Goal: Task Accomplishment & Management: Manage account settings

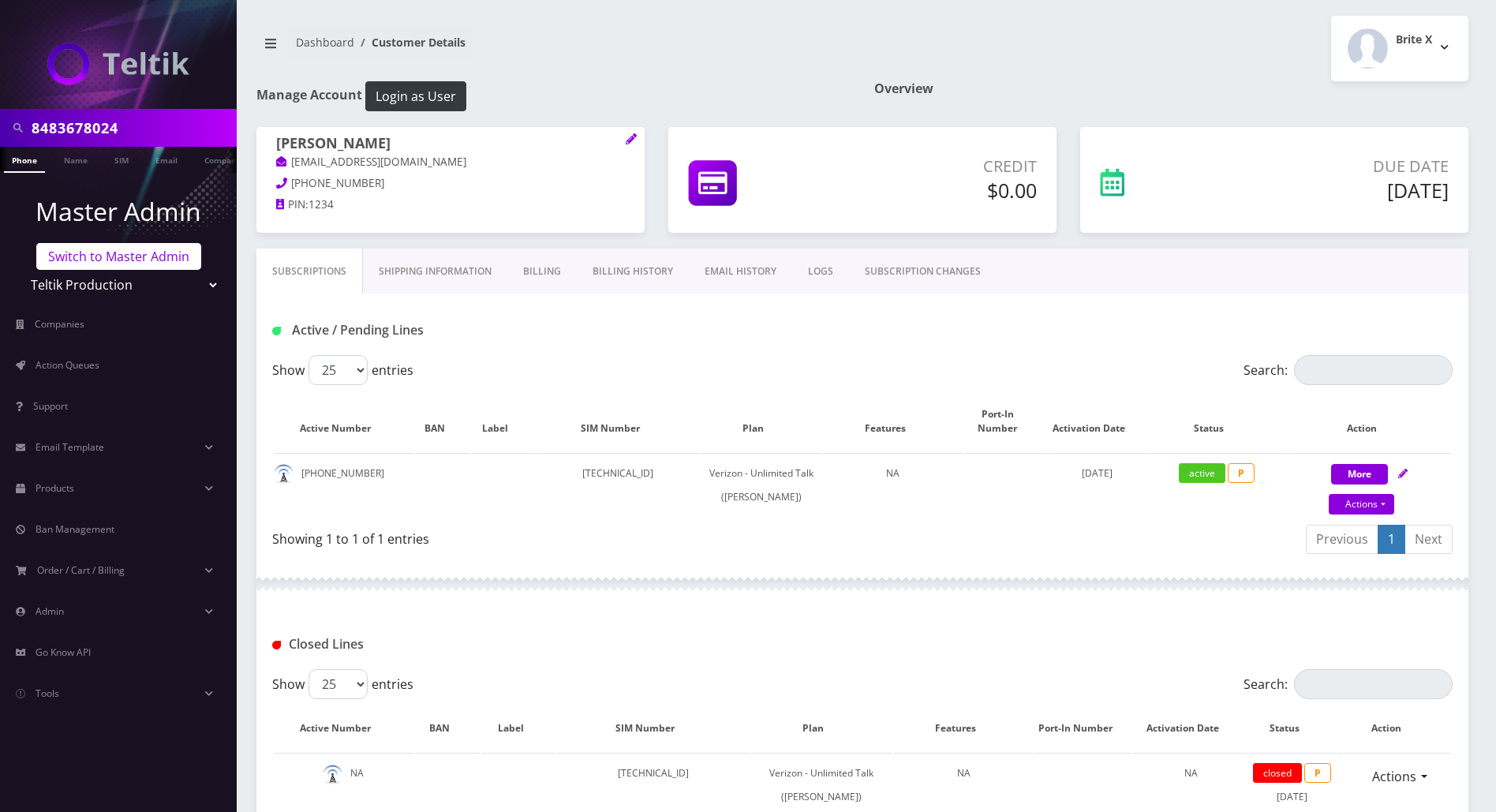
drag, startPoint x: 165, startPoint y: 250, endPoint x: 181, endPoint y: 258, distance: 17.9
click at [164, 253] on link "Switch to Master Admin" at bounding box center [118, 257] width 165 height 26
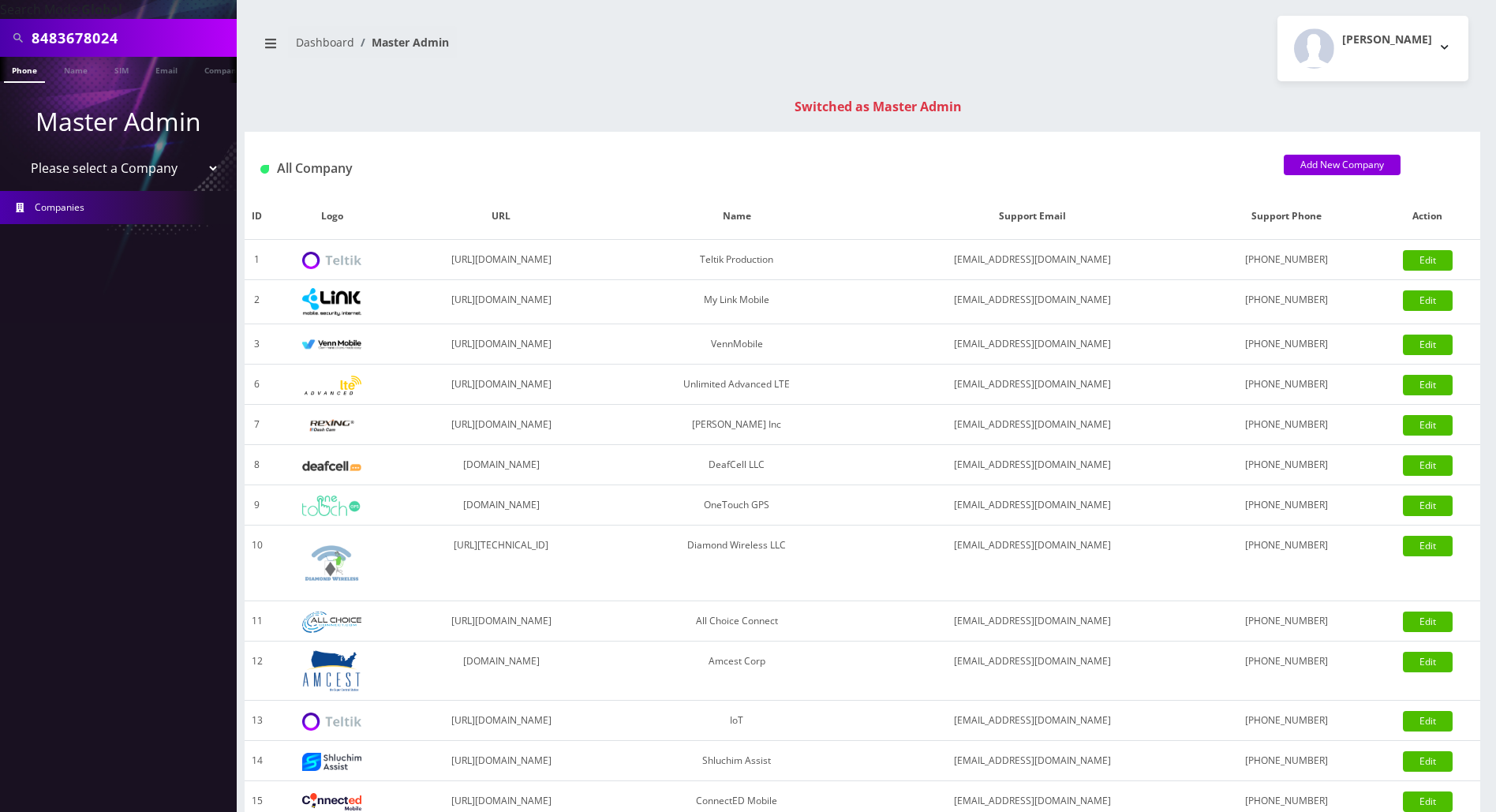
drag, startPoint x: 162, startPoint y: 35, endPoint x: 25, endPoint y: 45, distance: 137.4
click at [25, 45] on div "8483678024" at bounding box center [118, 38] width 229 height 30
paste input "maxwellryder@gmail.com"
type input "[EMAIL_ADDRESS][DOMAIN_NAME]"
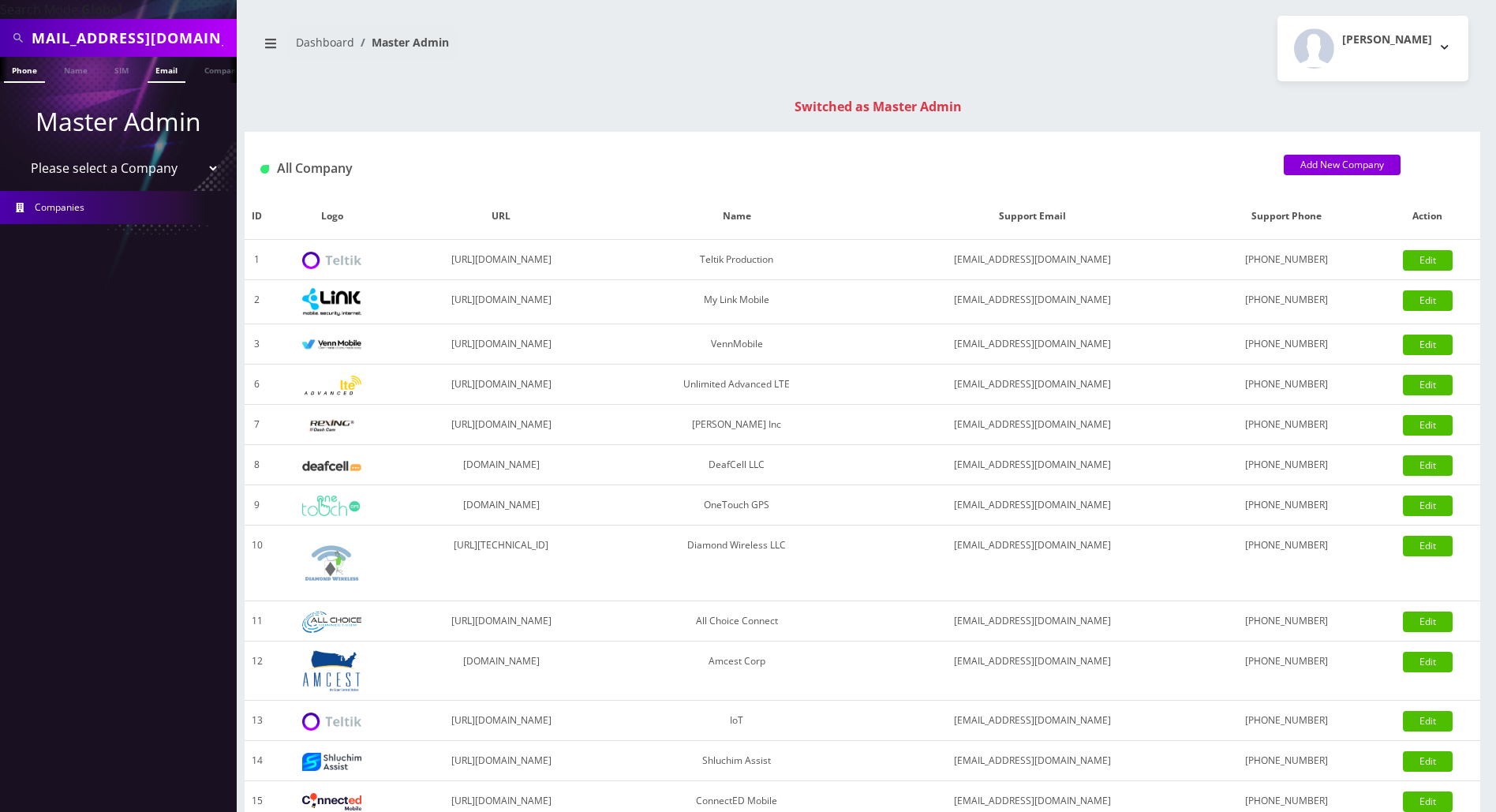
scroll to position [0, 0]
click at [175, 71] on link "Email" at bounding box center [166, 70] width 38 height 26
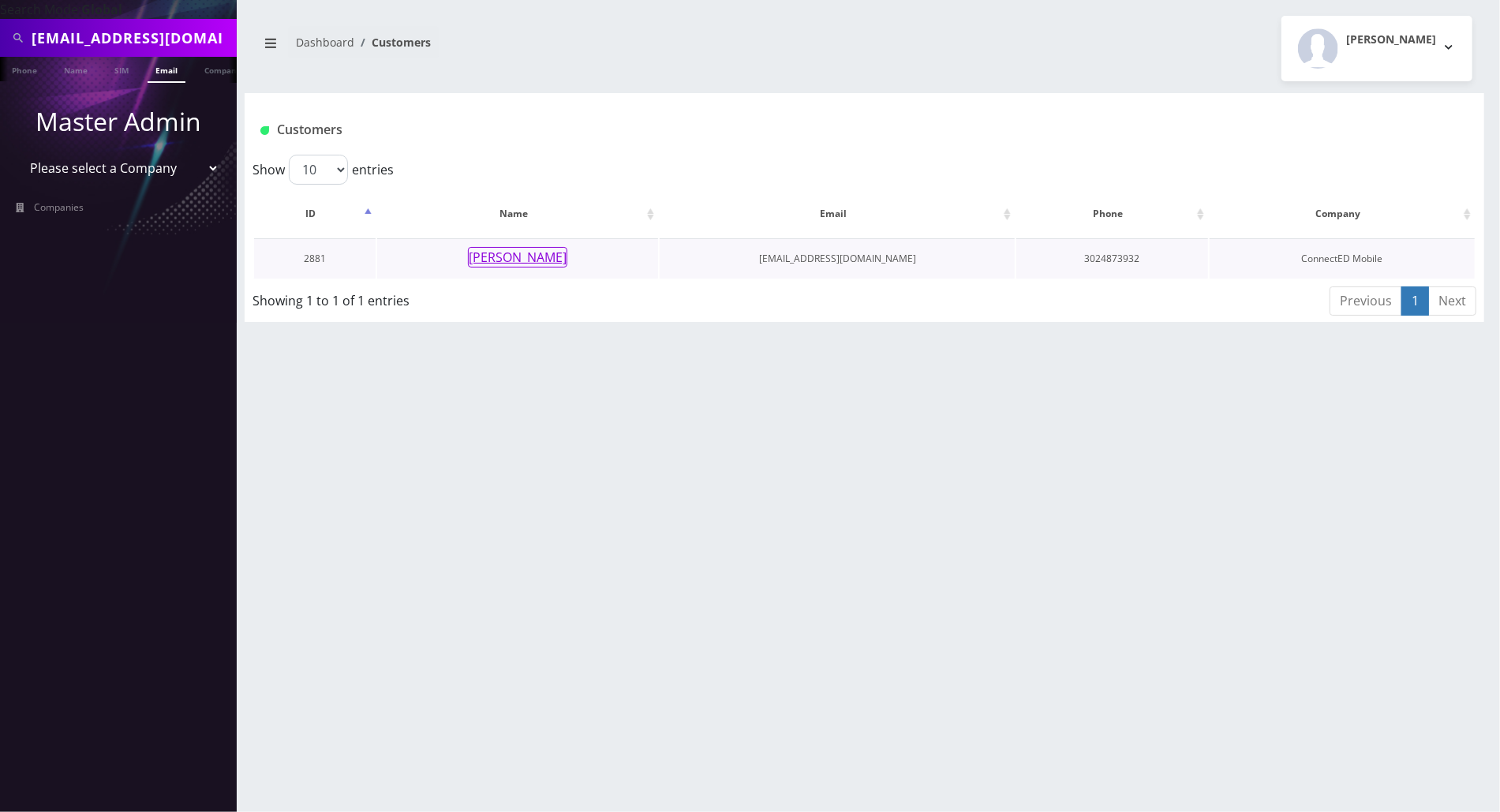
click at [507, 258] on button "Maxwell Ryder" at bounding box center [517, 257] width 99 height 21
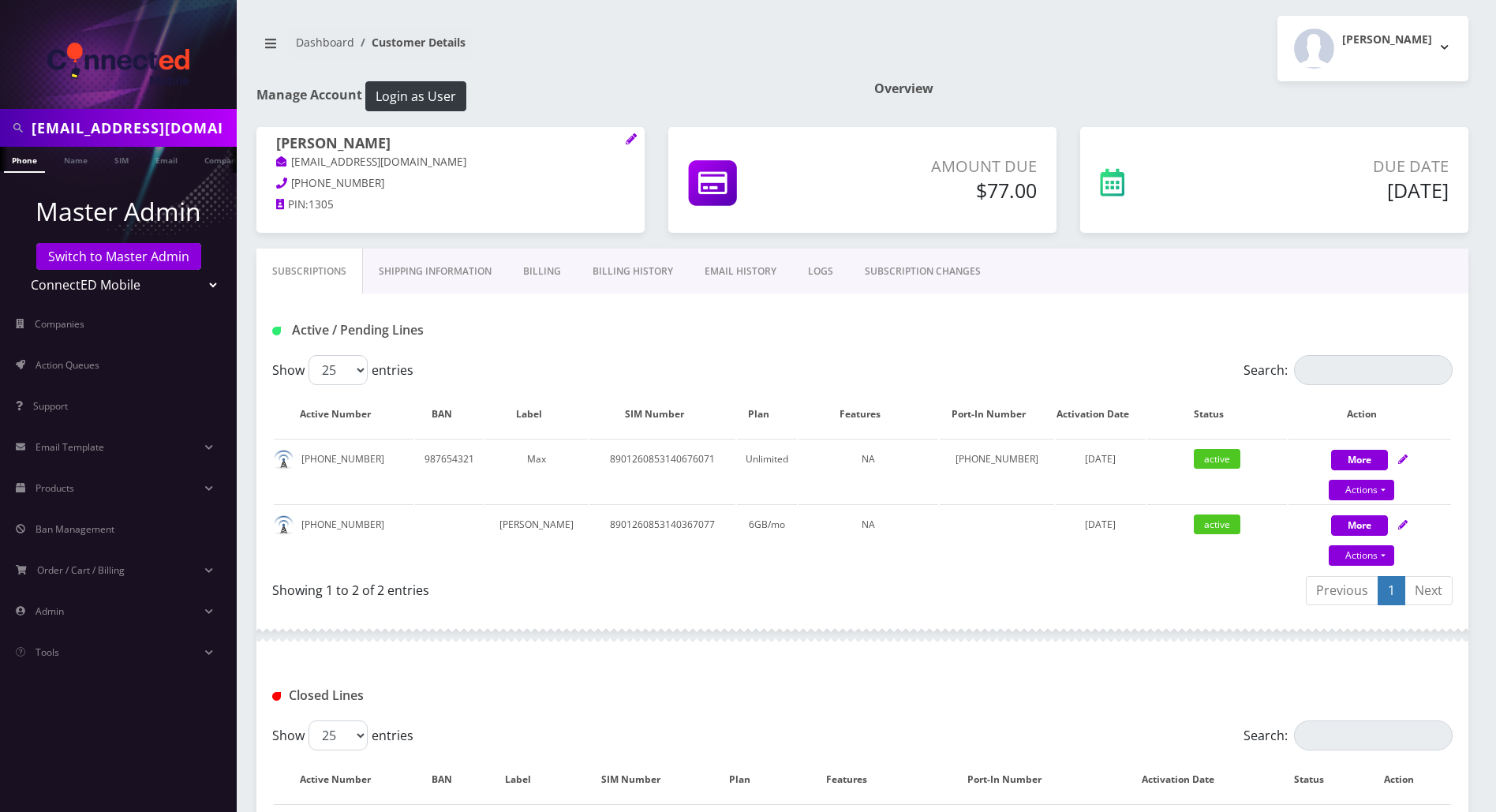
click at [543, 271] on link "Billing" at bounding box center [542, 272] width 70 height 46
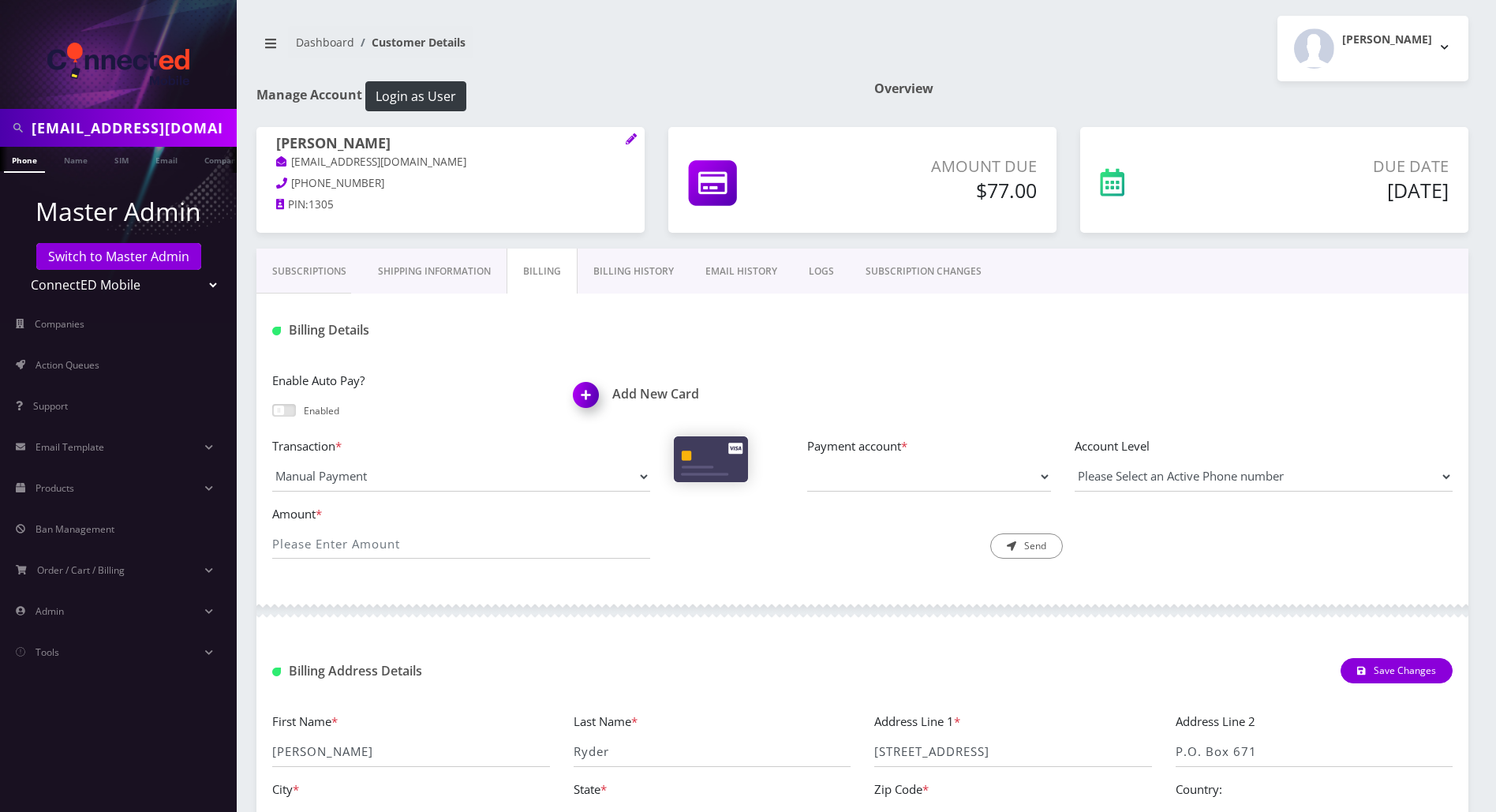
click at [312, 270] on link "Subscriptions" at bounding box center [309, 272] width 106 height 46
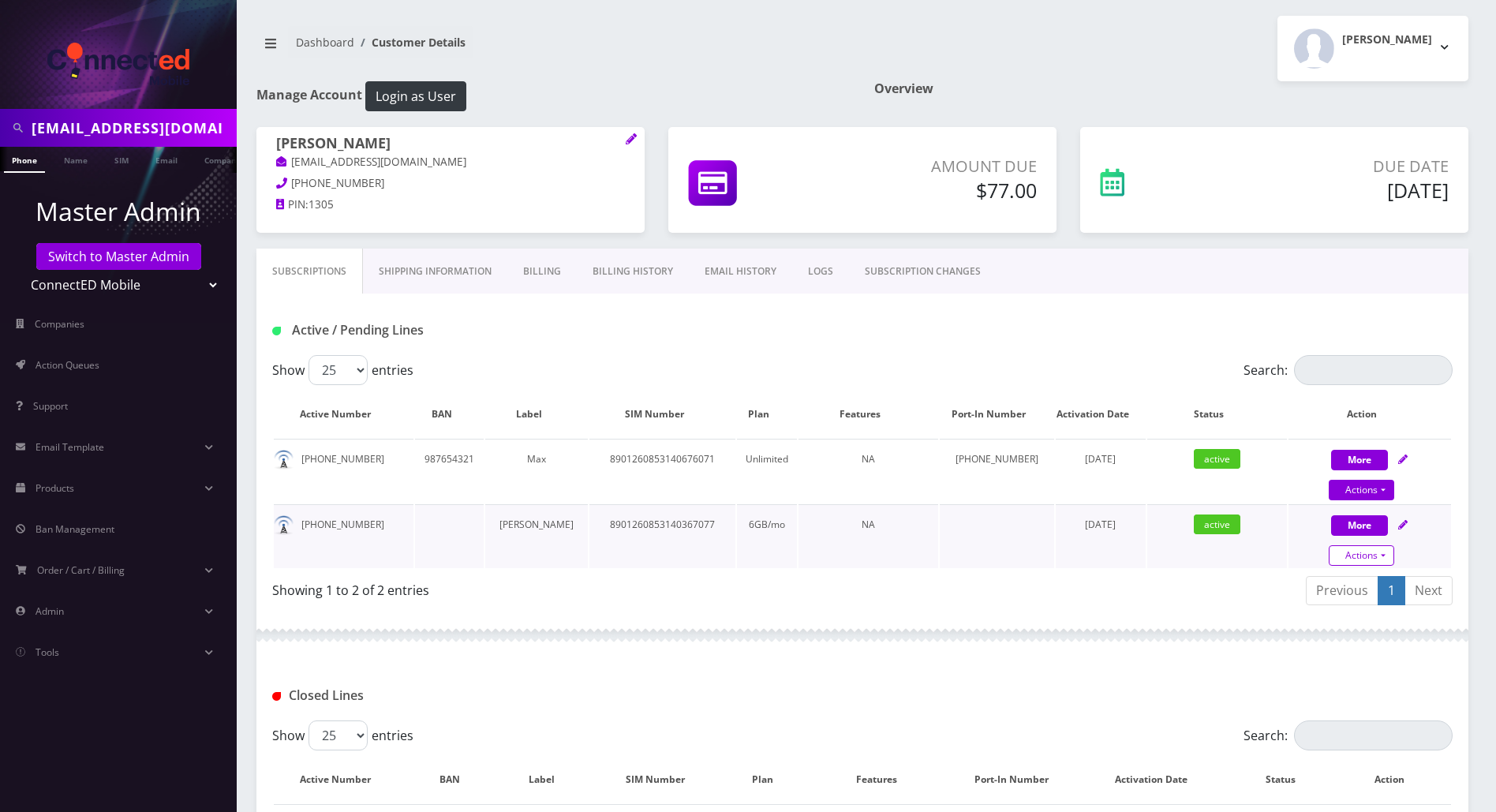
click at [1381, 553] on link "Actions" at bounding box center [1361, 555] width 65 height 21
select select "3-in-1 SIM Kit"
select select "117"
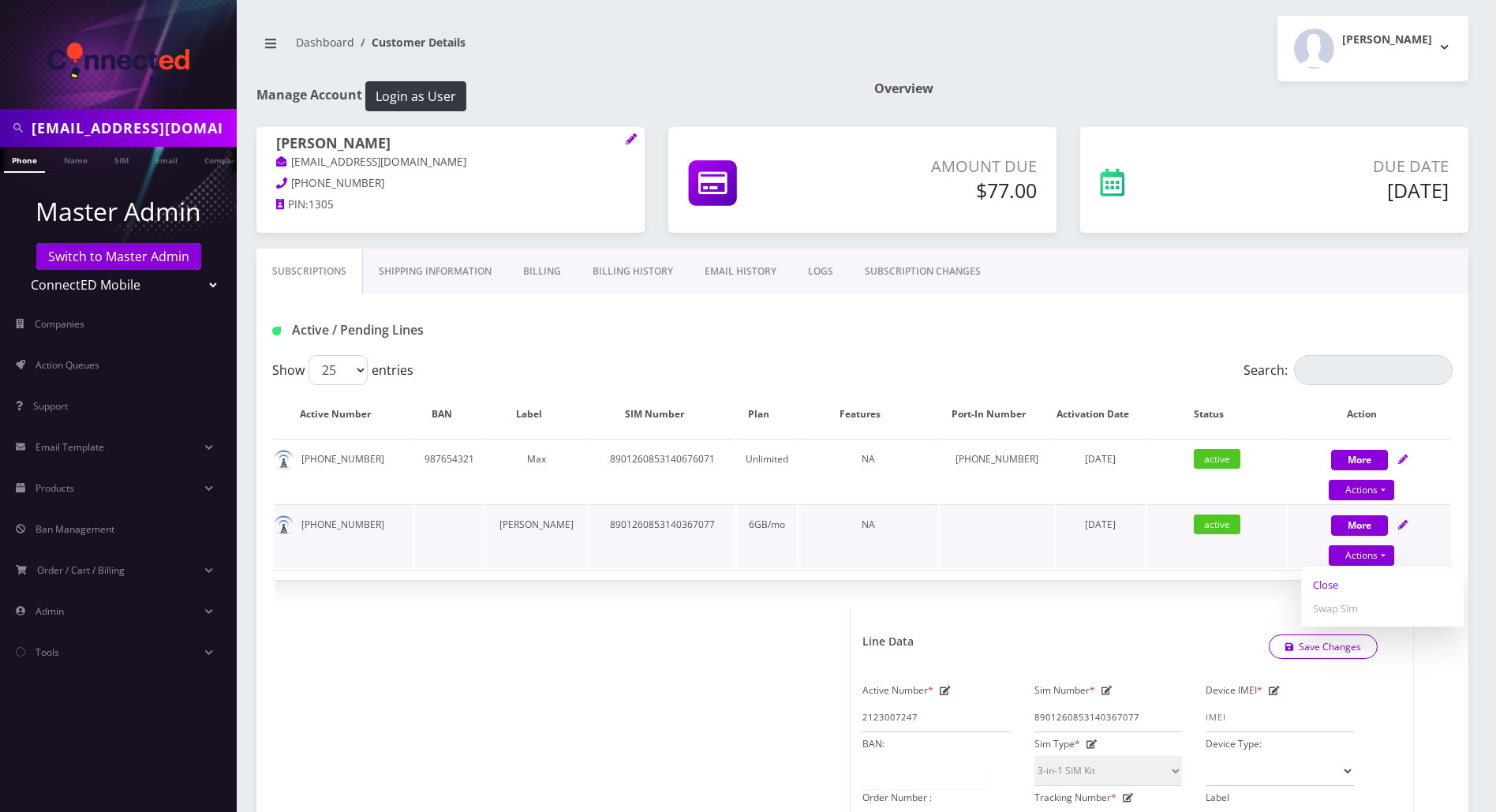
click at [1331, 583] on link "Close" at bounding box center [1383, 584] width 162 height 24
type input "08/24/2025"
select select "3-in-1 SIM Kit"
select select "117"
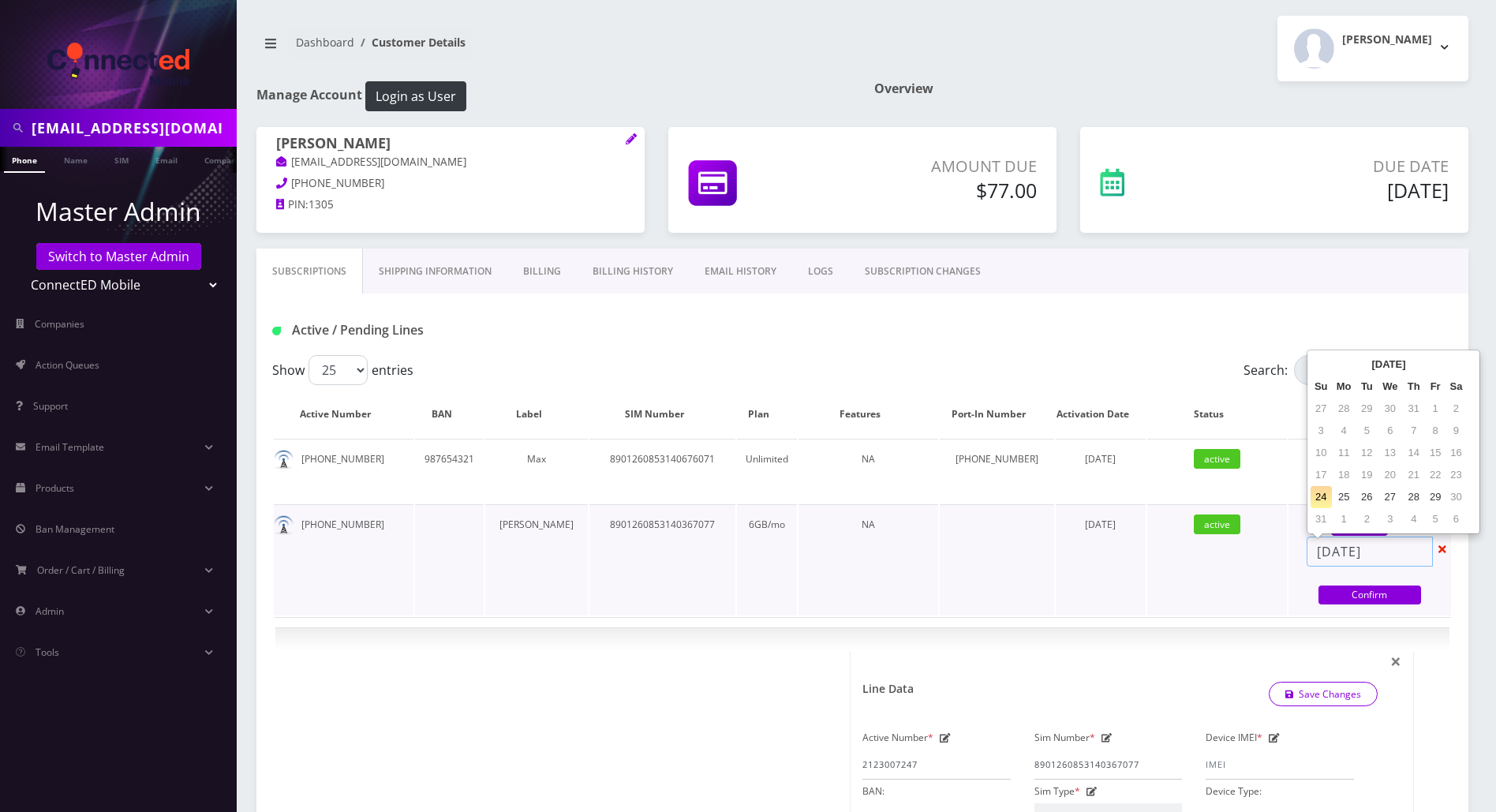
click at [1374, 553] on input "08/24/2025" at bounding box center [1370, 552] width 126 height 30
select select "3-in-1 SIM Kit"
select select "117"
click at [1438, 496] on td "29" at bounding box center [1436, 496] width 22 height 22
type input "08/29/2025"
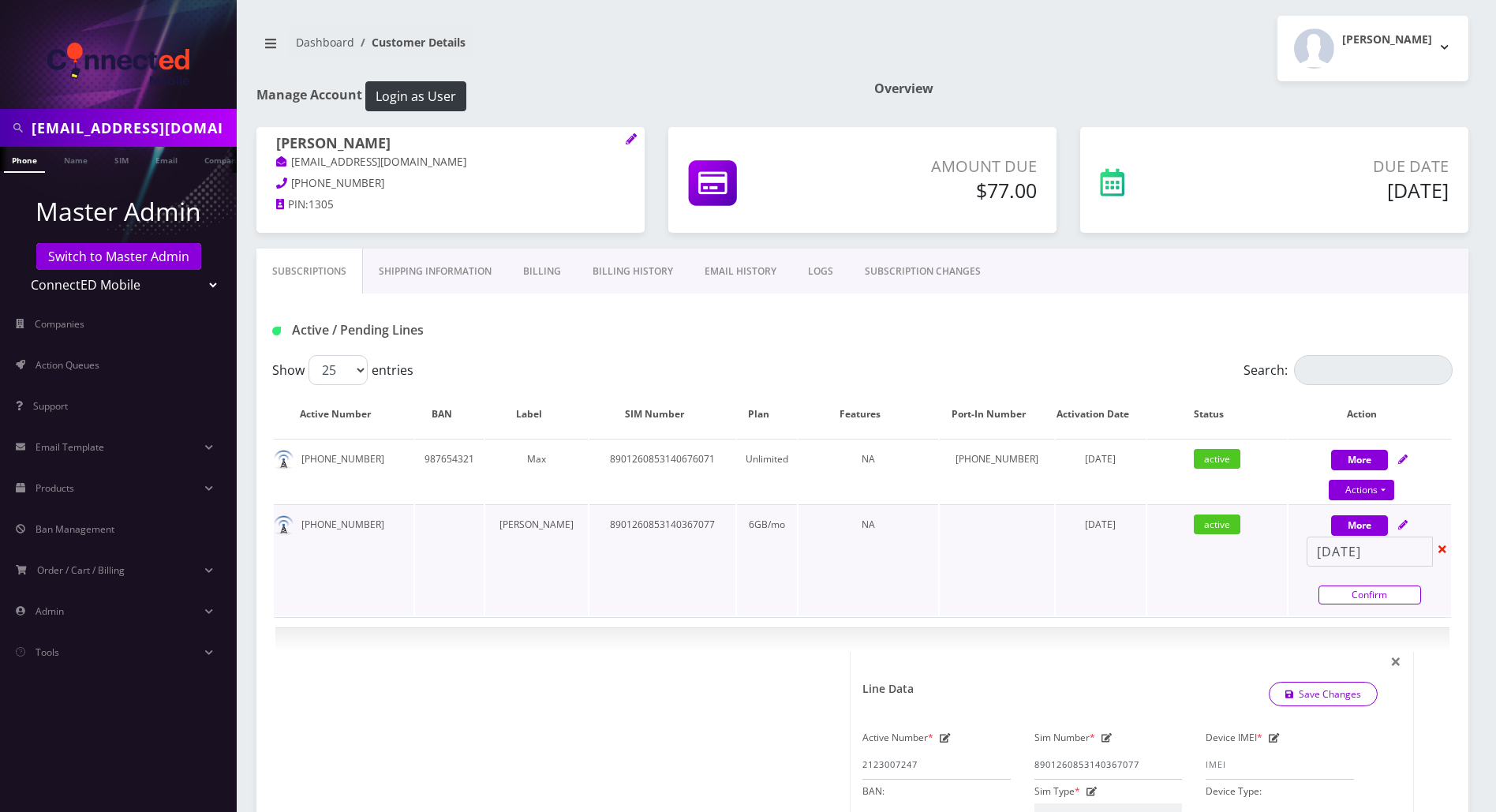
click at [1371, 590] on link "Confirm" at bounding box center [1370, 595] width 103 height 19
select select "3-in-1 SIM Kit"
select select "117"
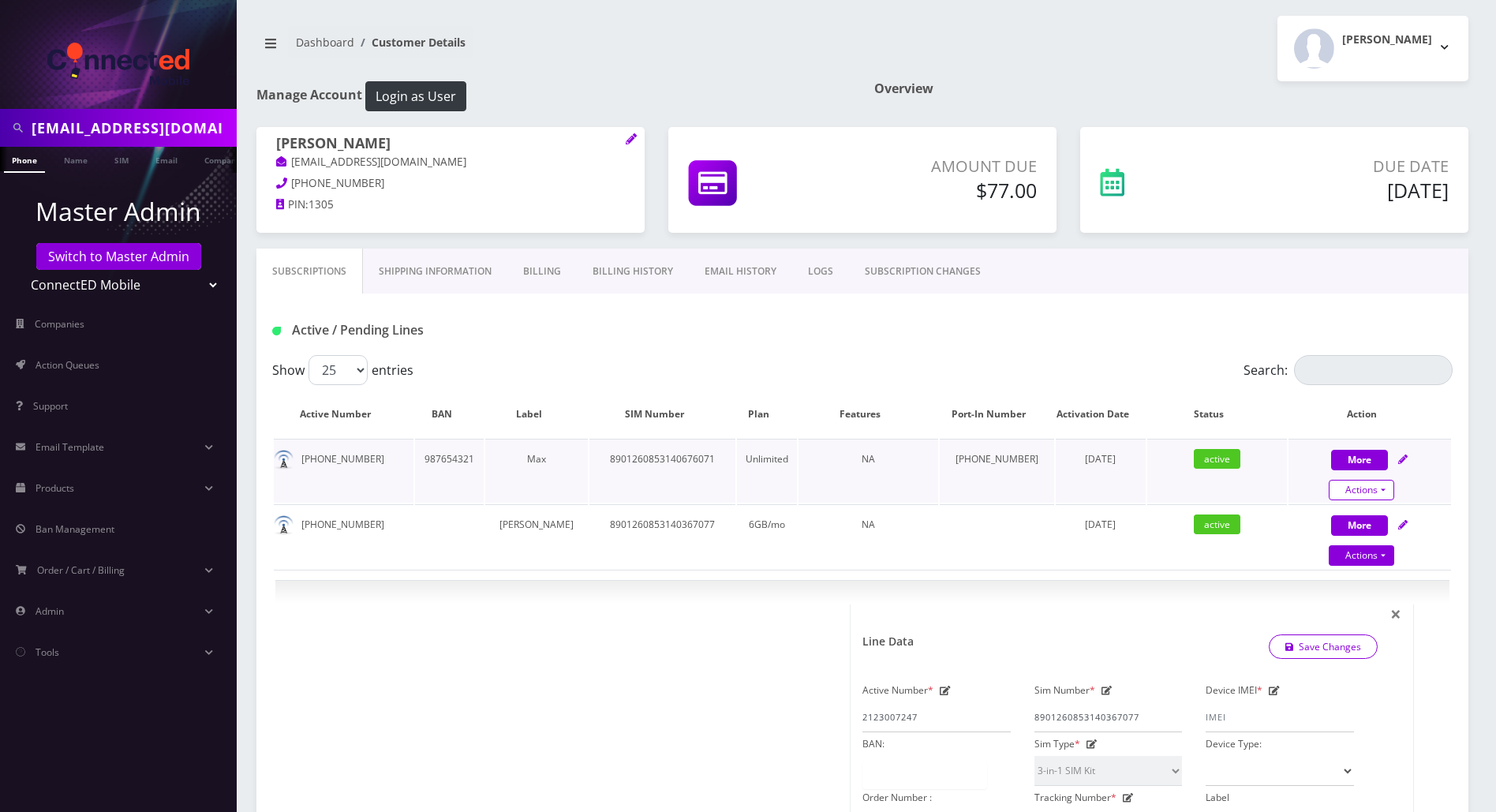
click at [1384, 486] on link "Actions" at bounding box center [1361, 490] width 65 height 21
select select "118"
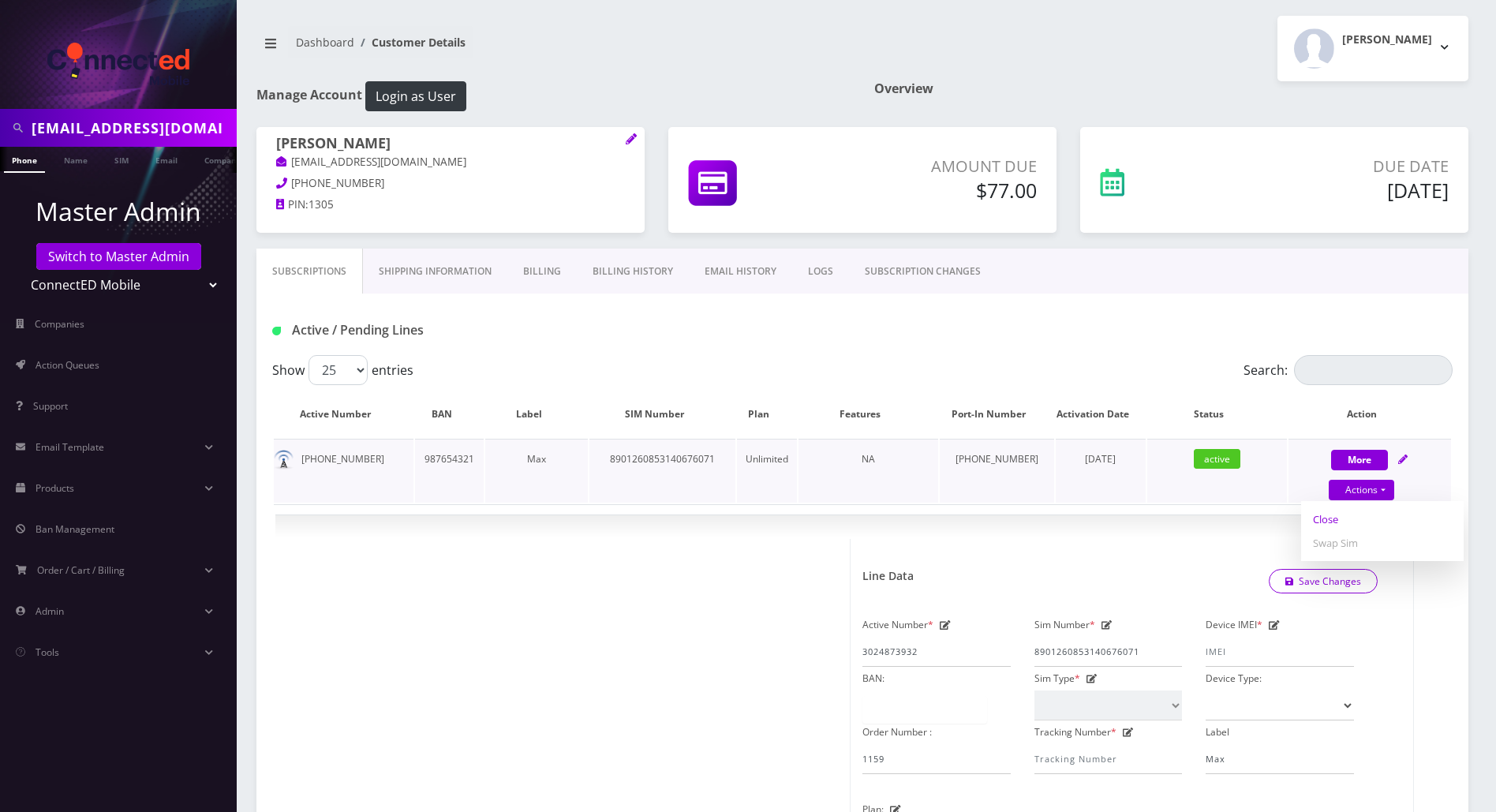
click at [1334, 519] on link "Close" at bounding box center [1383, 519] width 162 height 24
type input "08/24/2025"
select select "118"
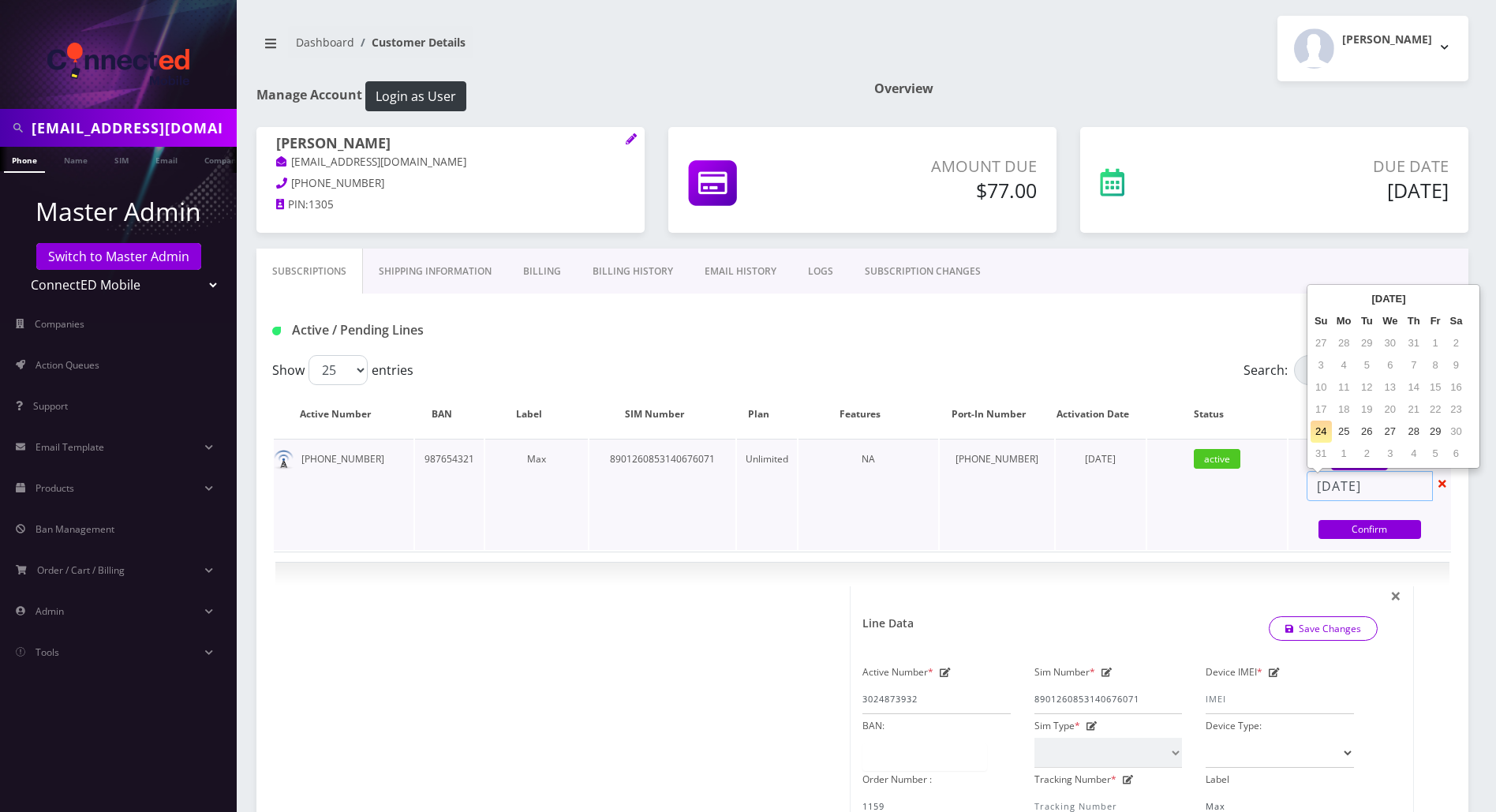
click at [1365, 489] on input "08/24/2025" at bounding box center [1370, 486] width 126 height 30
select select "118"
click at [1436, 432] on td "29" at bounding box center [1436, 431] width 22 height 22
type input "08/29/2025"
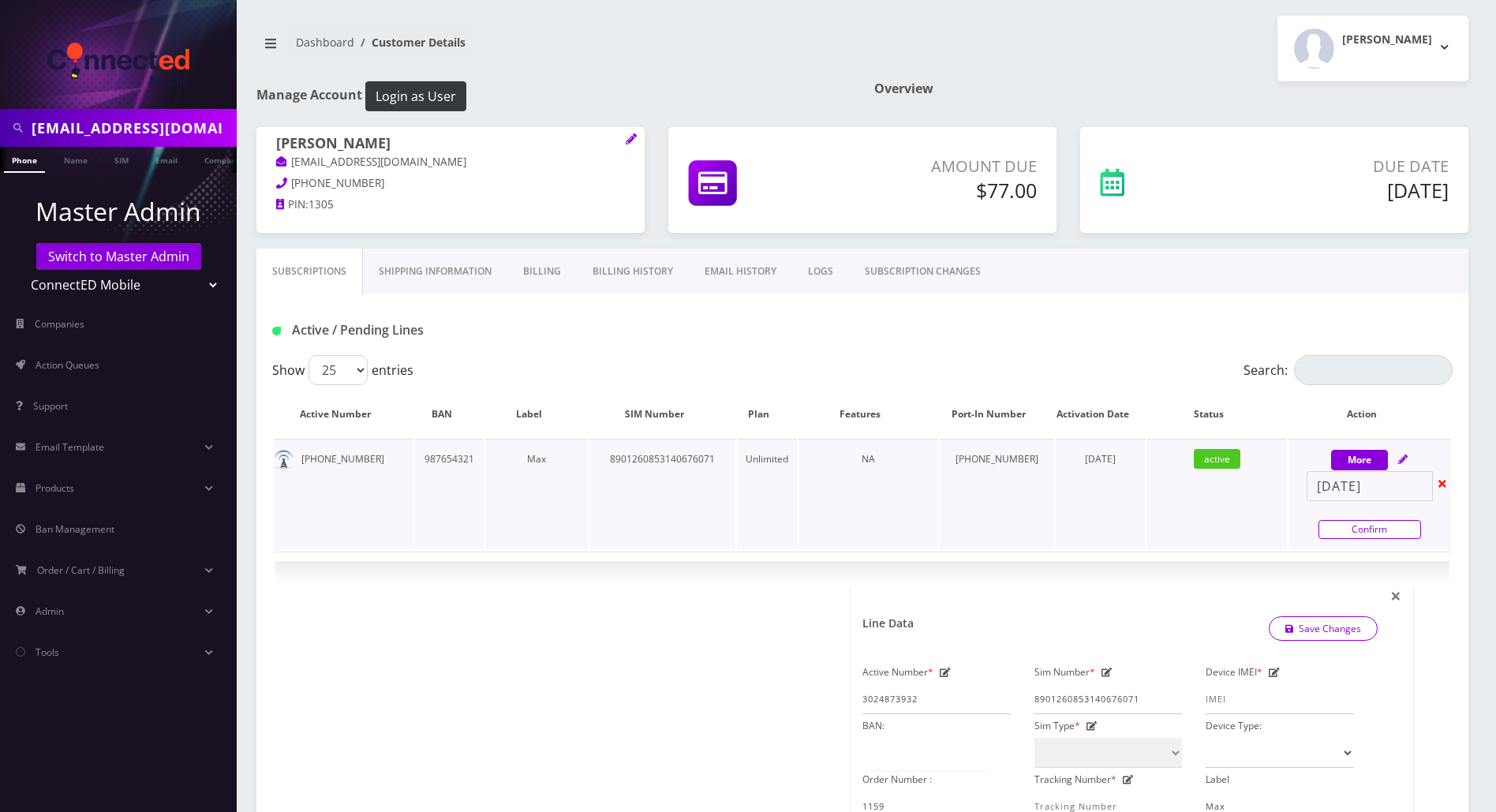
click at [1377, 532] on link "Confirm" at bounding box center [1370, 529] width 103 height 19
select select "118"
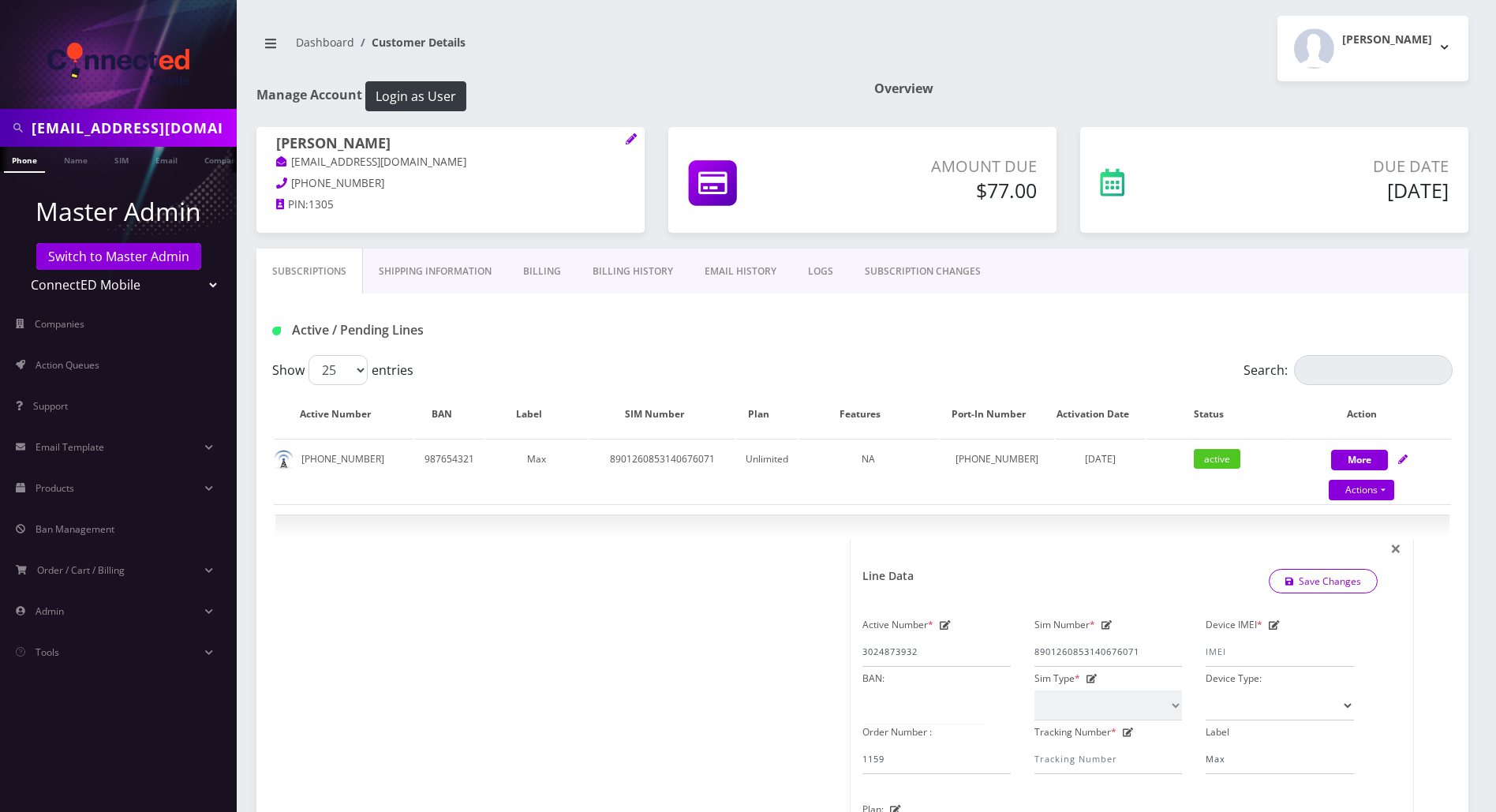
click at [745, 354] on div "Active / Pending Lines" at bounding box center [862, 323] width 1212 height 61
click at [1395, 547] on span "×" at bounding box center [1396, 548] width 11 height 26
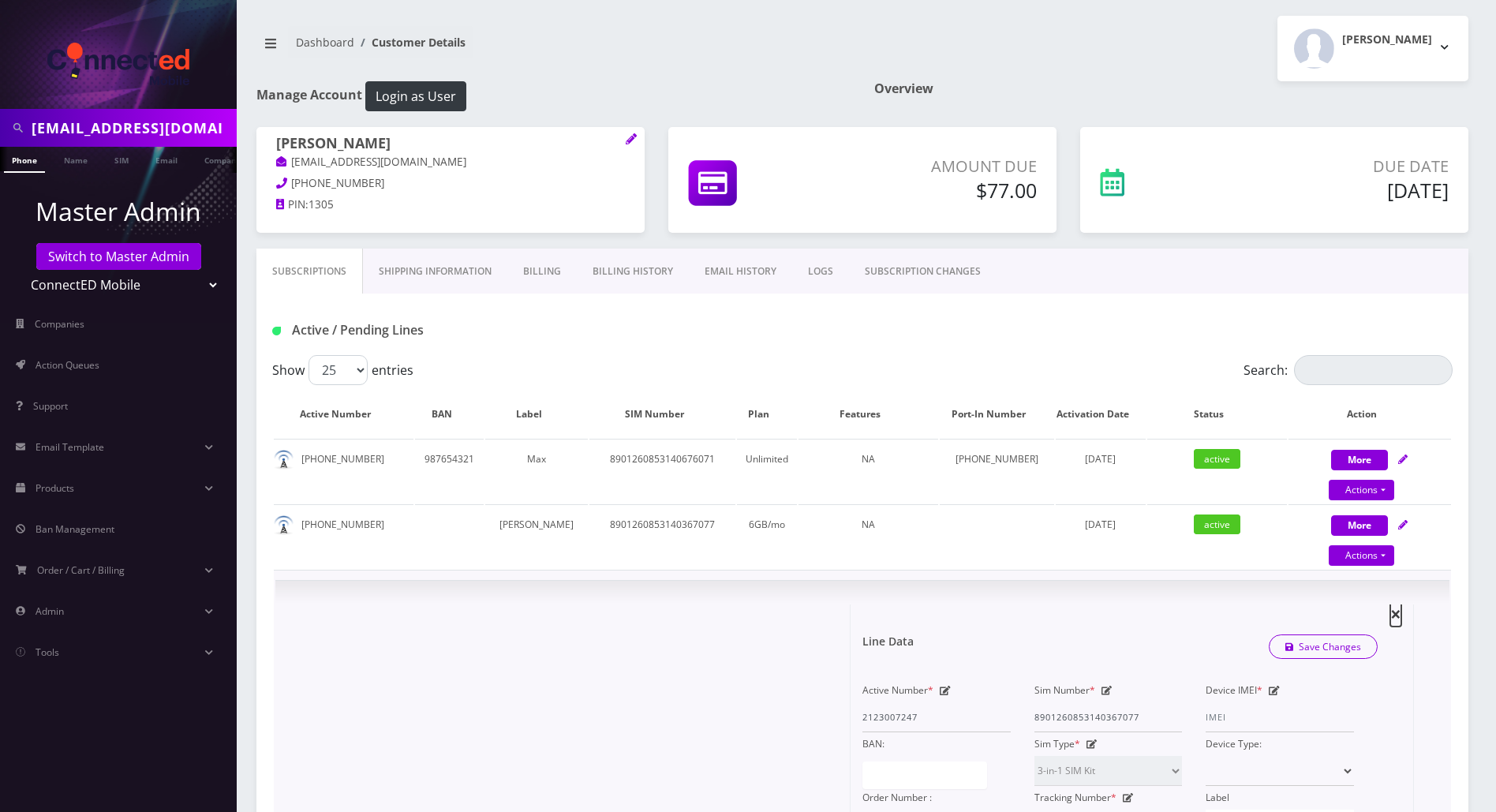
click at [0, 0] on span "×" at bounding box center [0, 0] width 0 height 0
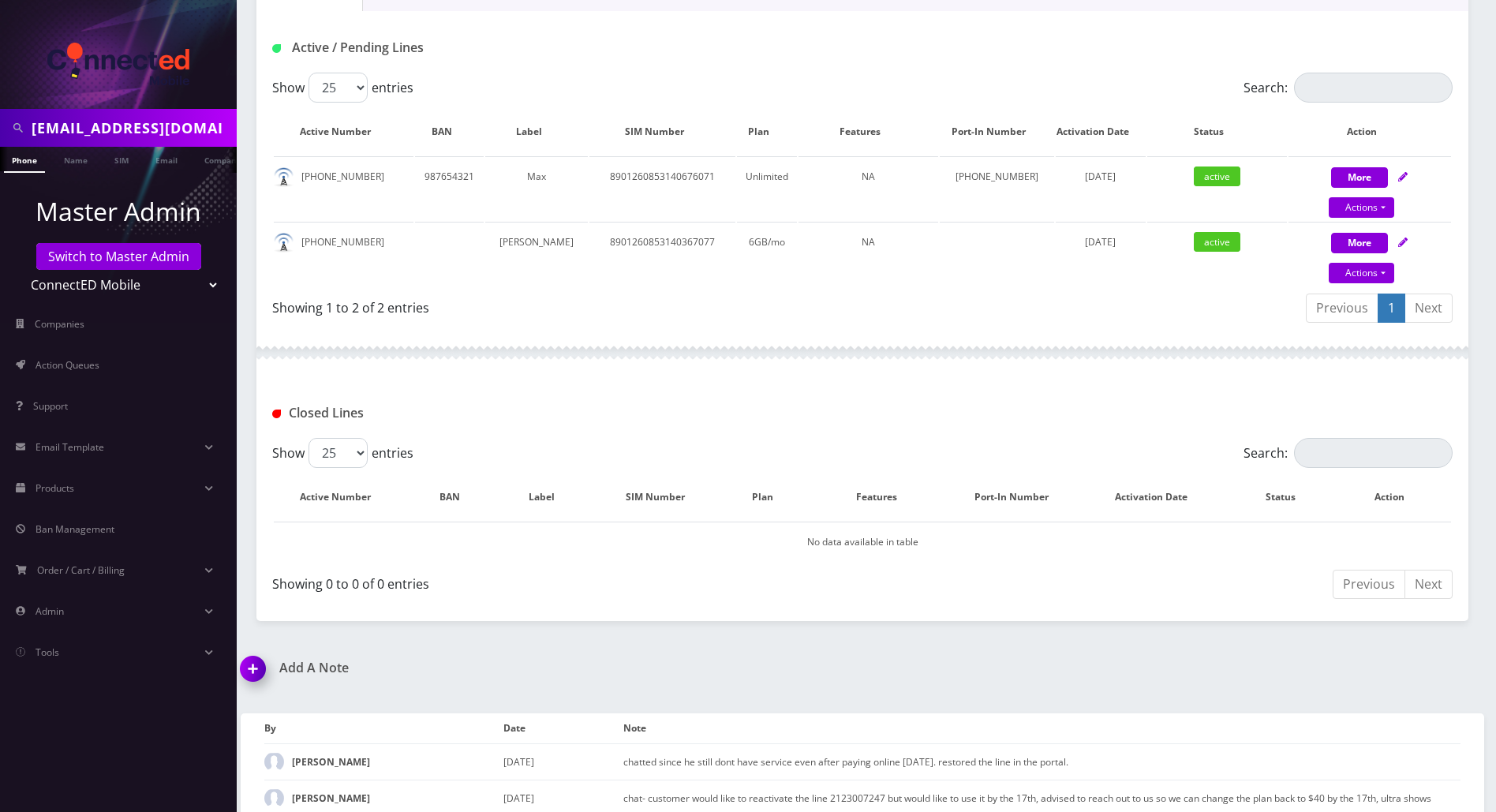
scroll to position [316, 0]
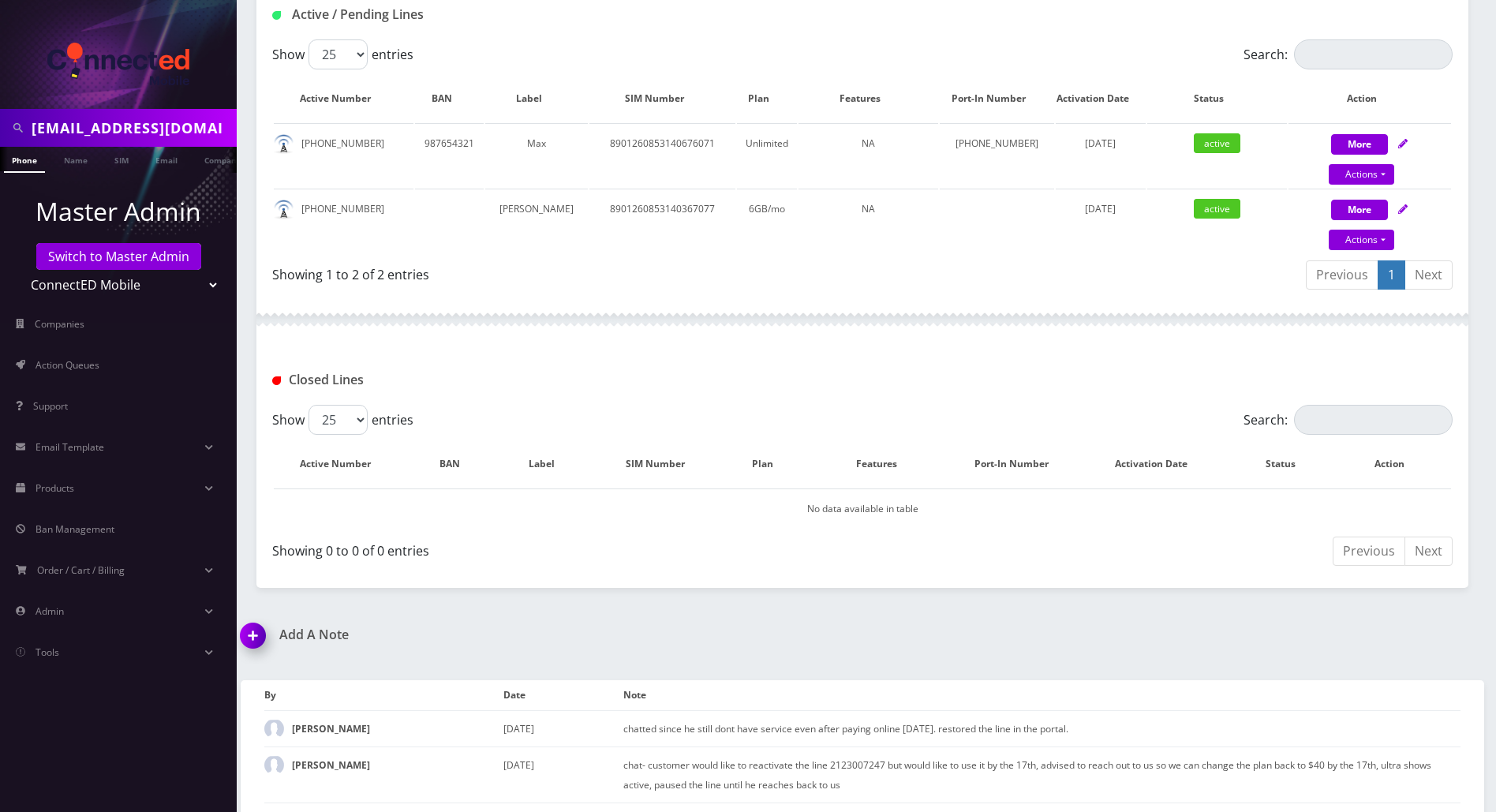
click at [252, 630] on img at bounding box center [256, 640] width 46 height 46
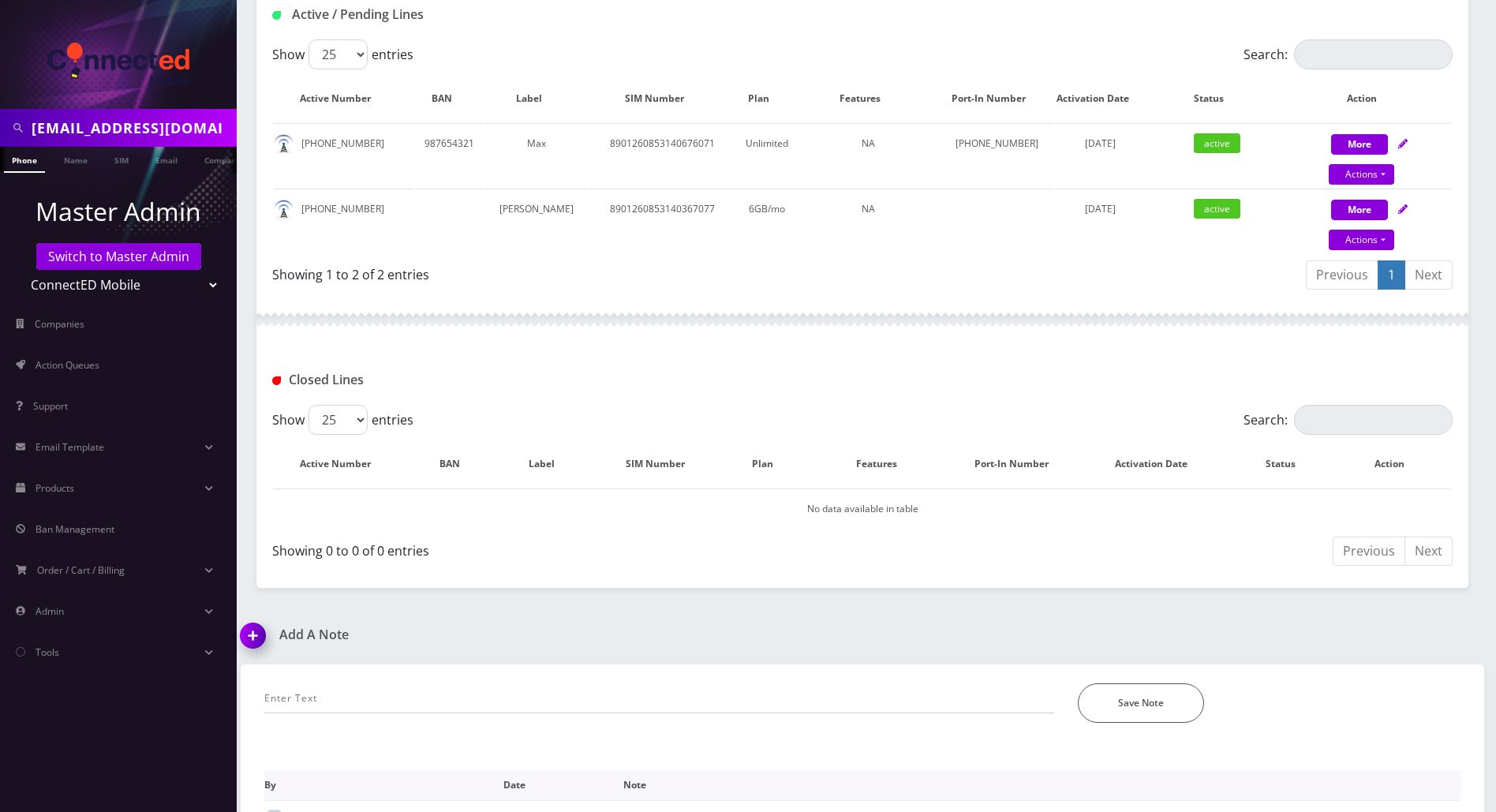
scroll to position [461, 0]
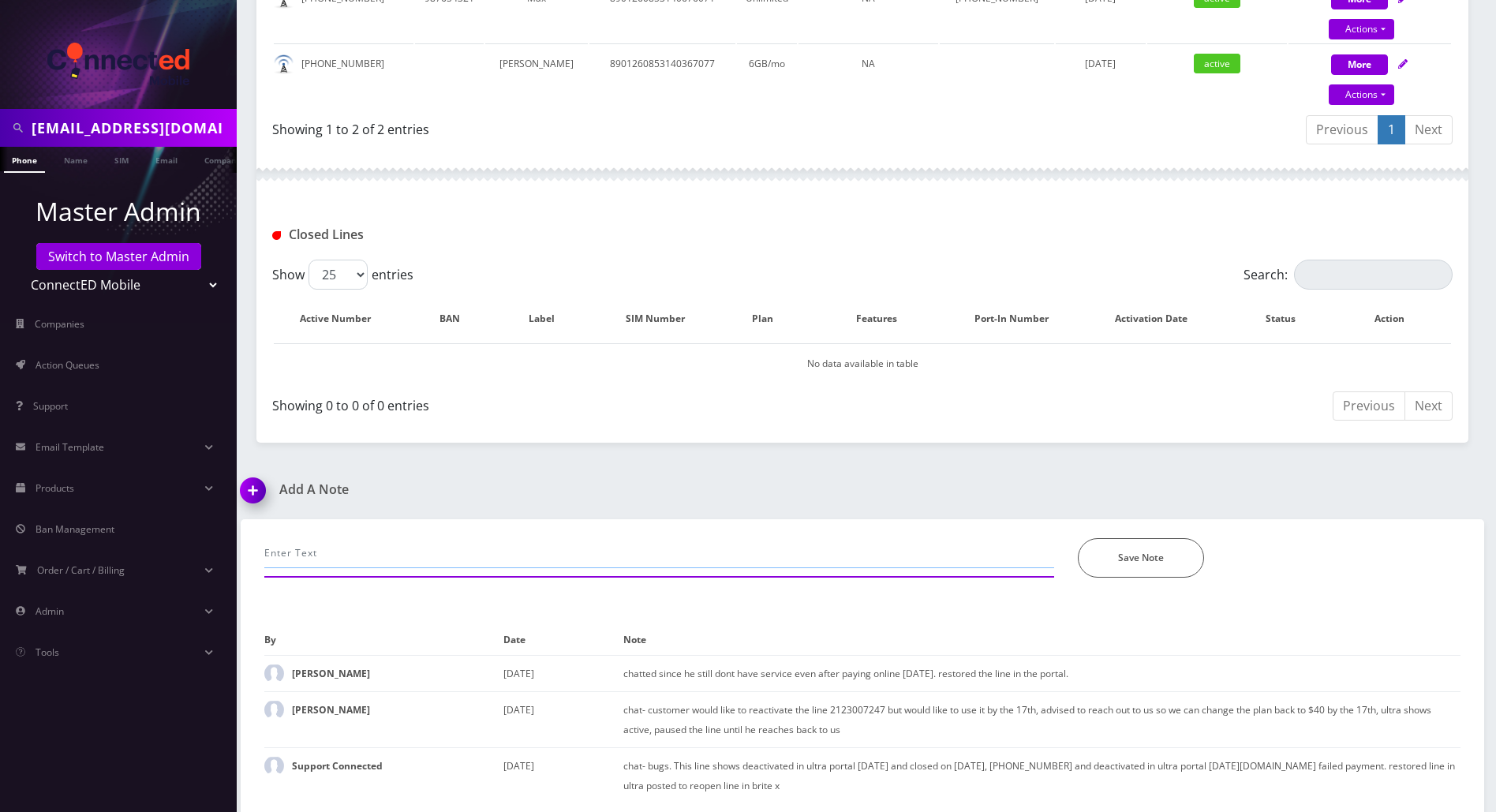
click at [389, 558] on input "text" at bounding box center [658, 554] width 790 height 30
click at [663, 548] on input "chatted for both lines to be canclled- by end of cycle (AUg 29th)" at bounding box center [658, 554] width 790 height 30
click at [632, 556] on input "chatted for both lines to be cancelled- by end of cycle (AUg 29th)" at bounding box center [658, 554] width 790 height 30
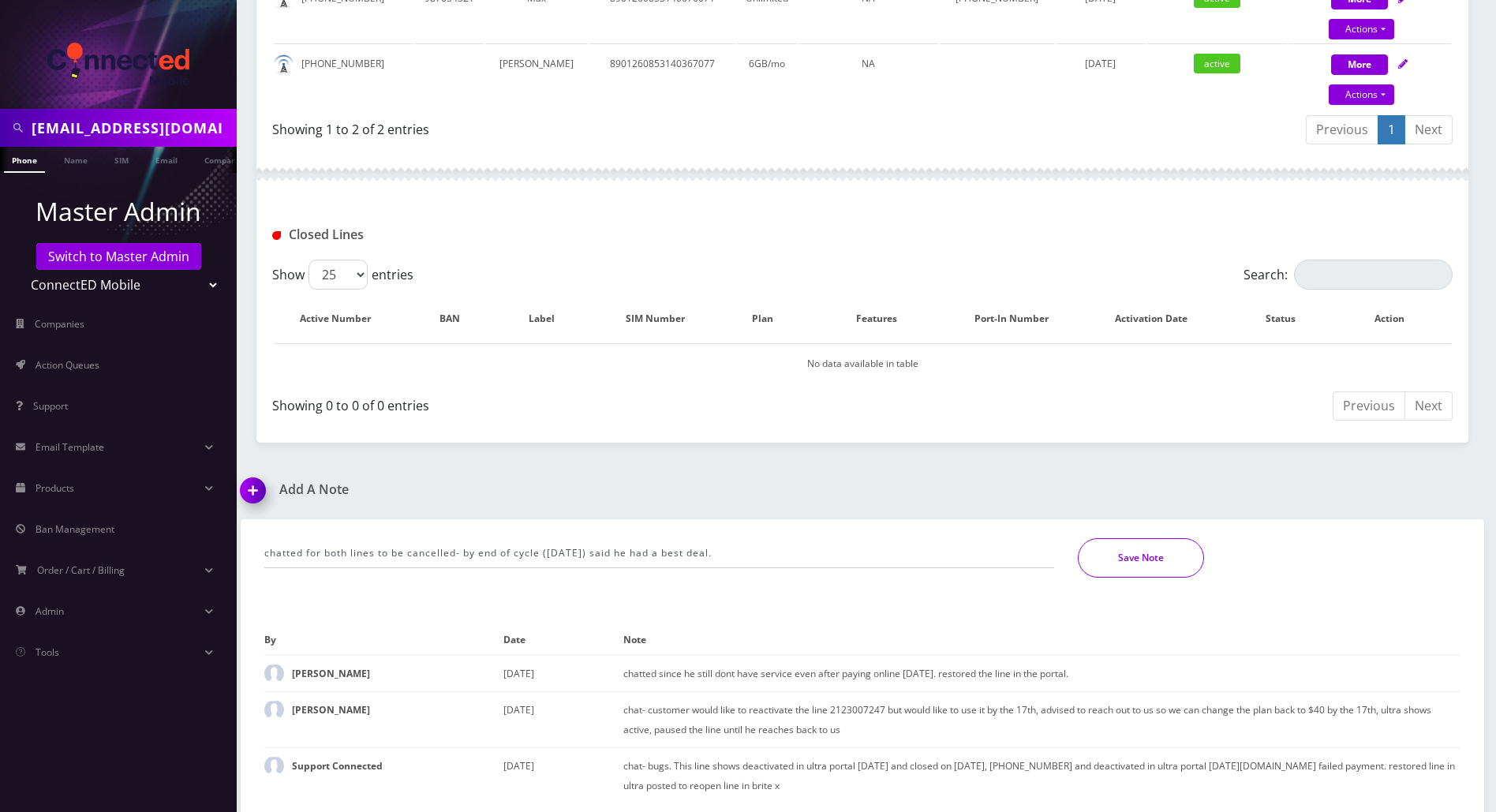
click at [1154, 561] on button "Save Note" at bounding box center [1141, 558] width 126 height 40
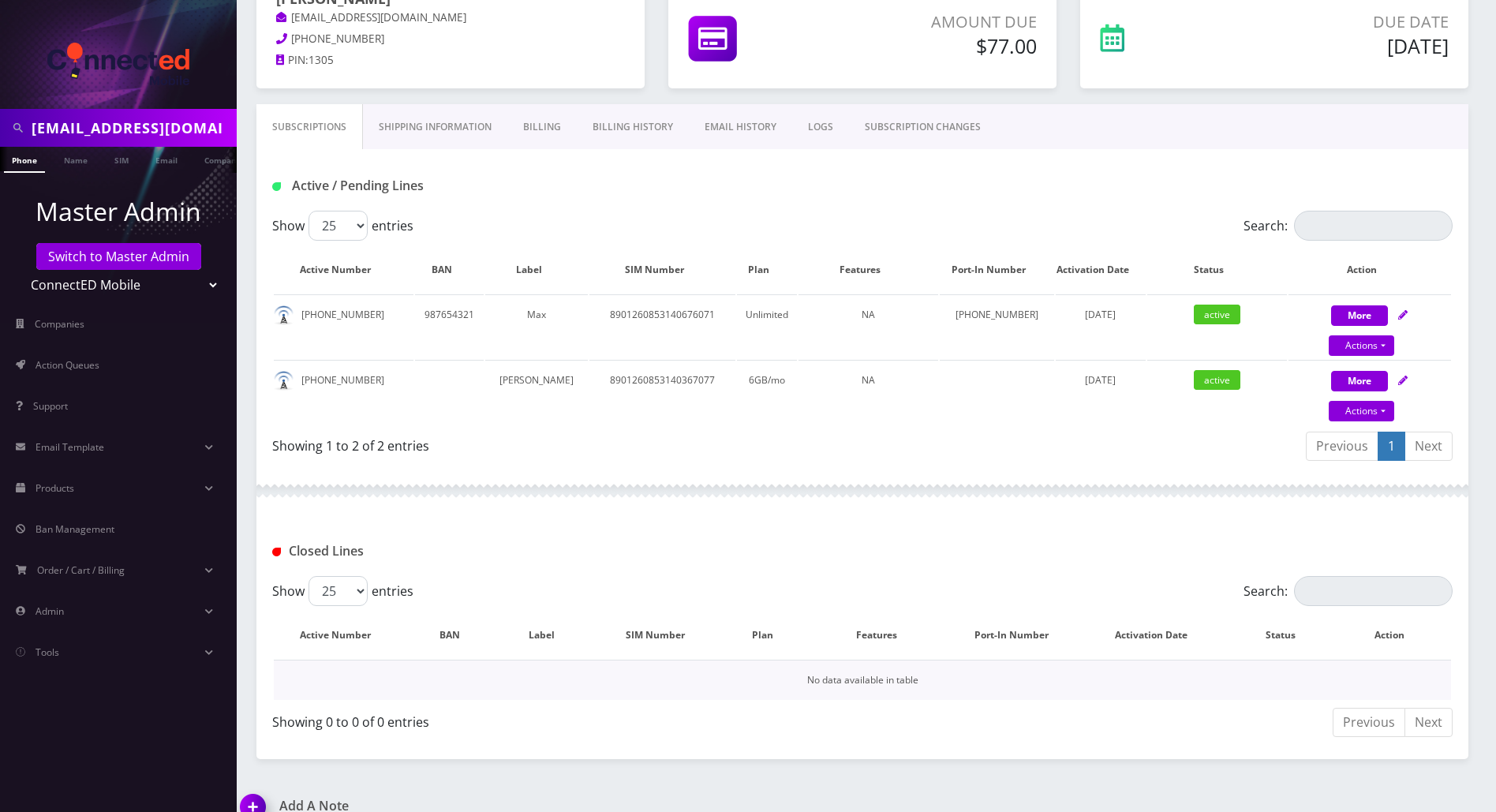
scroll to position [0, 0]
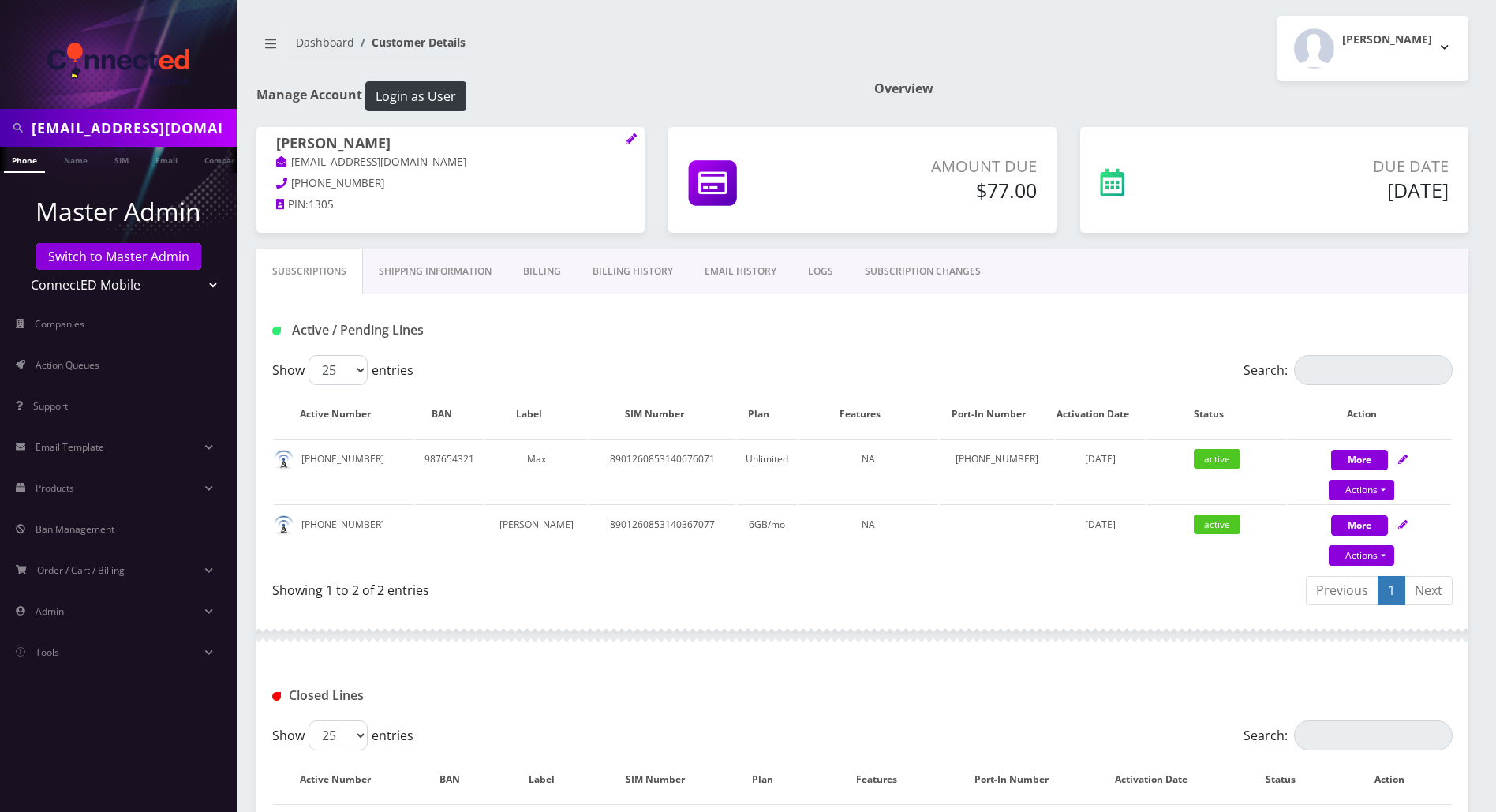
click at [820, 268] on link "LOGS" at bounding box center [821, 272] width 57 height 46
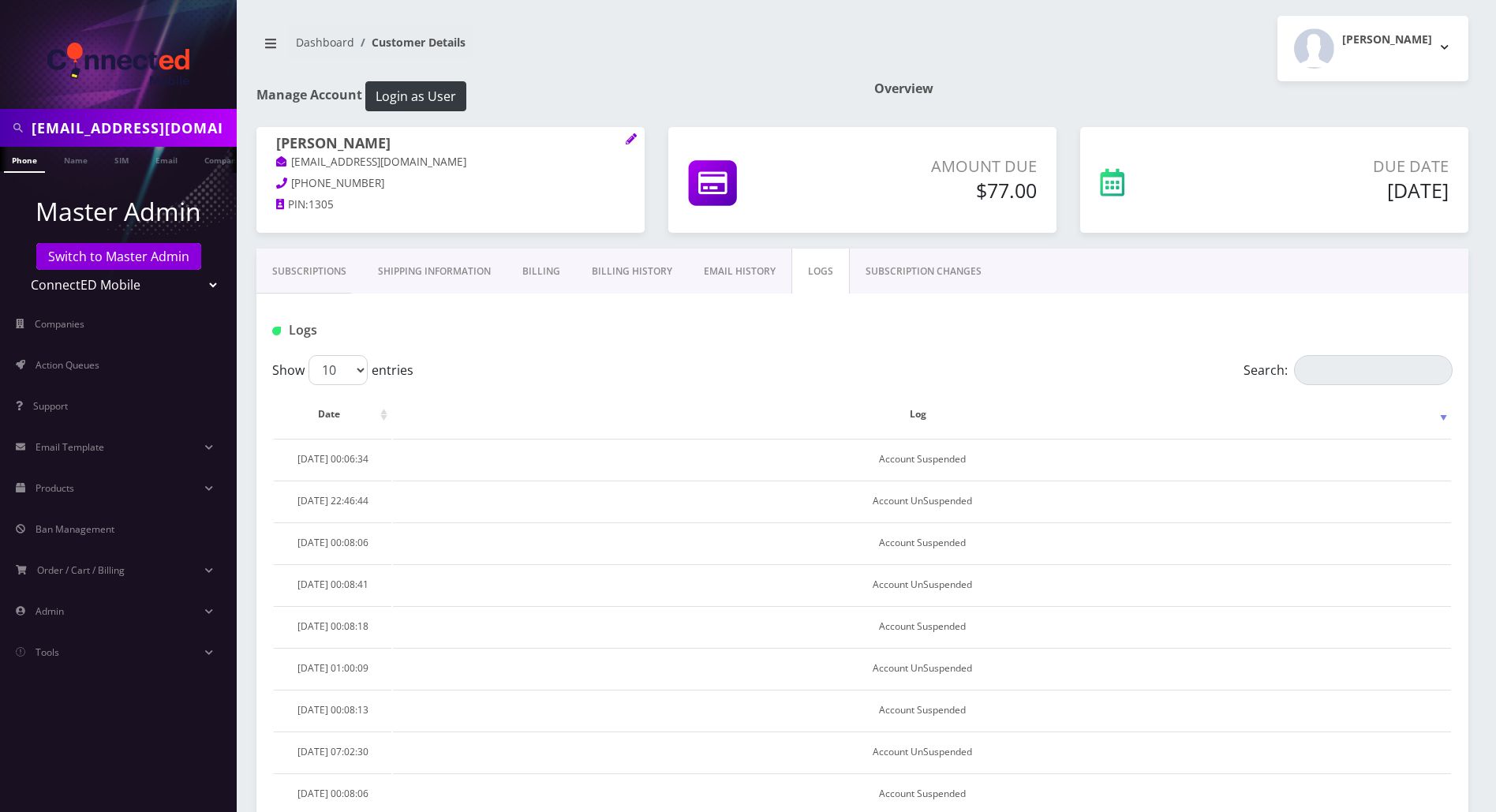
click at [887, 265] on link "SUBSCRIPTION CHANGES" at bounding box center [923, 272] width 147 height 46
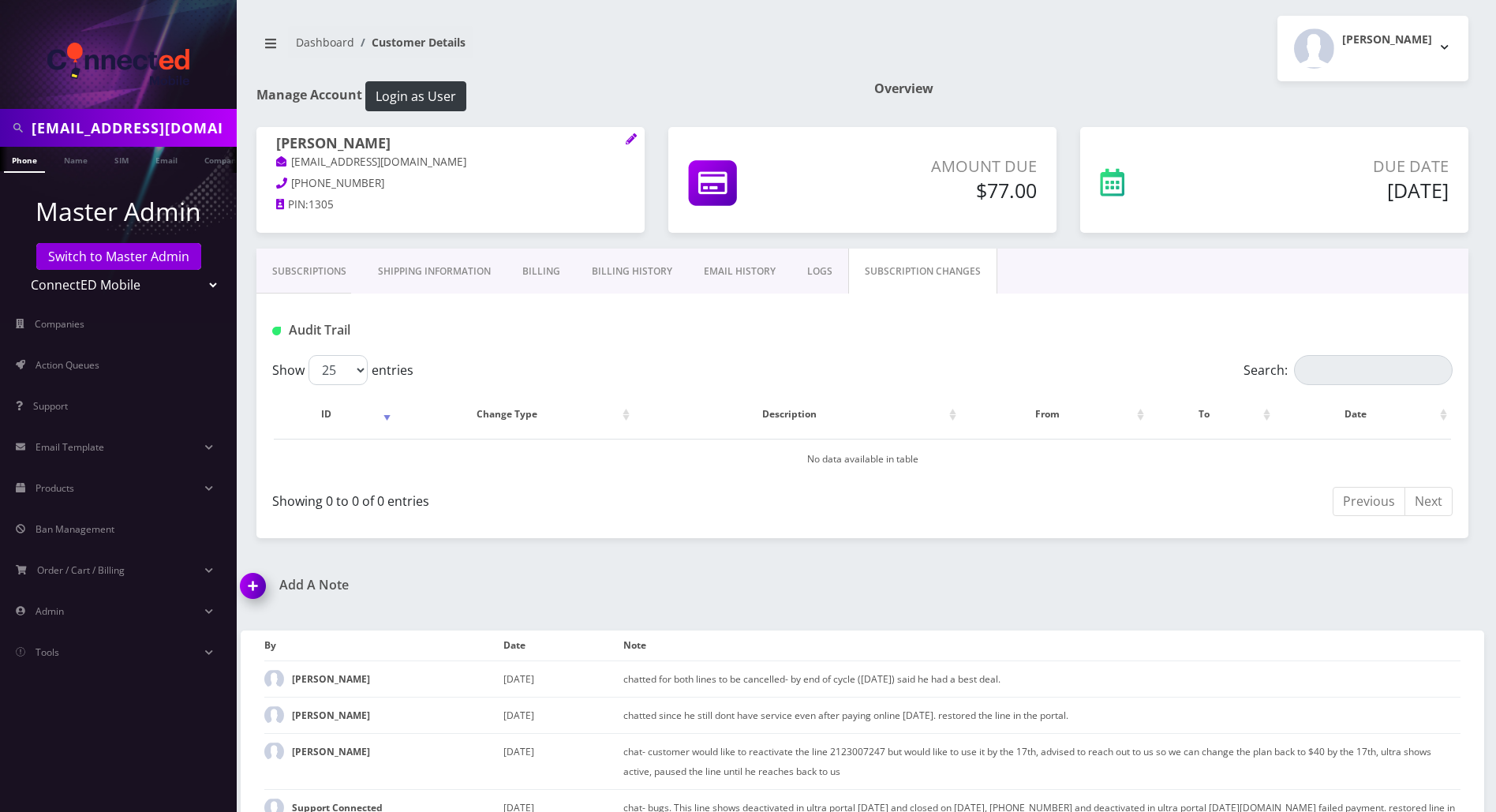
click at [273, 285] on link "Subscriptions" at bounding box center [309, 272] width 106 height 46
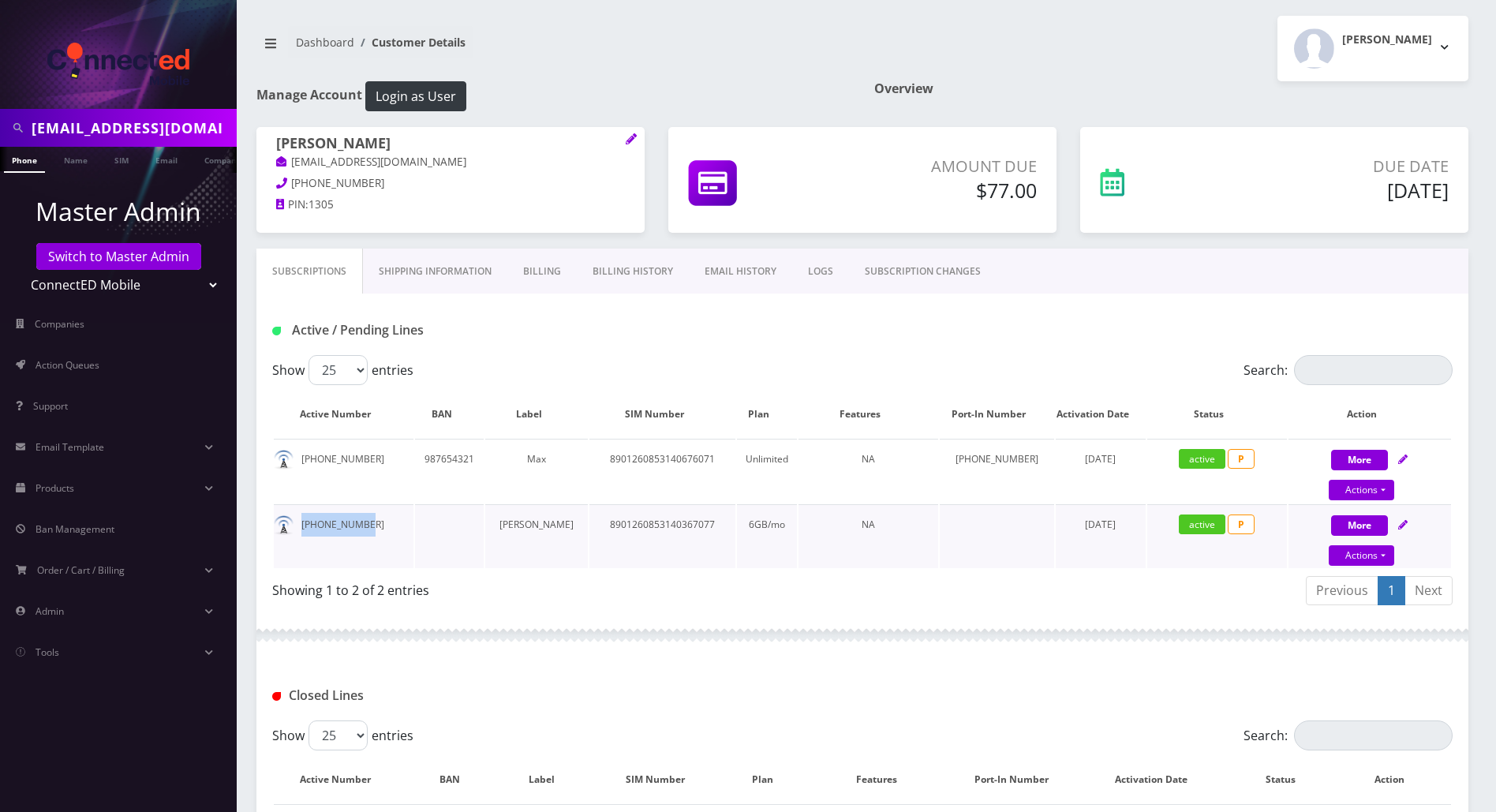
drag, startPoint x: 370, startPoint y: 524, endPoint x: 296, endPoint y: 525, distance: 74.0
click at [296, 525] on td "[PHONE_NUMBER]" at bounding box center [343, 537] width 140 height 64
copy td "[PHONE_NUMBER]"
drag, startPoint x: 367, startPoint y: 457, endPoint x: 301, endPoint y: 457, distance: 66.0
click at [301, 457] on td "[PHONE_NUMBER]" at bounding box center [343, 471] width 140 height 64
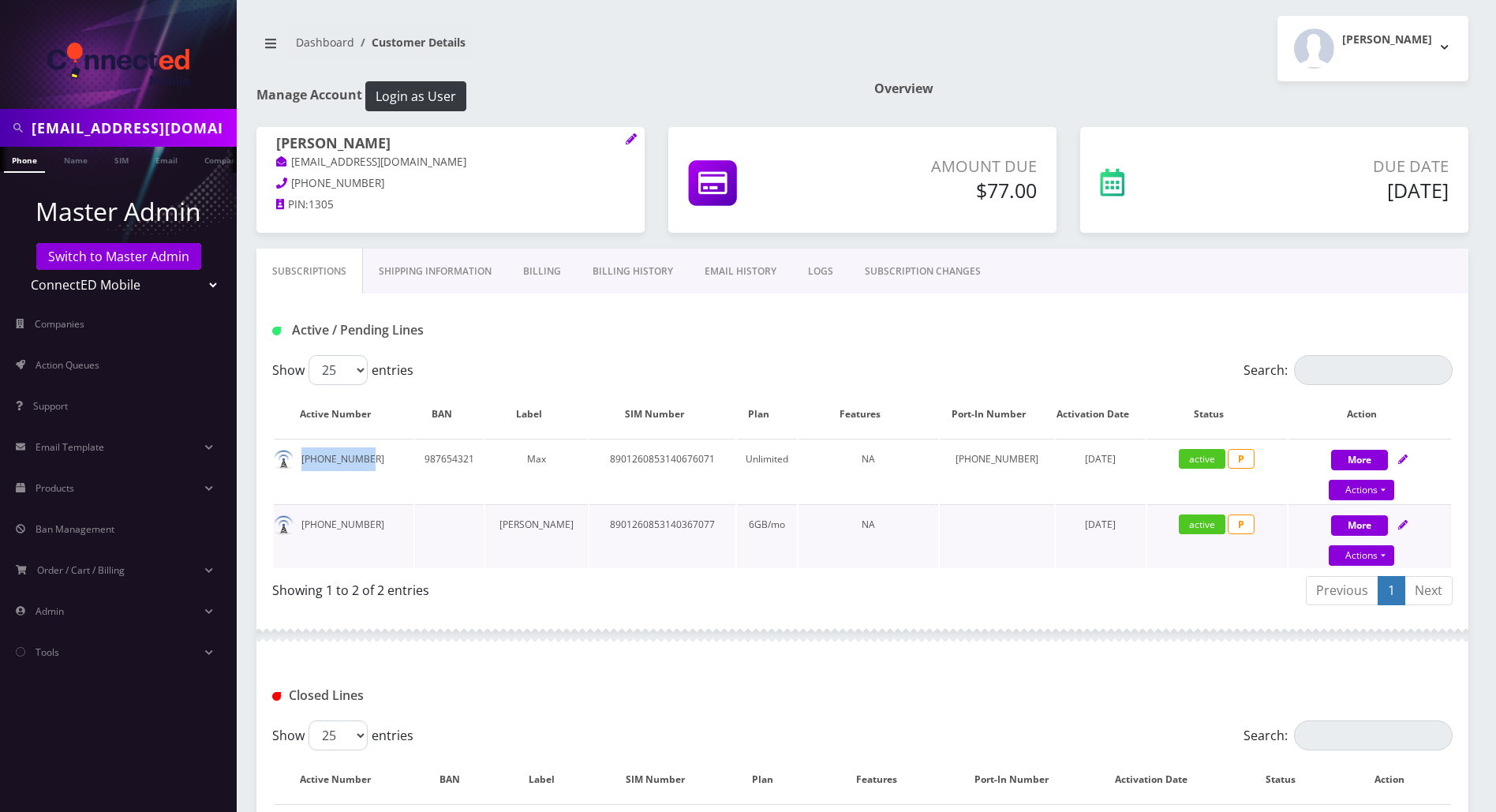
copy td "[PHONE_NUMBER]"
click at [1181, 312] on div "Active / Pending Lines" at bounding box center [862, 323] width 1212 height 61
click at [537, 263] on link "Billing" at bounding box center [542, 272] width 70 height 46
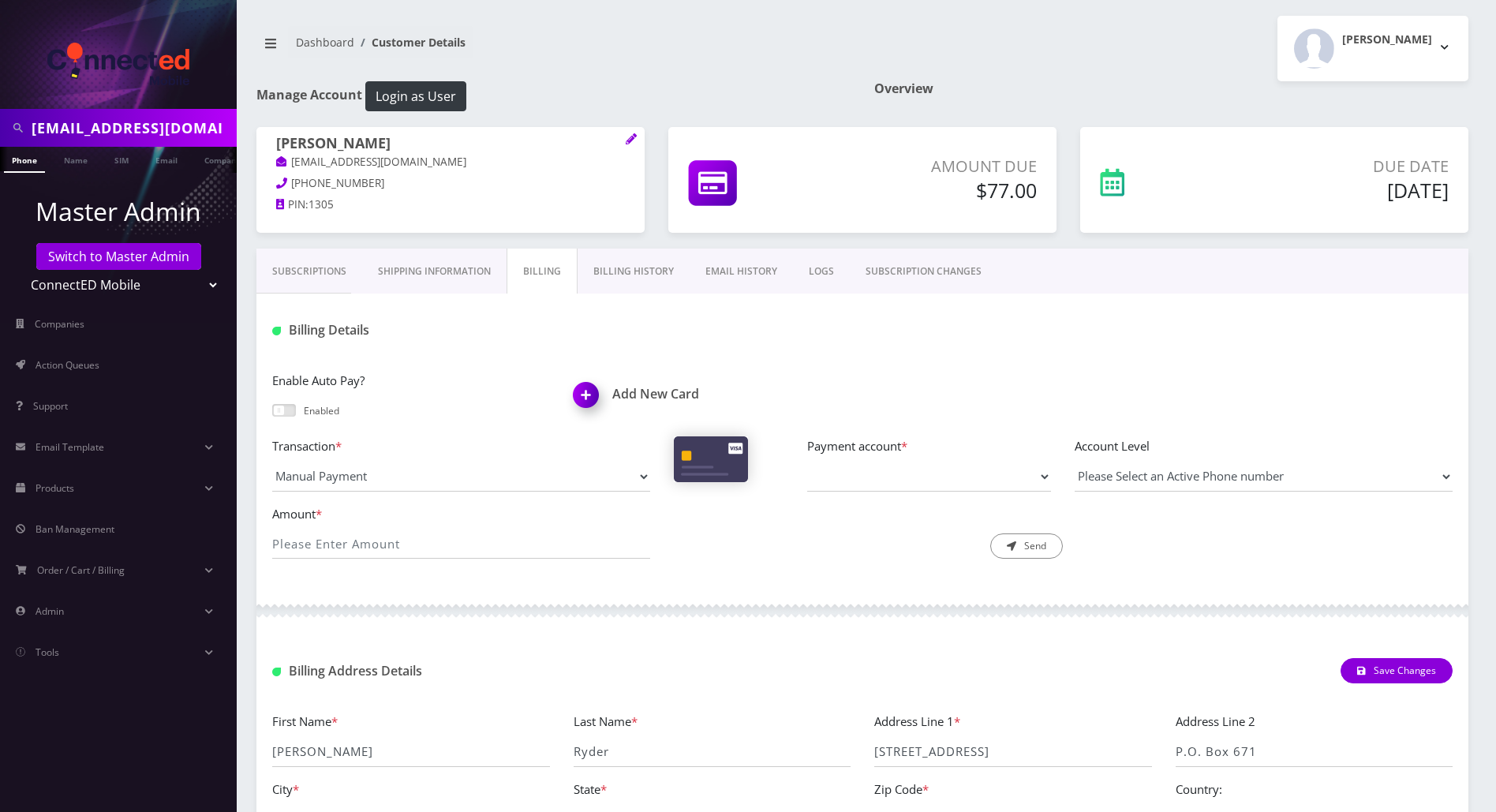
click at [300, 277] on link "Subscriptions" at bounding box center [309, 272] width 106 height 46
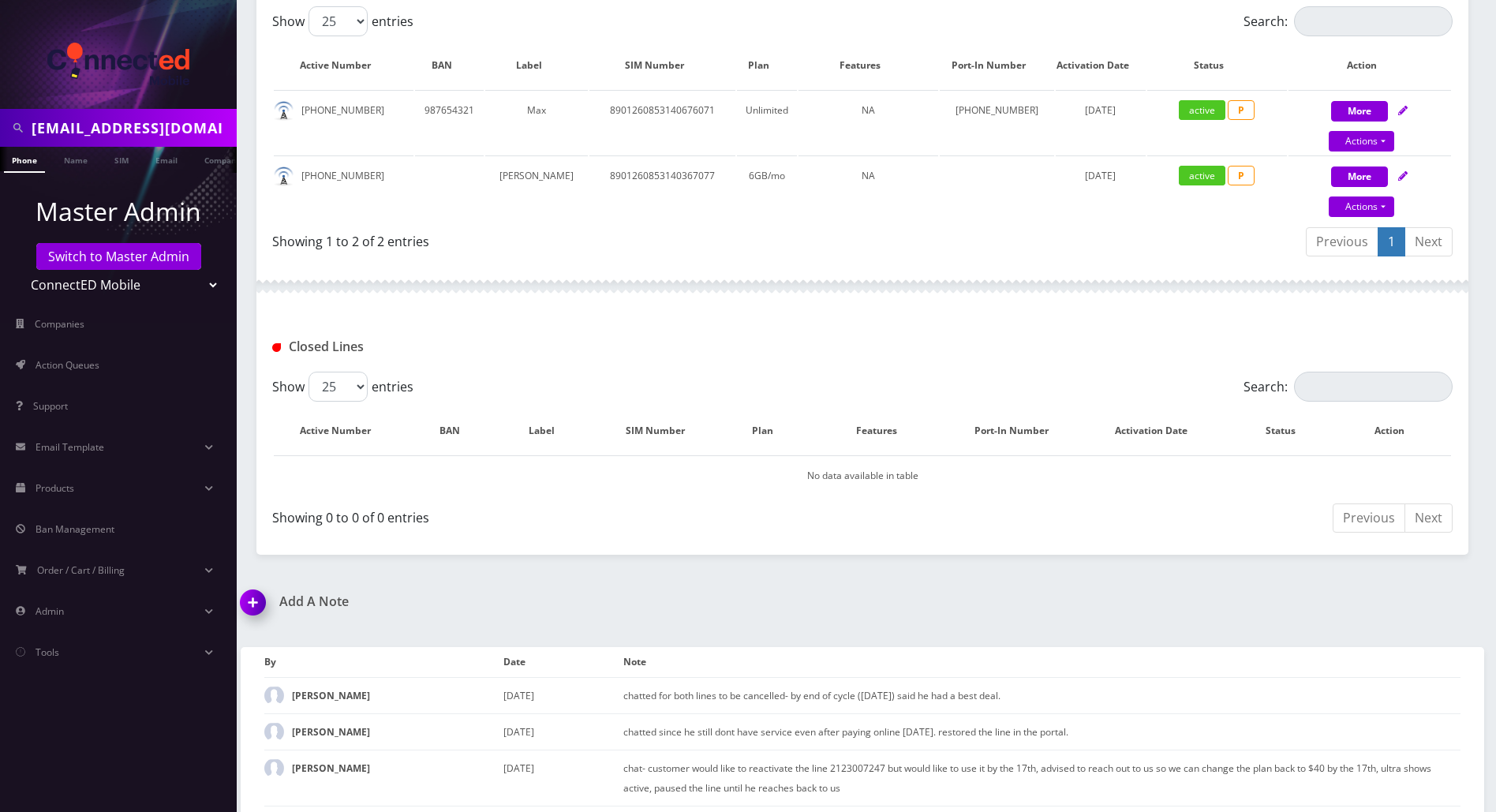
scroll to position [408, 0]
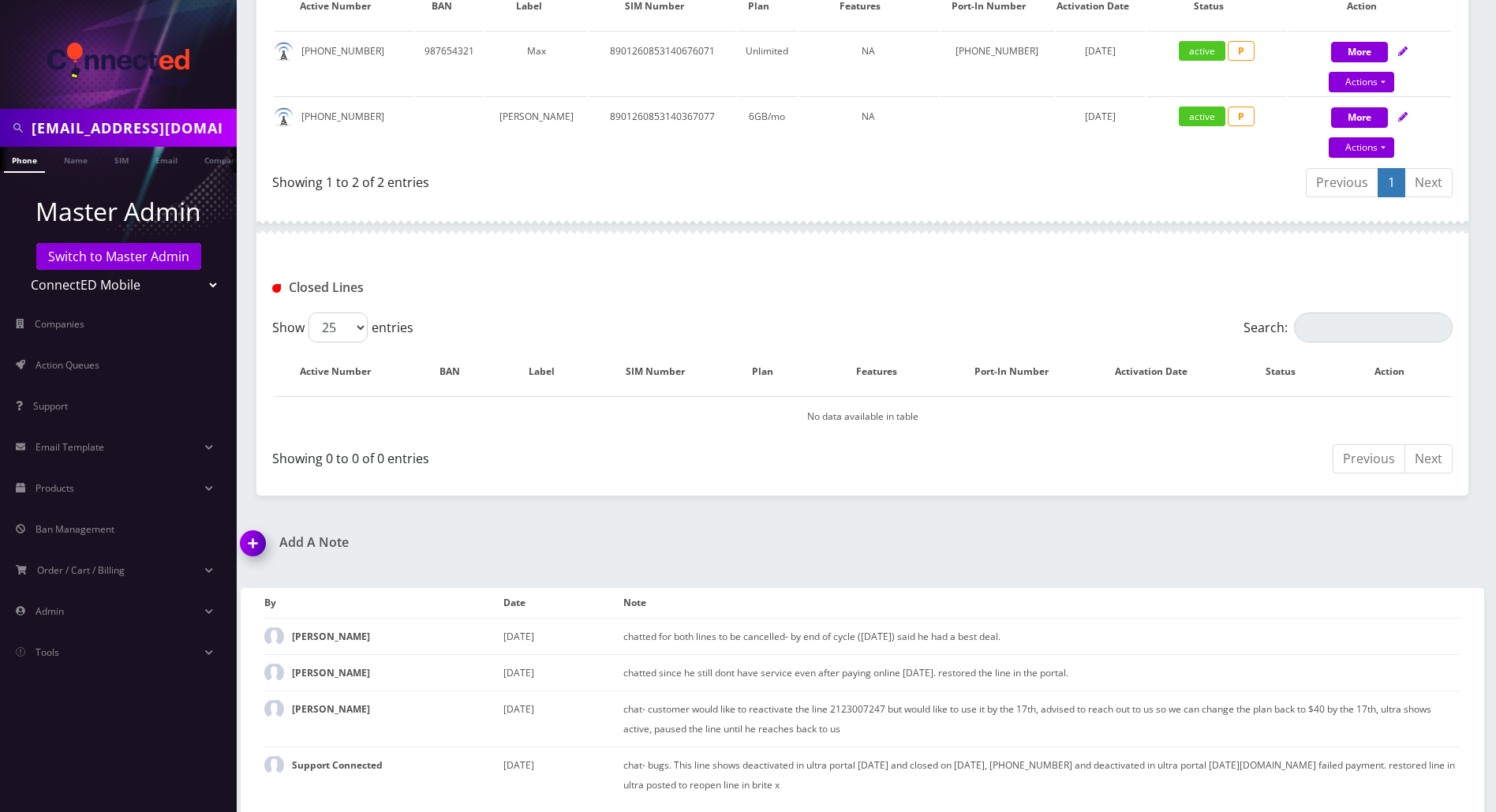
click at [243, 537] on img at bounding box center [256, 548] width 46 height 46
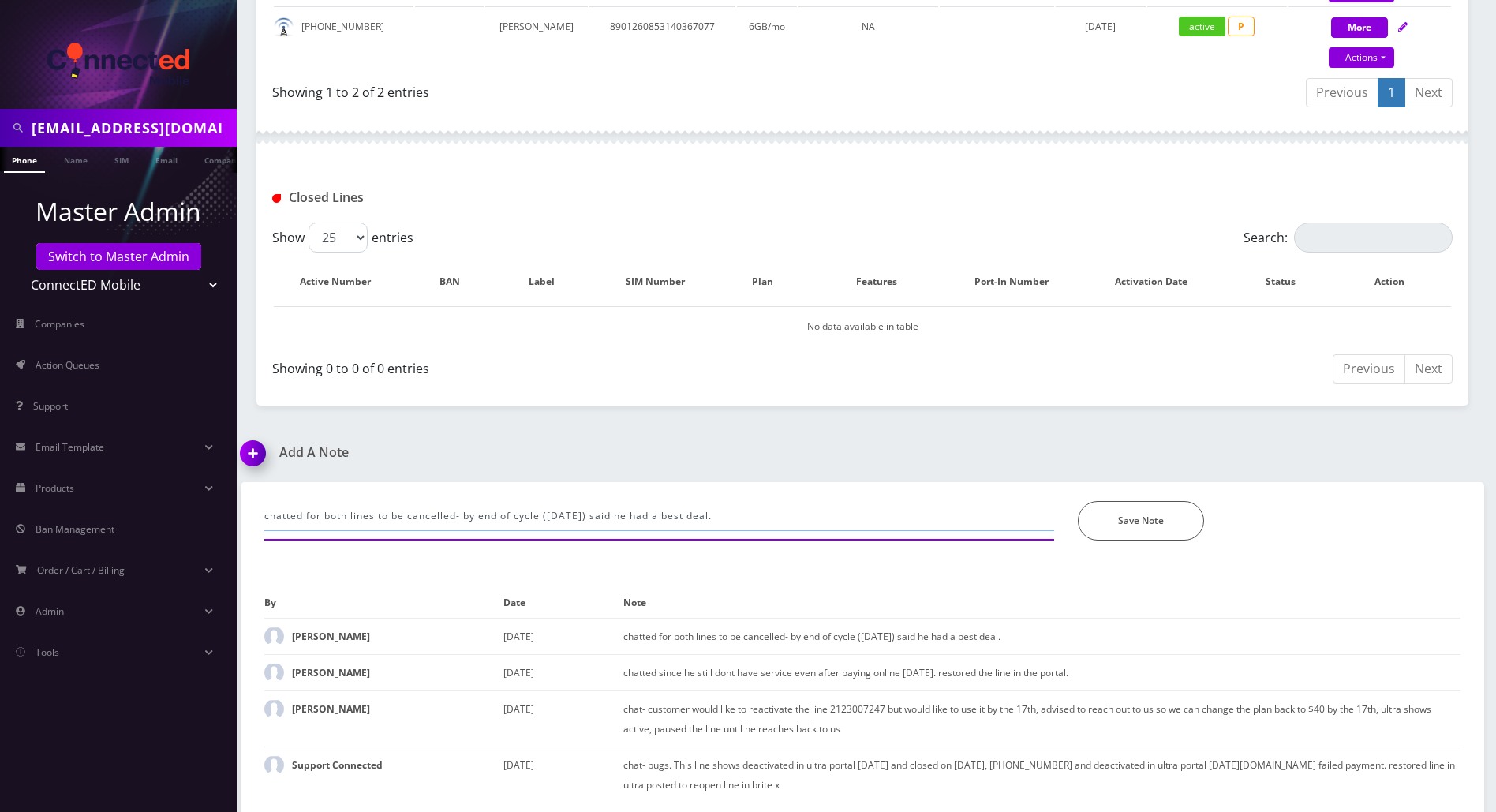
drag, startPoint x: 776, startPoint y: 509, endPoint x: 215, endPoint y: 508, distance: 561.0
click at [215, 508] on div "maxwellryder@gmail.com Phone Name SIM Email Company Customer Master Admin Switc…" at bounding box center [748, 158] width 1496 height 1313
type input "scheduled his line's closure on aug 29th, AP is already disabled."
click at [1137, 537] on button "Save Note" at bounding box center [1141, 521] width 126 height 40
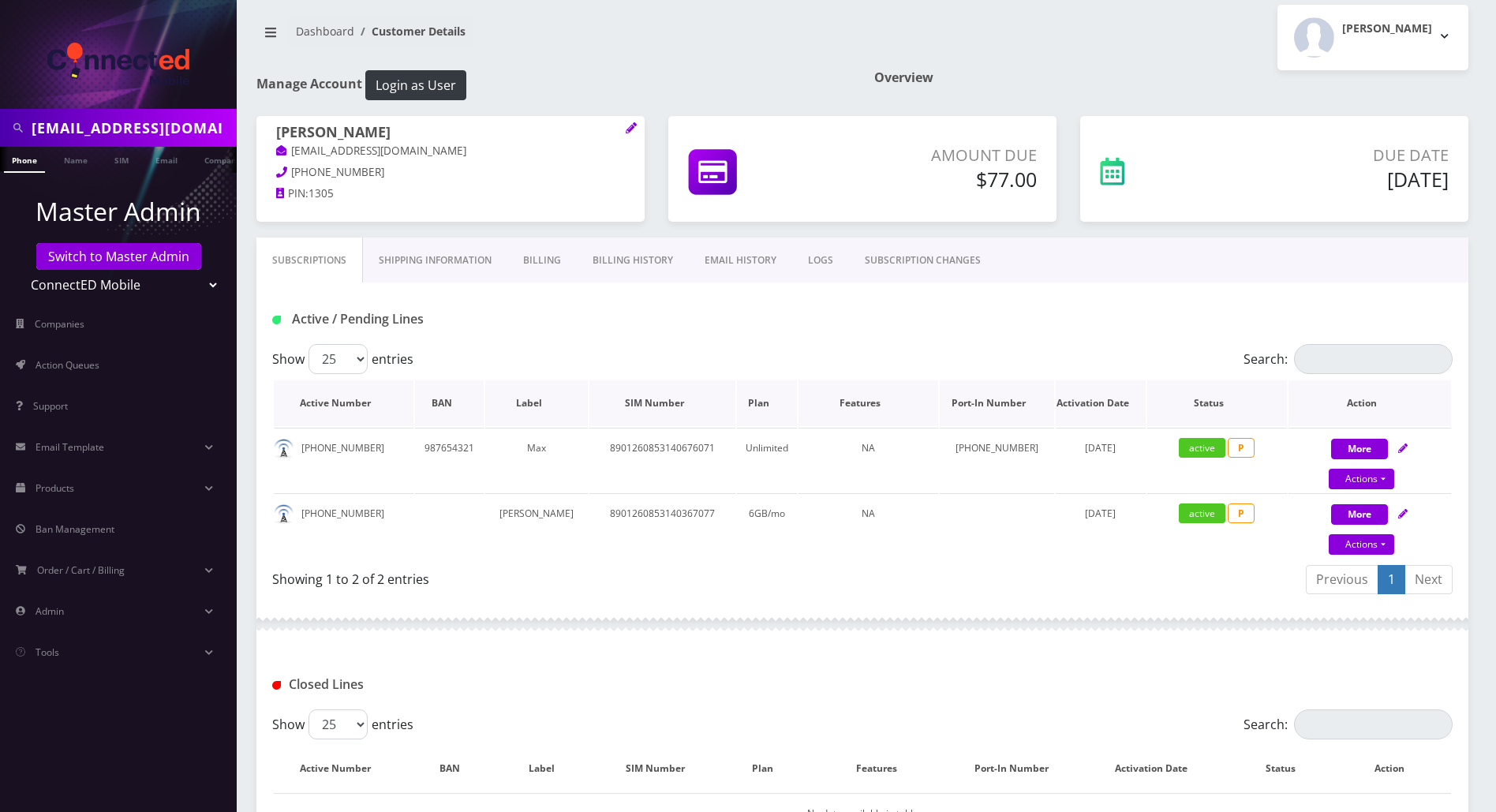
scroll to position [0, 0]
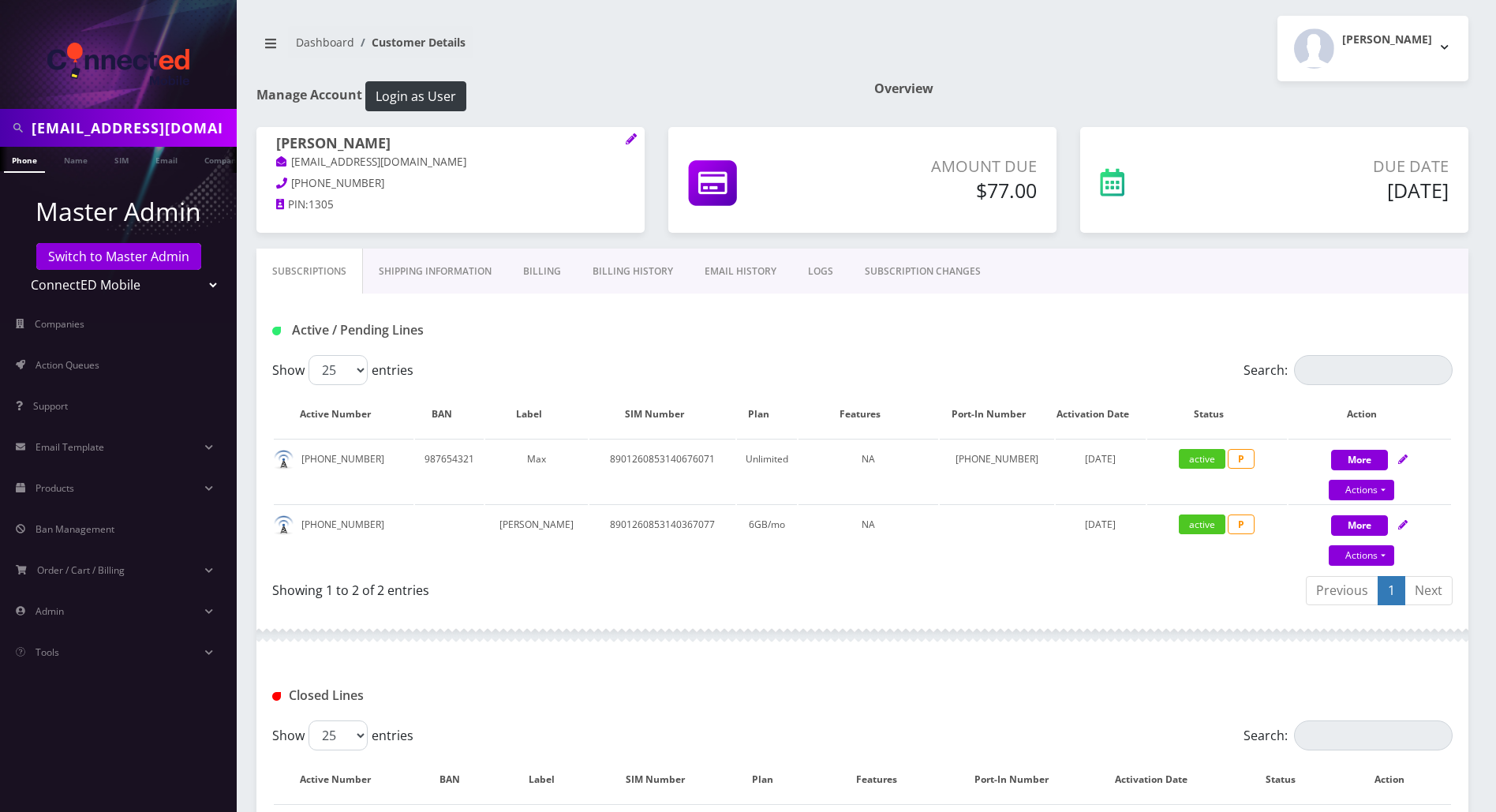
click at [788, 348] on div "Active / Pending Lines" at bounding box center [862, 323] width 1212 height 61
click at [638, 341] on div "Active / Pending Lines" at bounding box center [461, 330] width 402 height 26
click at [142, 262] on link "Switch to Master Admin" at bounding box center [118, 257] width 165 height 26
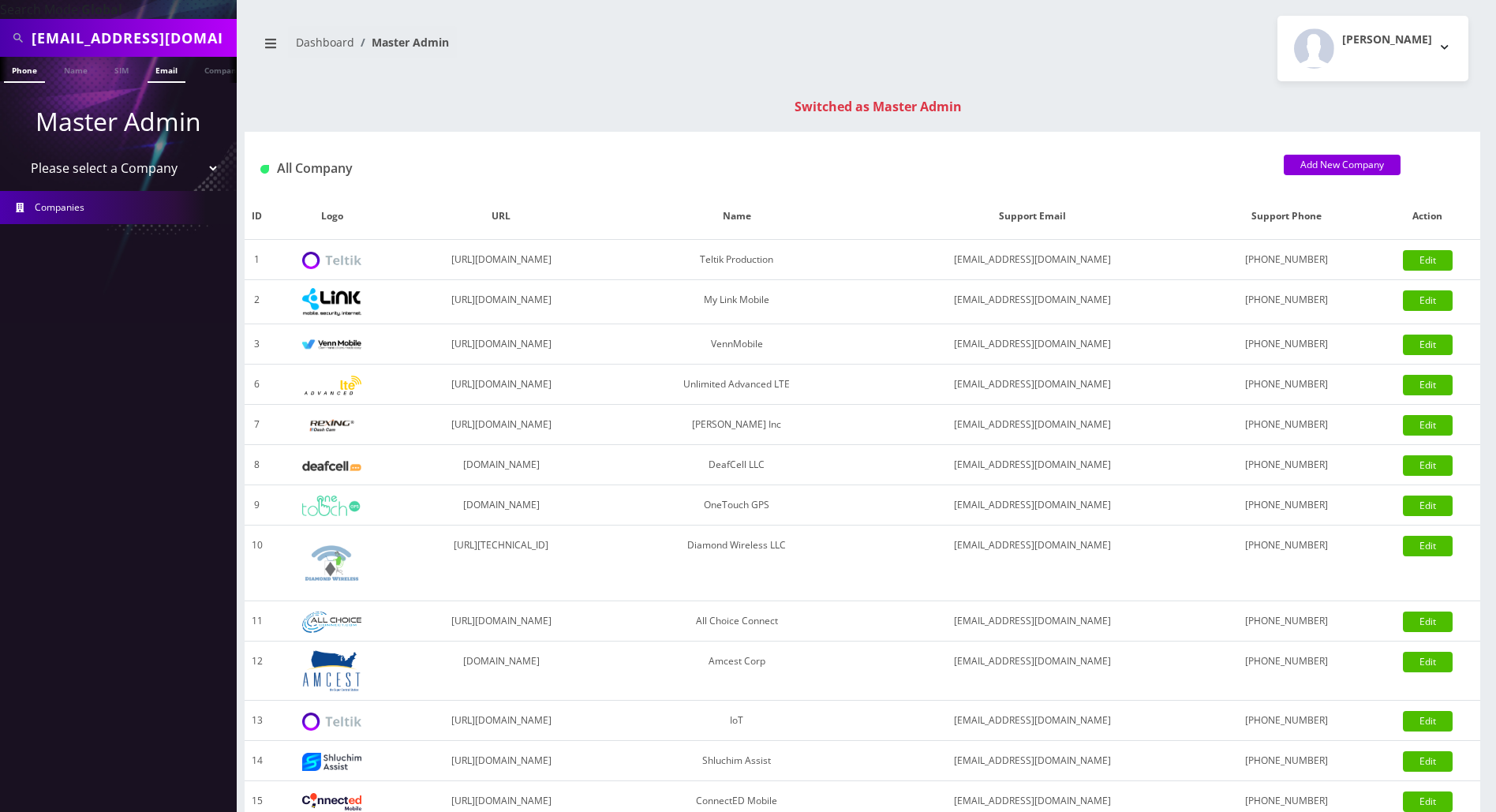
click at [171, 72] on link "Email" at bounding box center [166, 70] width 38 height 26
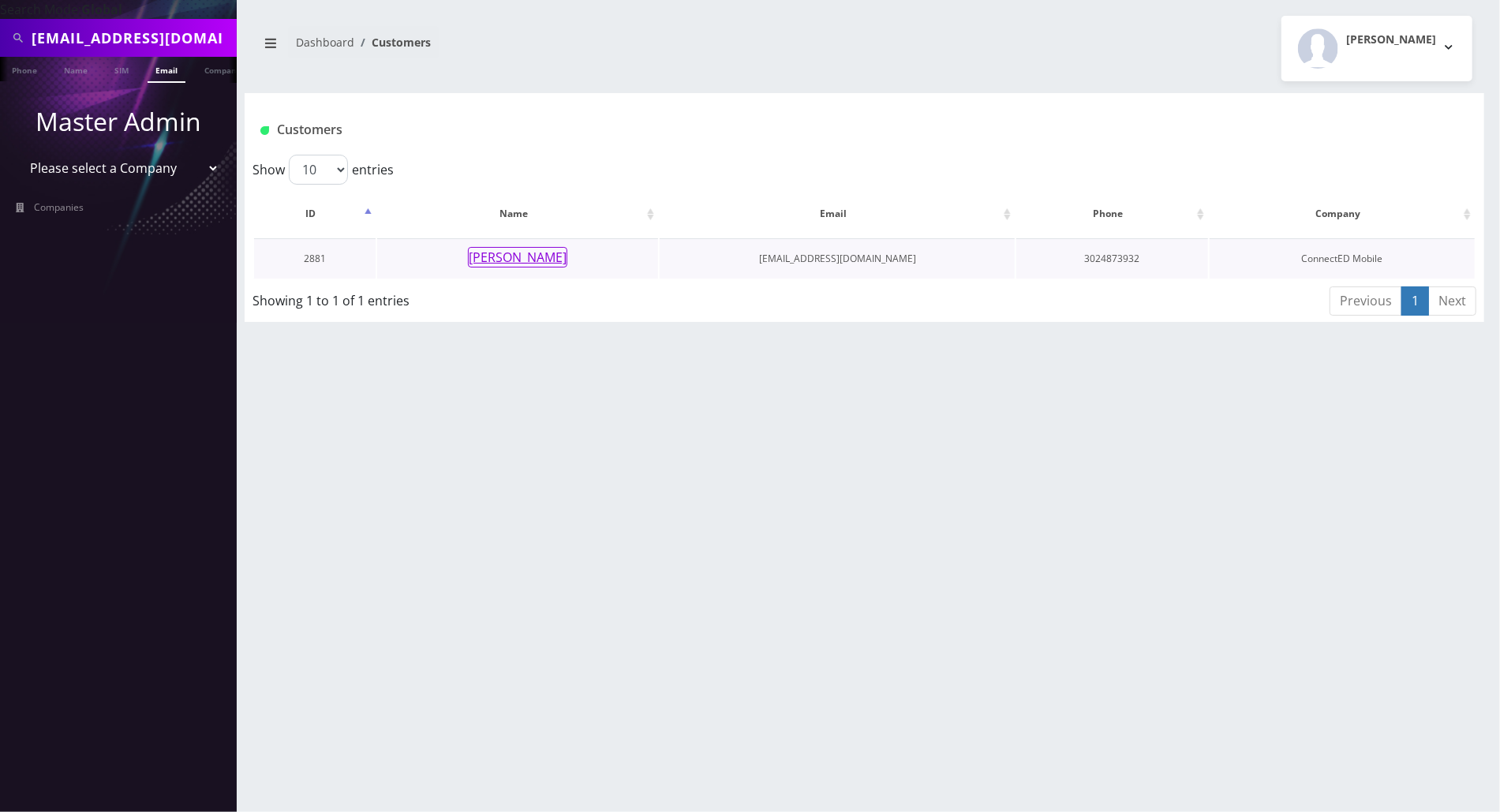
click at [509, 260] on button "[PERSON_NAME]" at bounding box center [517, 257] width 99 height 21
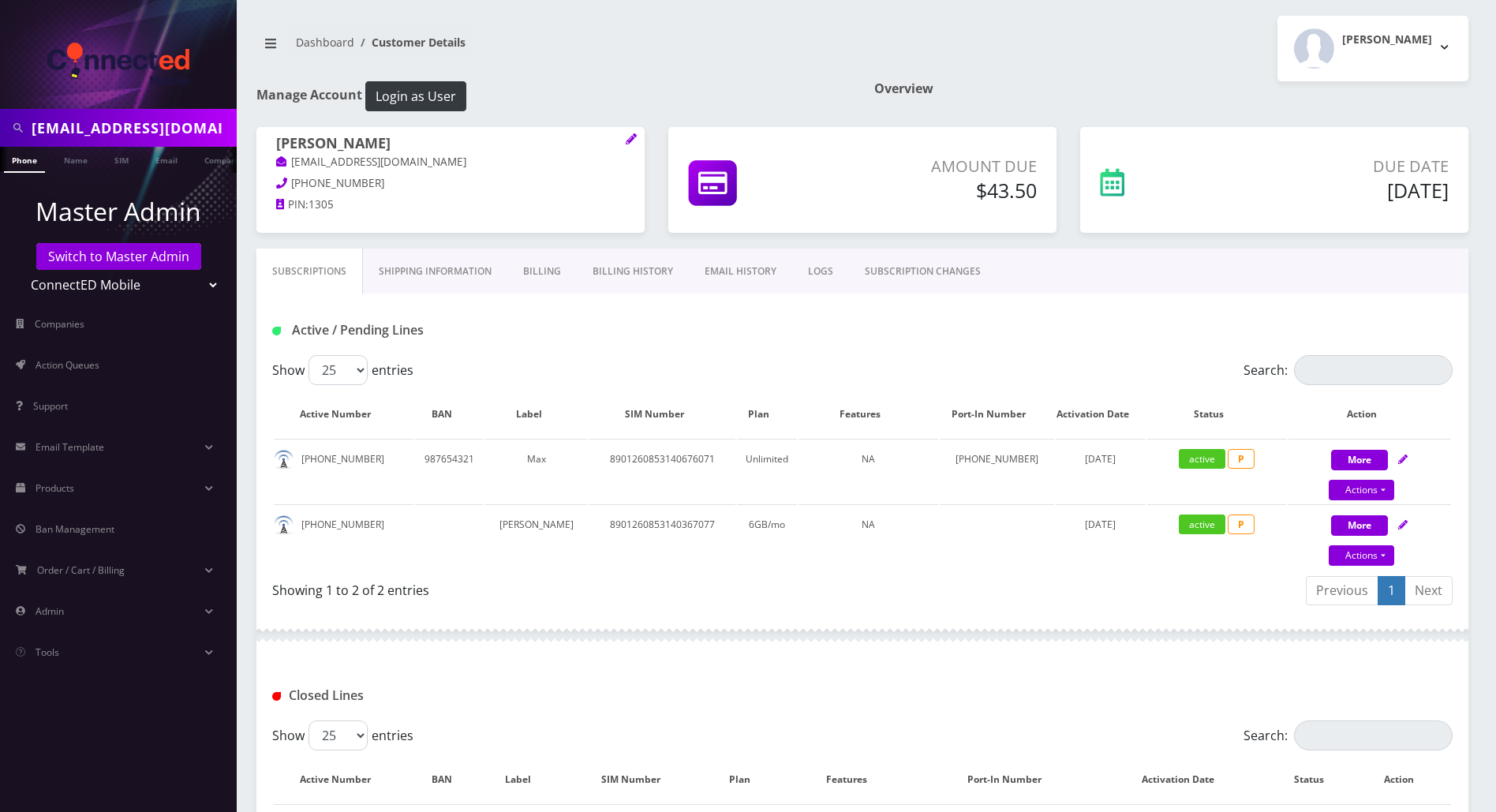
click at [524, 259] on link "Billing" at bounding box center [542, 272] width 70 height 46
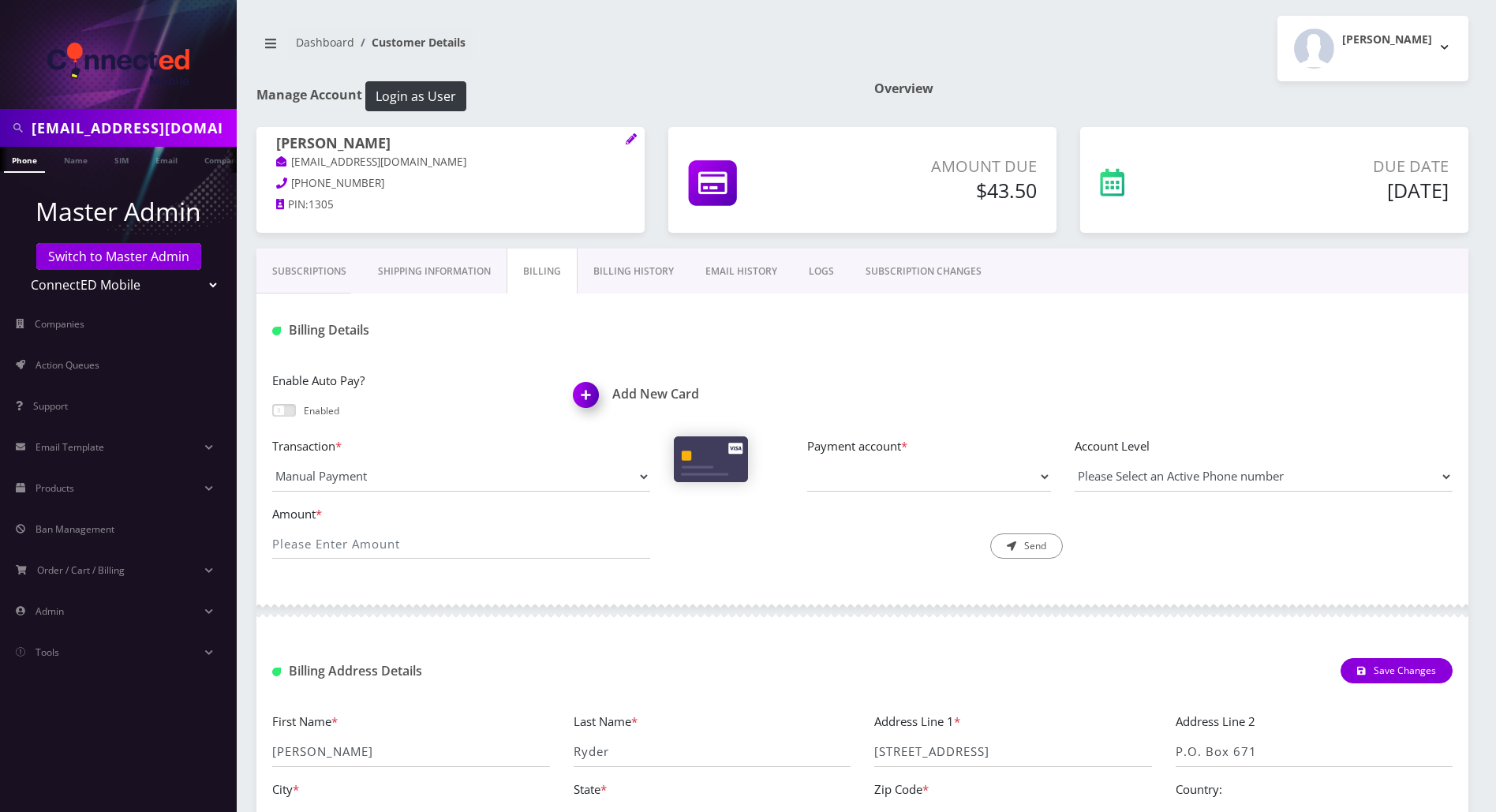
click at [635, 264] on link "Billing History" at bounding box center [633, 272] width 112 height 46
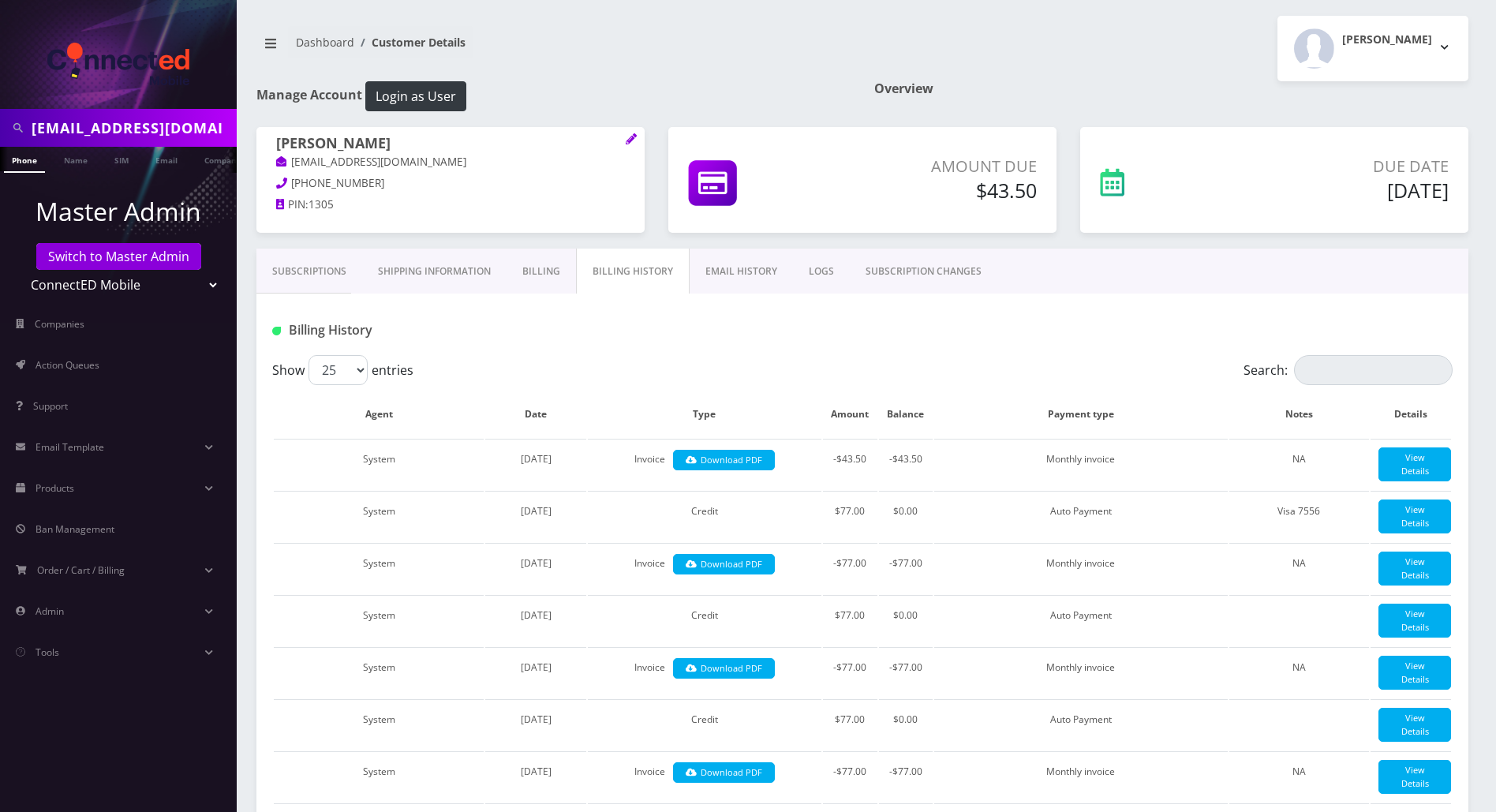
click at [543, 275] on link "Billing" at bounding box center [541, 272] width 70 height 46
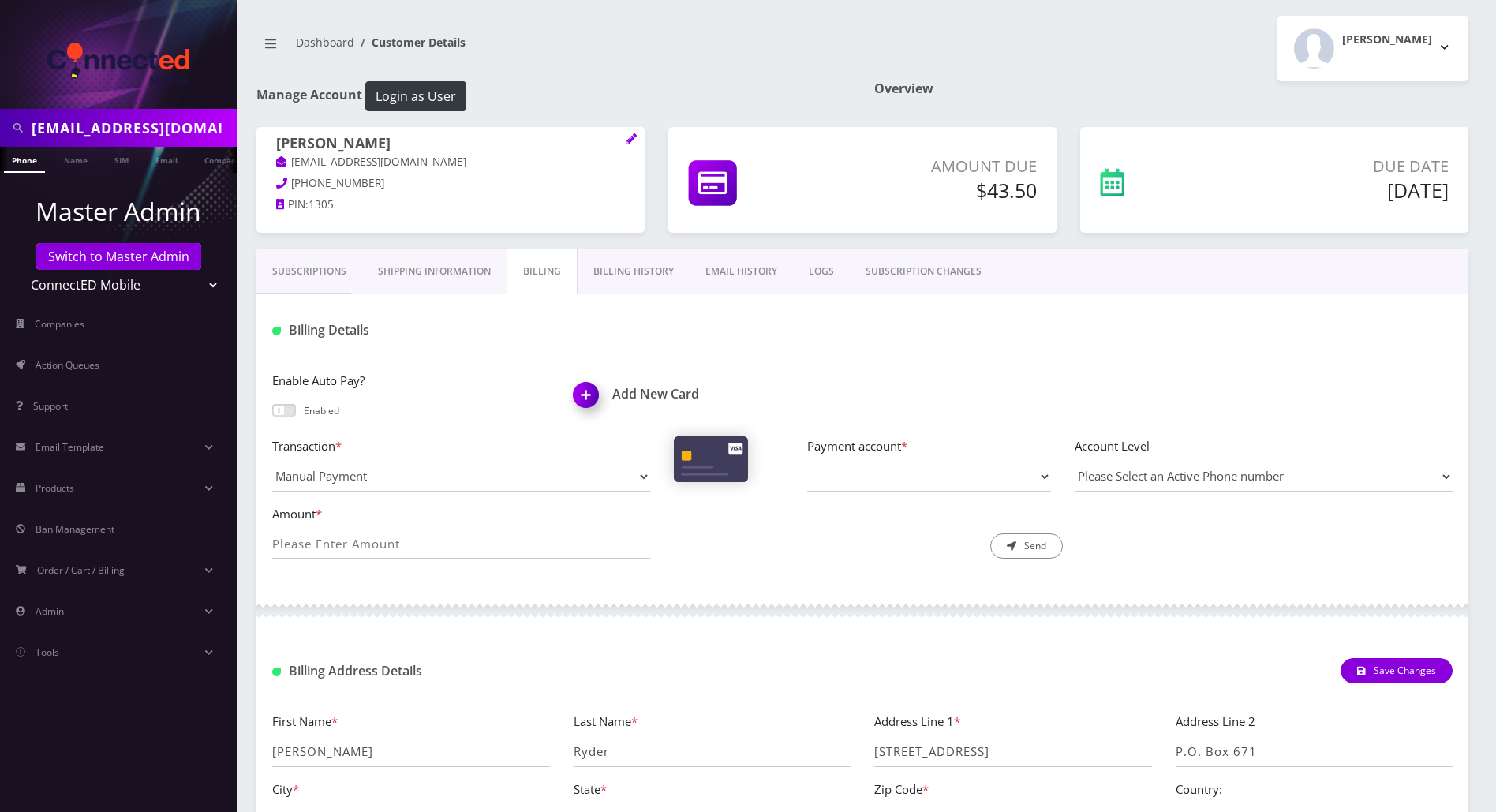
click at [294, 273] on link "Subscriptions" at bounding box center [309, 272] width 106 height 46
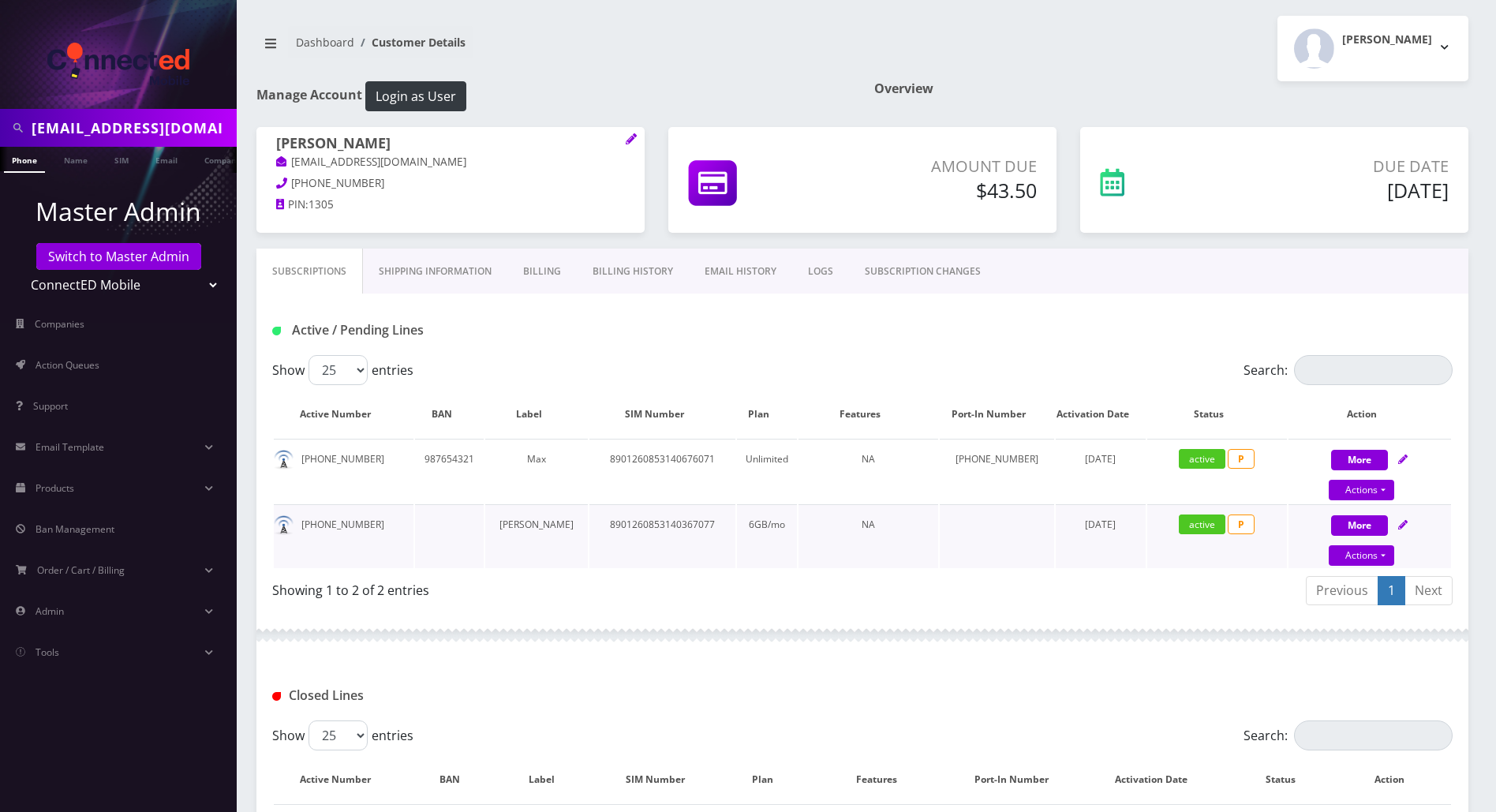
scroll to position [210, 0]
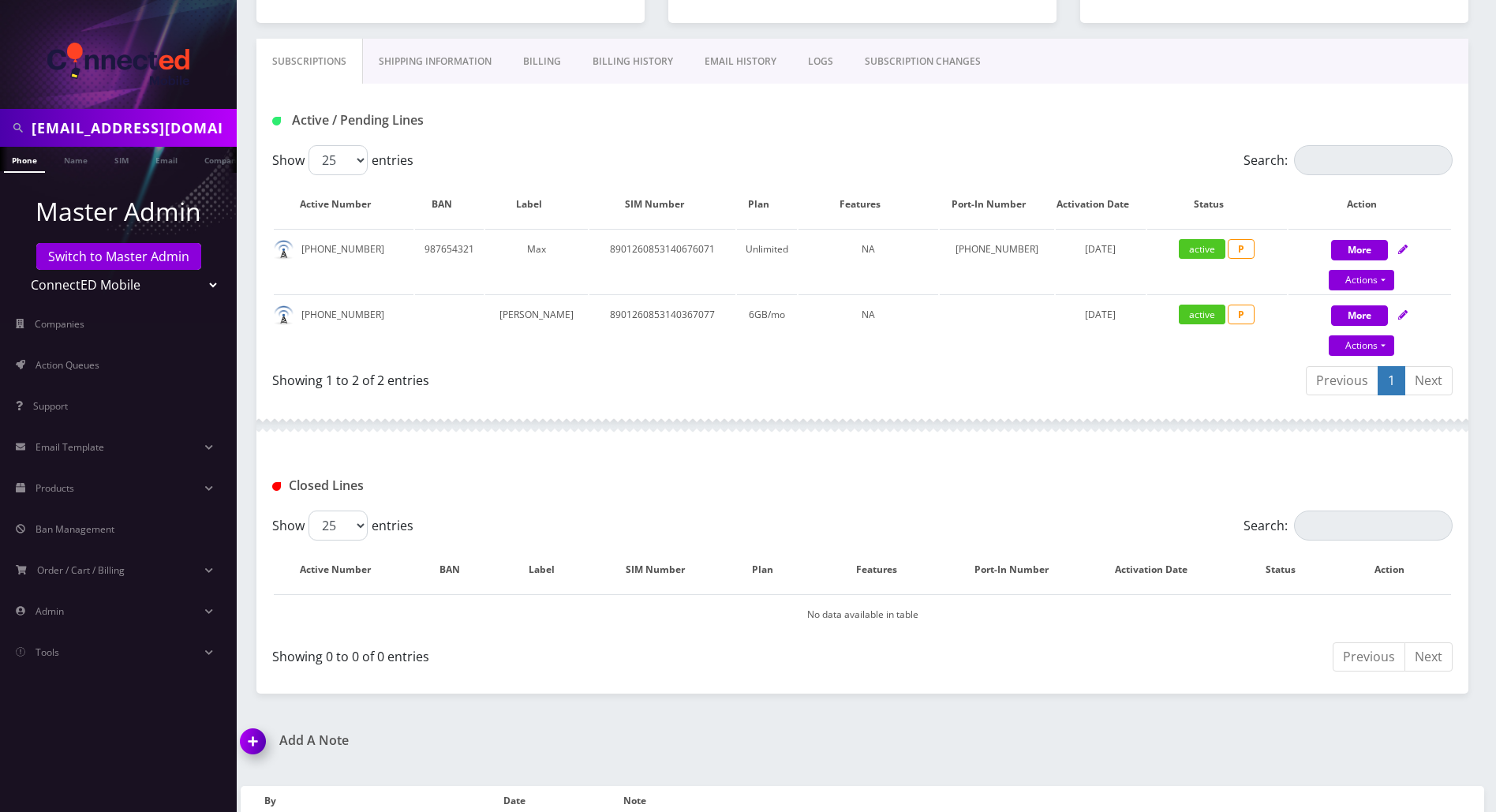
click at [703, 470] on div "Closed Lines" at bounding box center [862, 479] width 1212 height 61
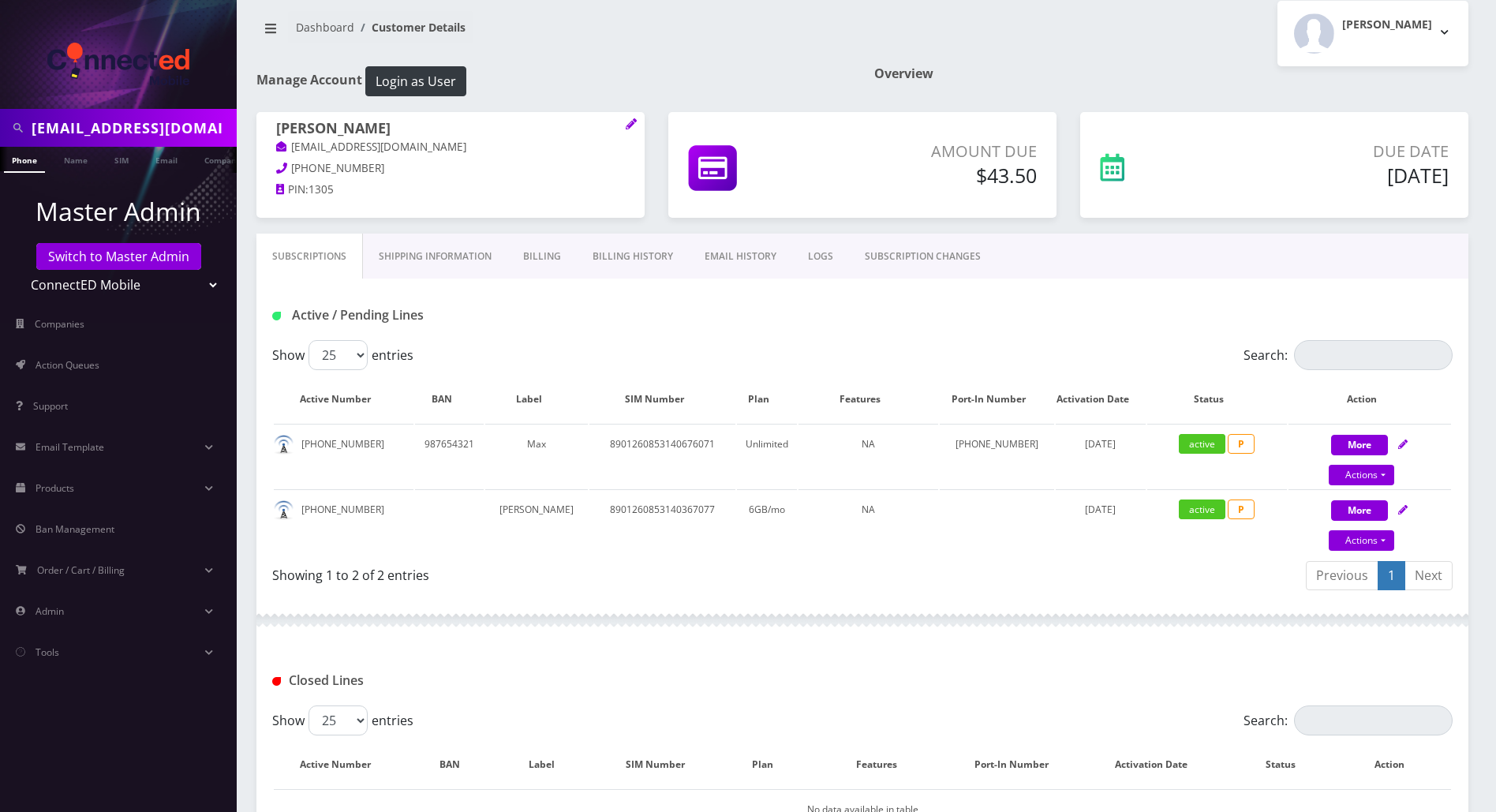
scroll to position [0, 0]
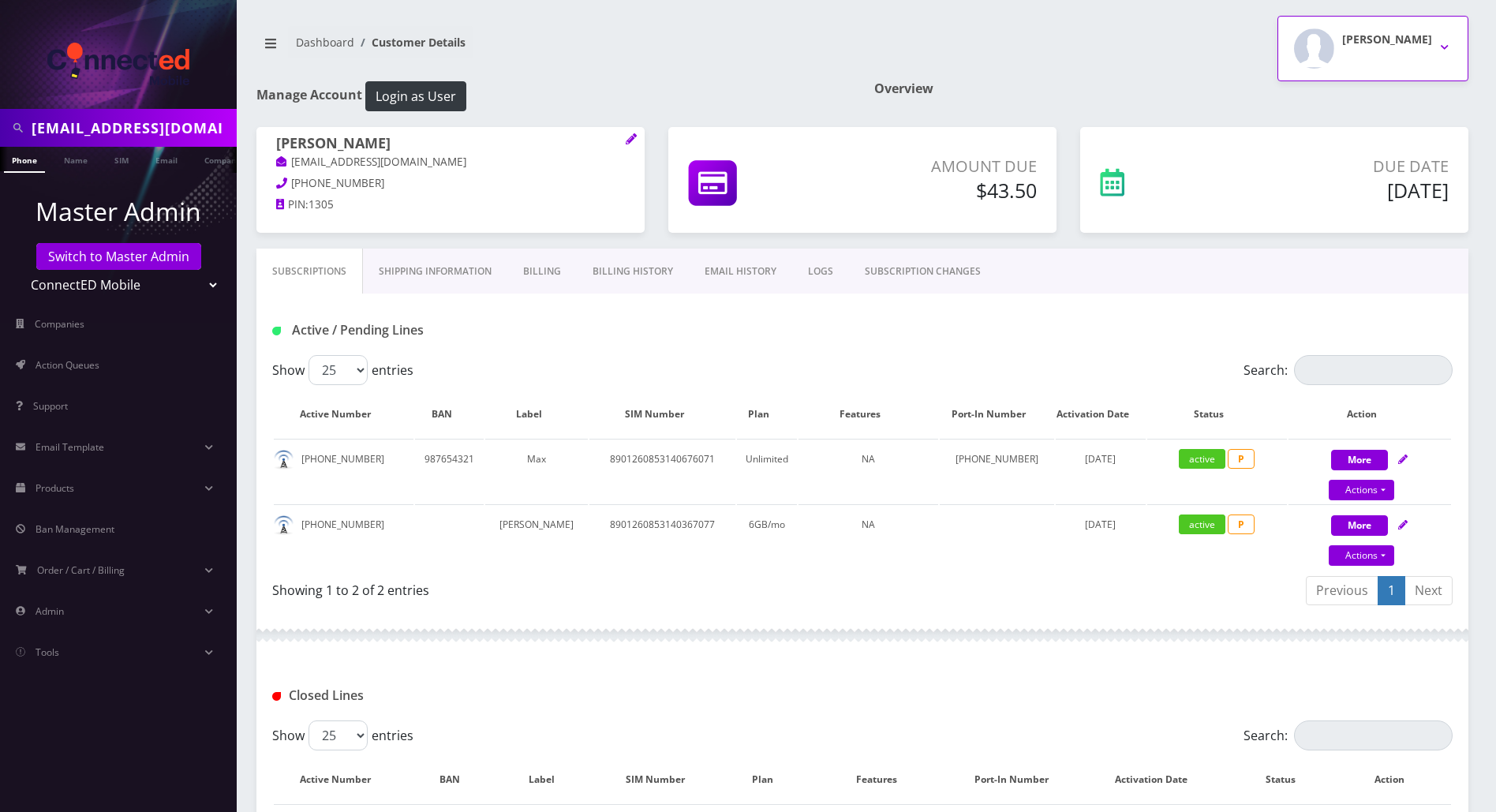
click at [1448, 44] on button "Andie Kaplan" at bounding box center [1373, 48] width 191 height 65
click at [1340, 97] on link "Logout" at bounding box center [1373, 100] width 191 height 22
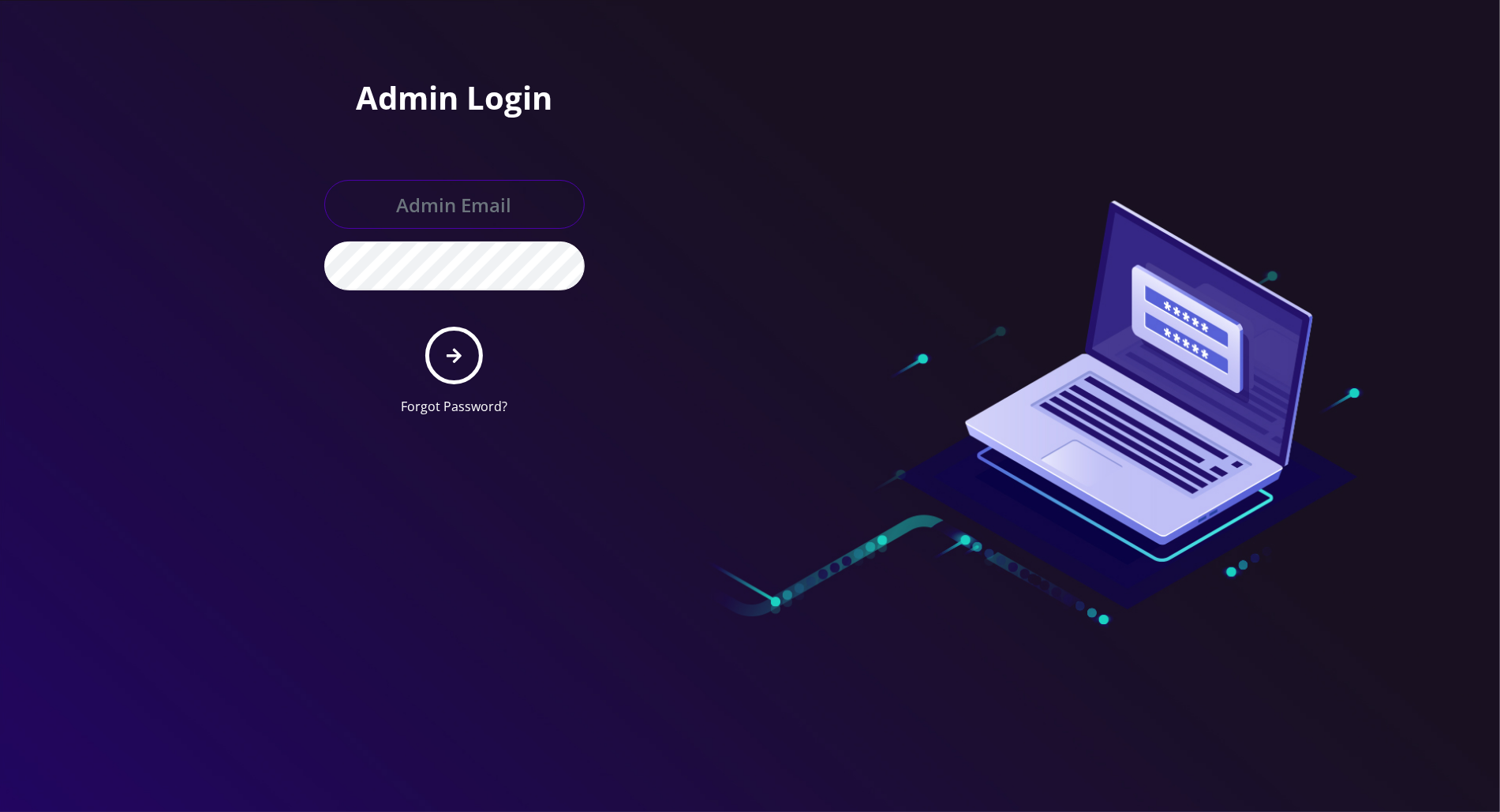
type input "[PERSON_NAME][EMAIL_ADDRESS][DOMAIN_NAME]"
click at [311, 780] on div at bounding box center [750, 406] width 1500 height 812
click at [1437, 472] on div at bounding box center [750, 406] width 1500 height 812
click at [1441, 509] on div at bounding box center [750, 406] width 1500 height 812
click at [1424, 698] on div at bounding box center [750, 406] width 1500 height 812
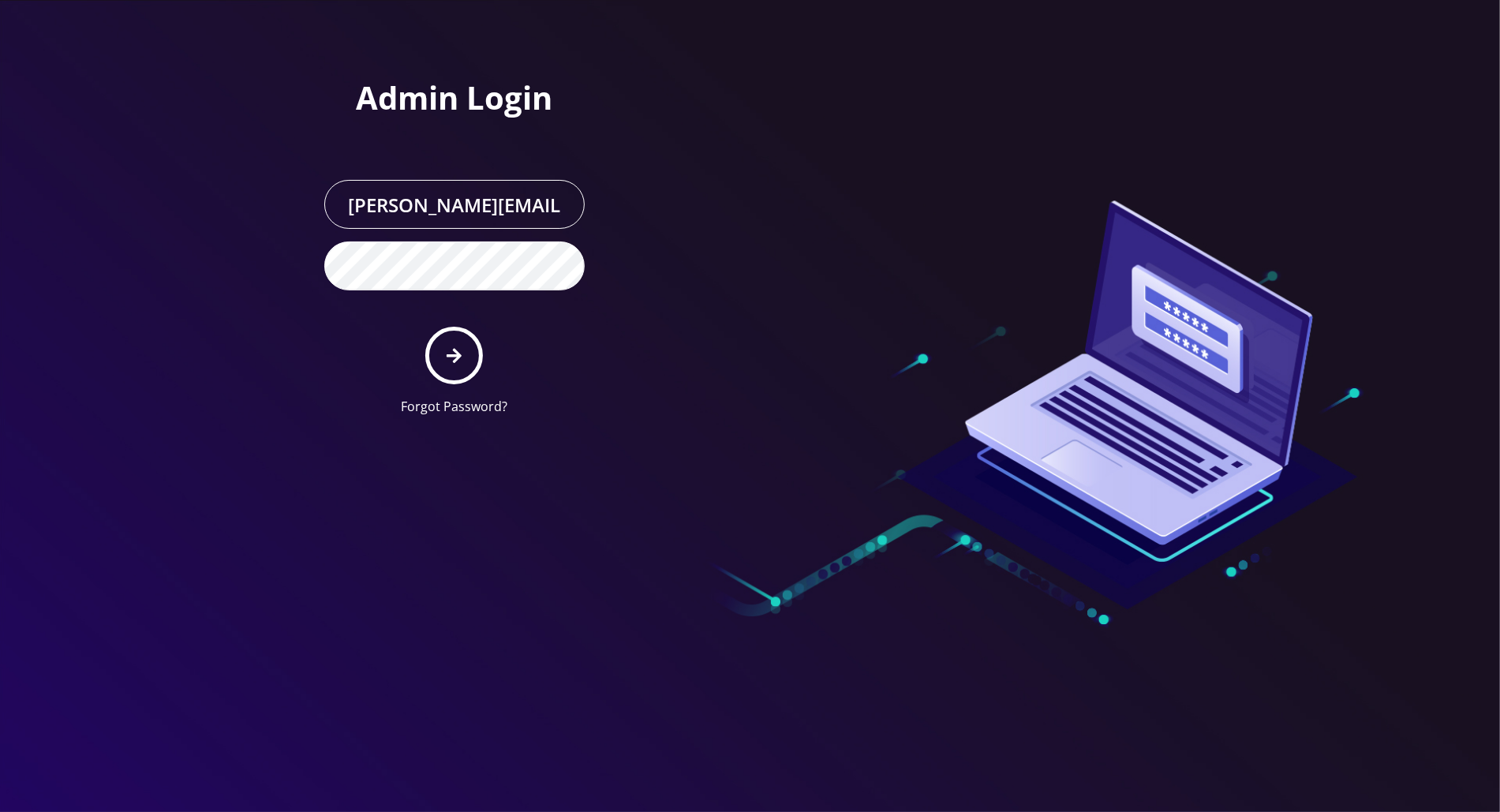
click at [1407, 262] on div at bounding box center [750, 406] width 1500 height 812
click at [185, 363] on div at bounding box center [750, 406] width 1500 height 812
click at [451, 340] on button "submit" at bounding box center [454, 355] width 58 height 58
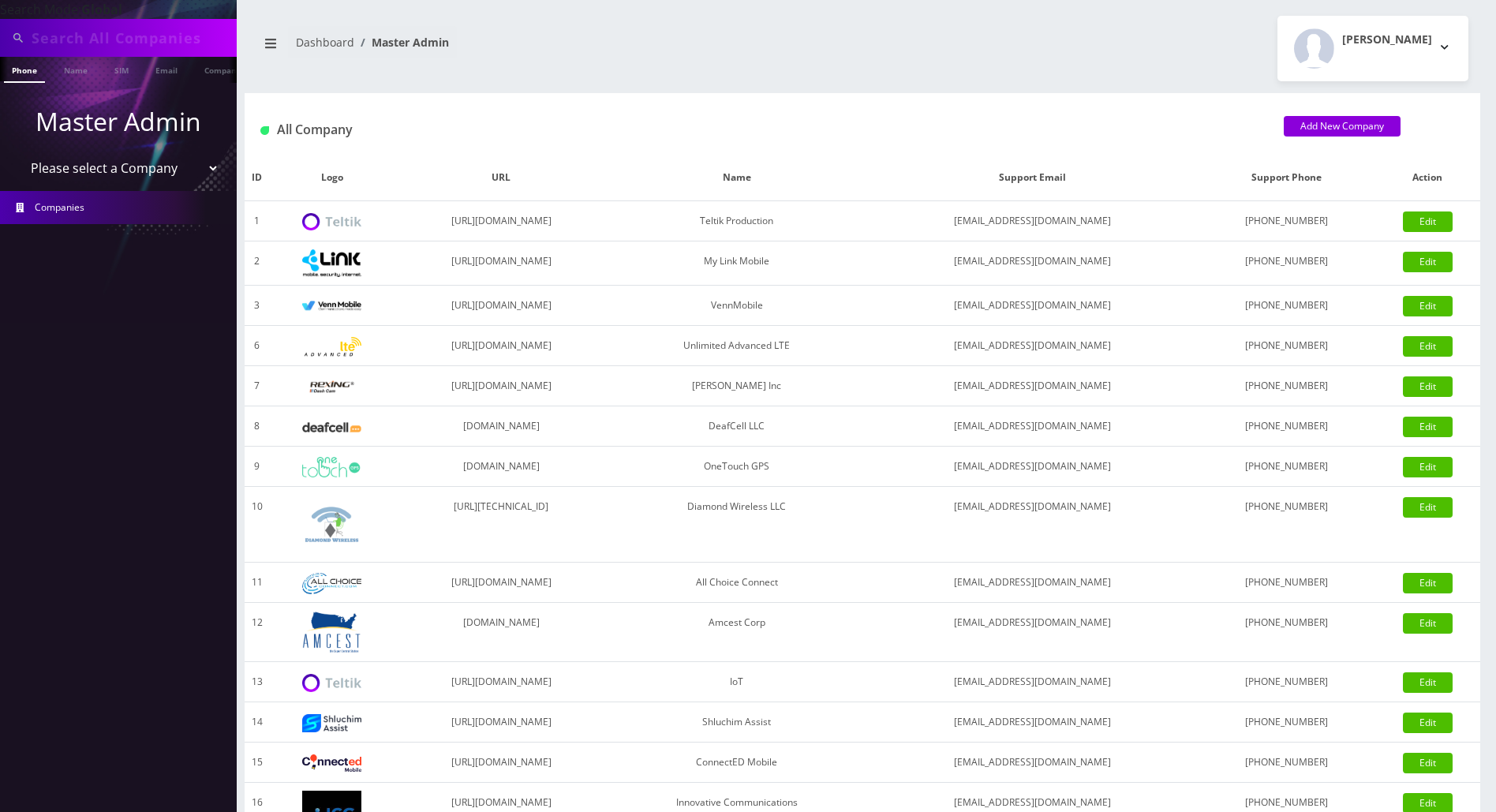
click at [156, 41] on input "text" at bounding box center [131, 38] width 201 height 30
type input "golda"
click at [84, 72] on link "Name" at bounding box center [75, 70] width 40 height 26
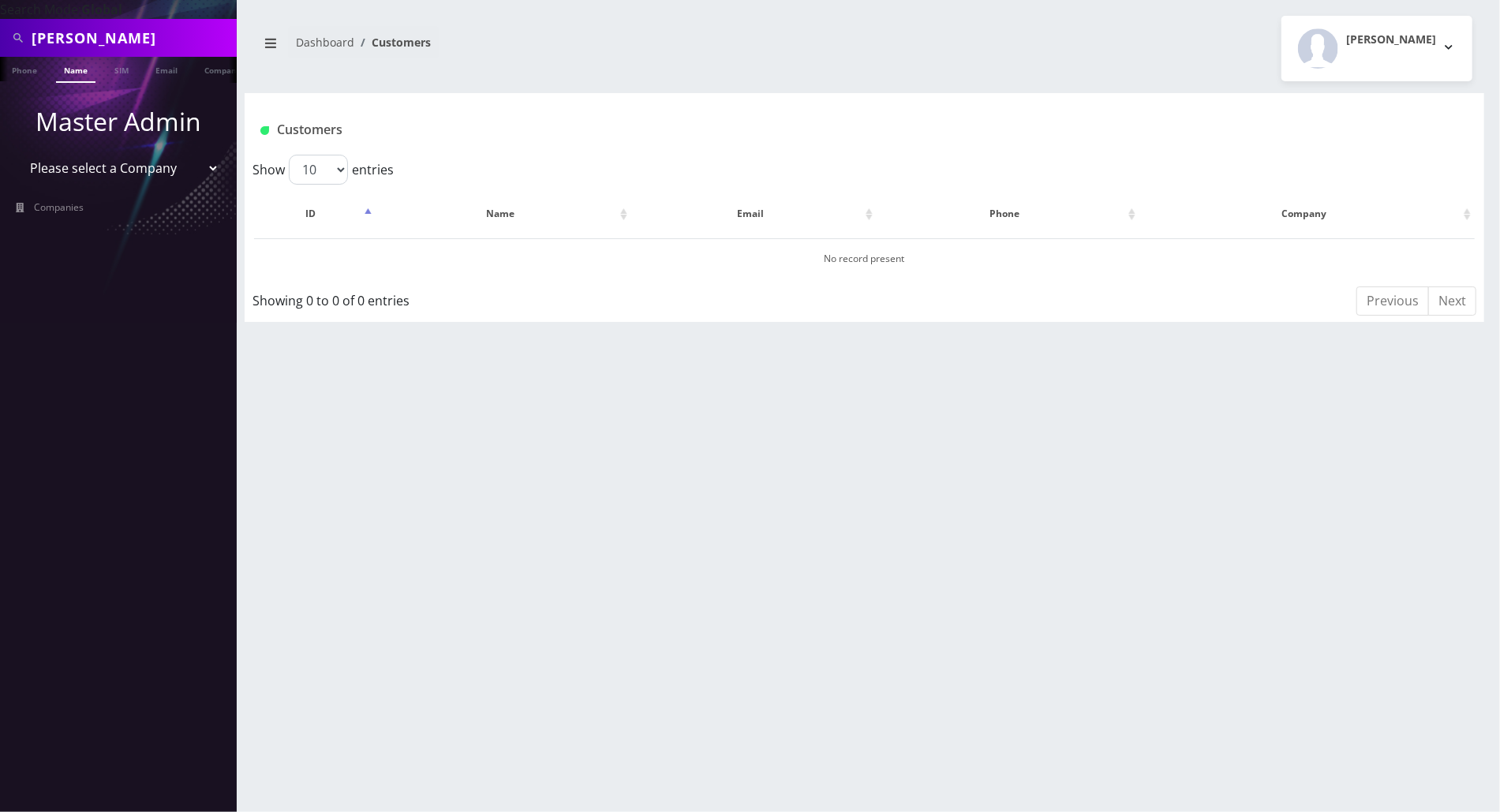
type input "[PERSON_NAME]"
click at [76, 68] on link "Name" at bounding box center [75, 70] width 40 height 26
drag, startPoint x: 164, startPoint y: 40, endPoint x: -7, endPoint y: 31, distance: 171.2
click at [0, 31] on html "Search Mode: Global [PERSON_NAME] Phone Name SIM Email Company Customer Master …" at bounding box center [750, 406] width 1500 height 812
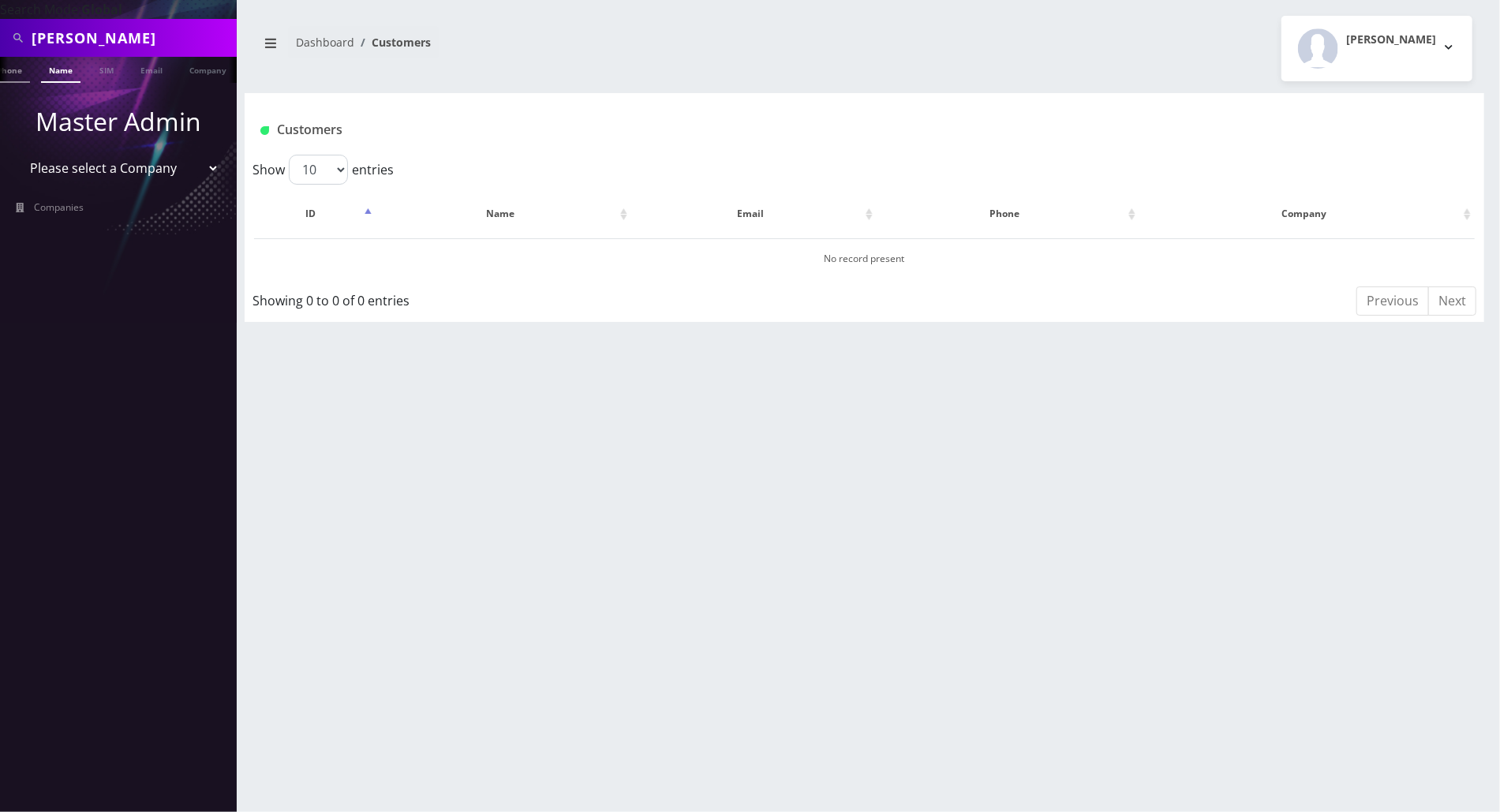
scroll to position [0, 8]
click at [64, 72] on link "Name" at bounding box center [69, 70] width 40 height 26
click at [80, 77] on link "Name" at bounding box center [75, 70] width 40 height 26
click at [708, 150] on div "Customers" at bounding box center [864, 124] width 1240 height 61
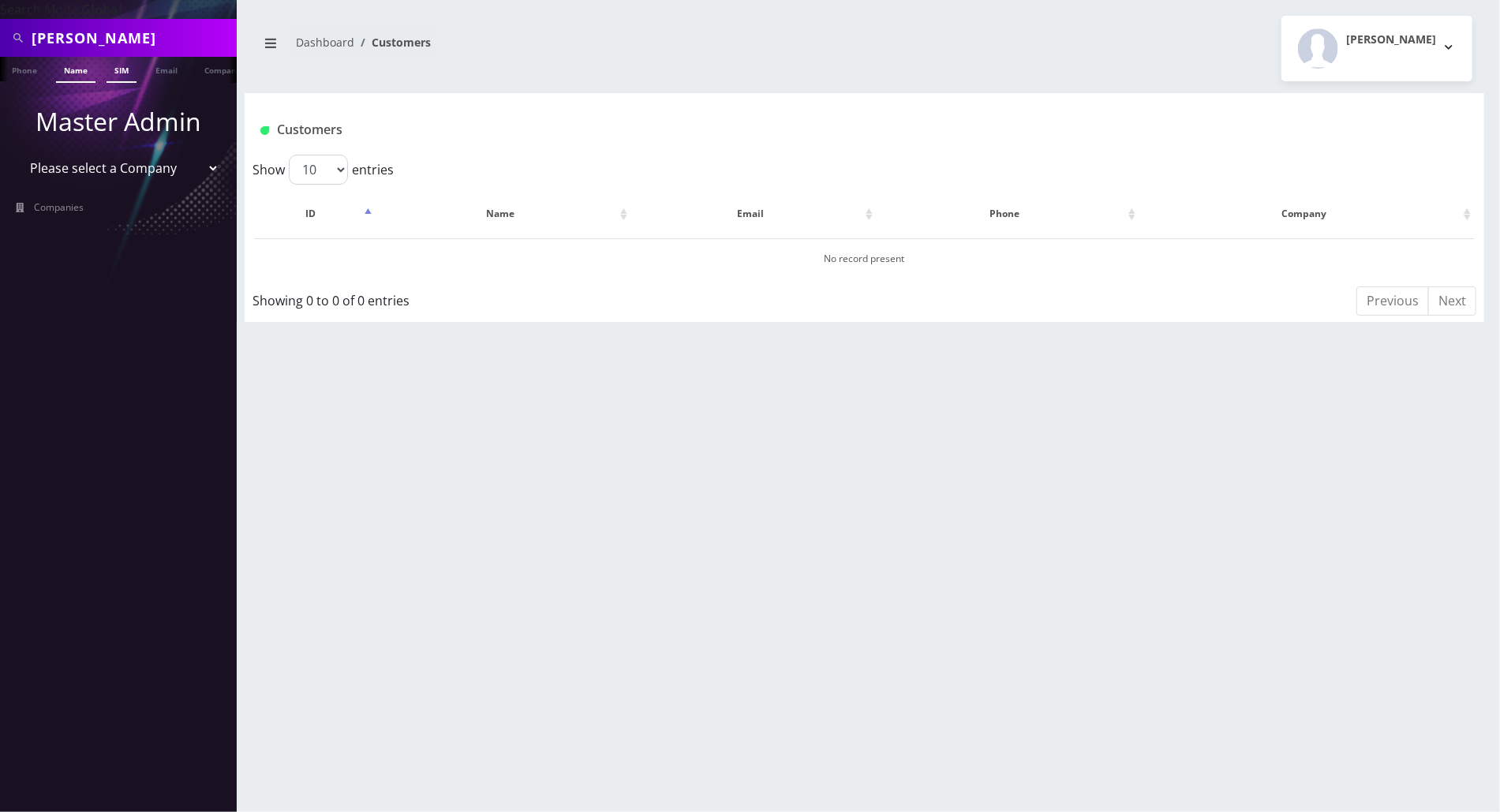
scroll to position [0, 8]
click at [73, 65] on link "Name" at bounding box center [69, 70] width 40 height 26
drag, startPoint x: 167, startPoint y: 41, endPoint x: 21, endPoint y: 41, distance: 146.0
click at [21, 41] on div "[PERSON_NAME]" at bounding box center [118, 38] width 229 height 30
click at [23, 75] on link "Phone" at bounding box center [25, 70] width 42 height 26
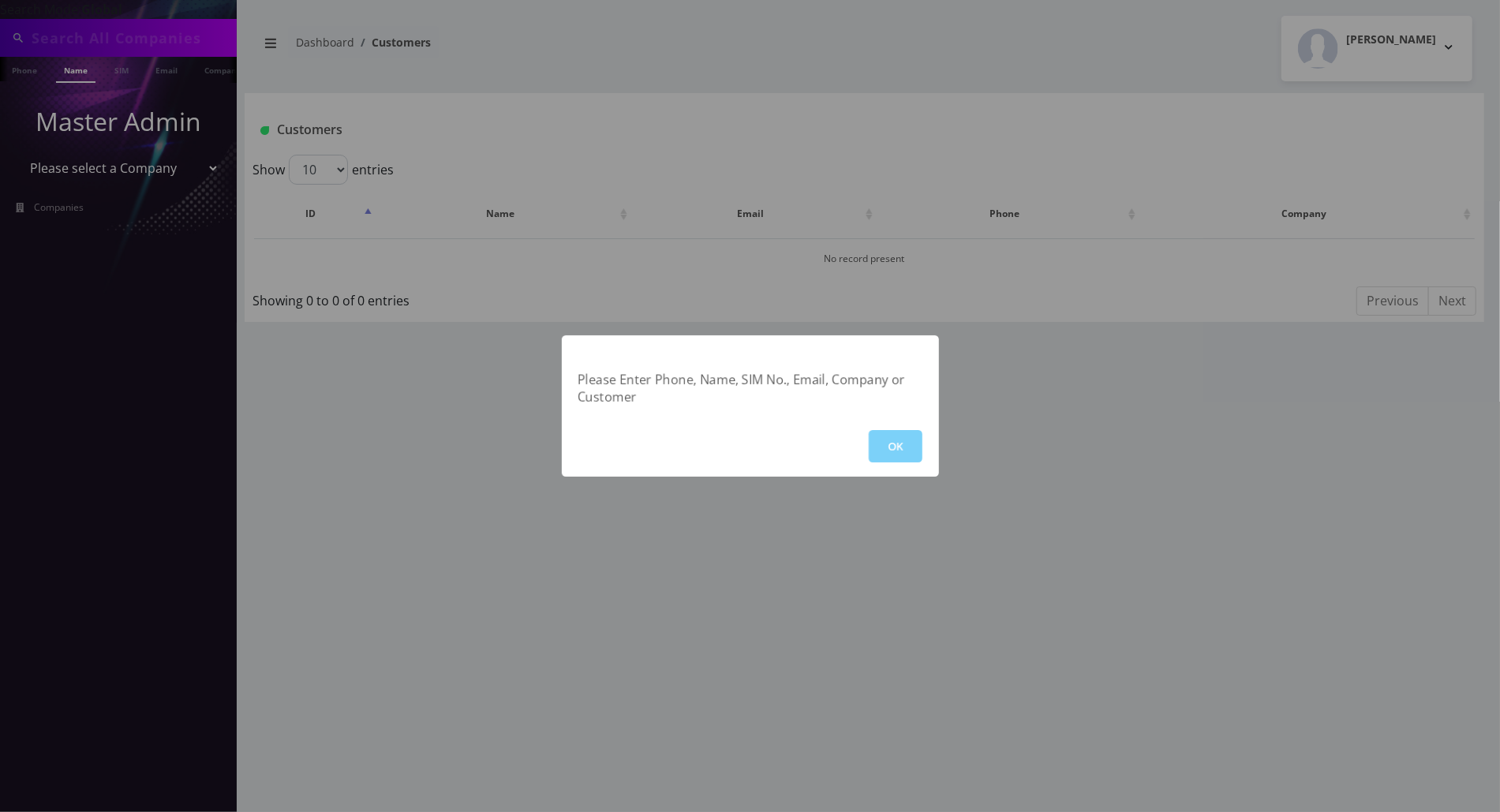
drag, startPoint x: 906, startPoint y: 447, endPoint x: 682, endPoint y: 292, distance: 272.4
click at [906, 447] on button "OK" at bounding box center [895, 446] width 54 height 32
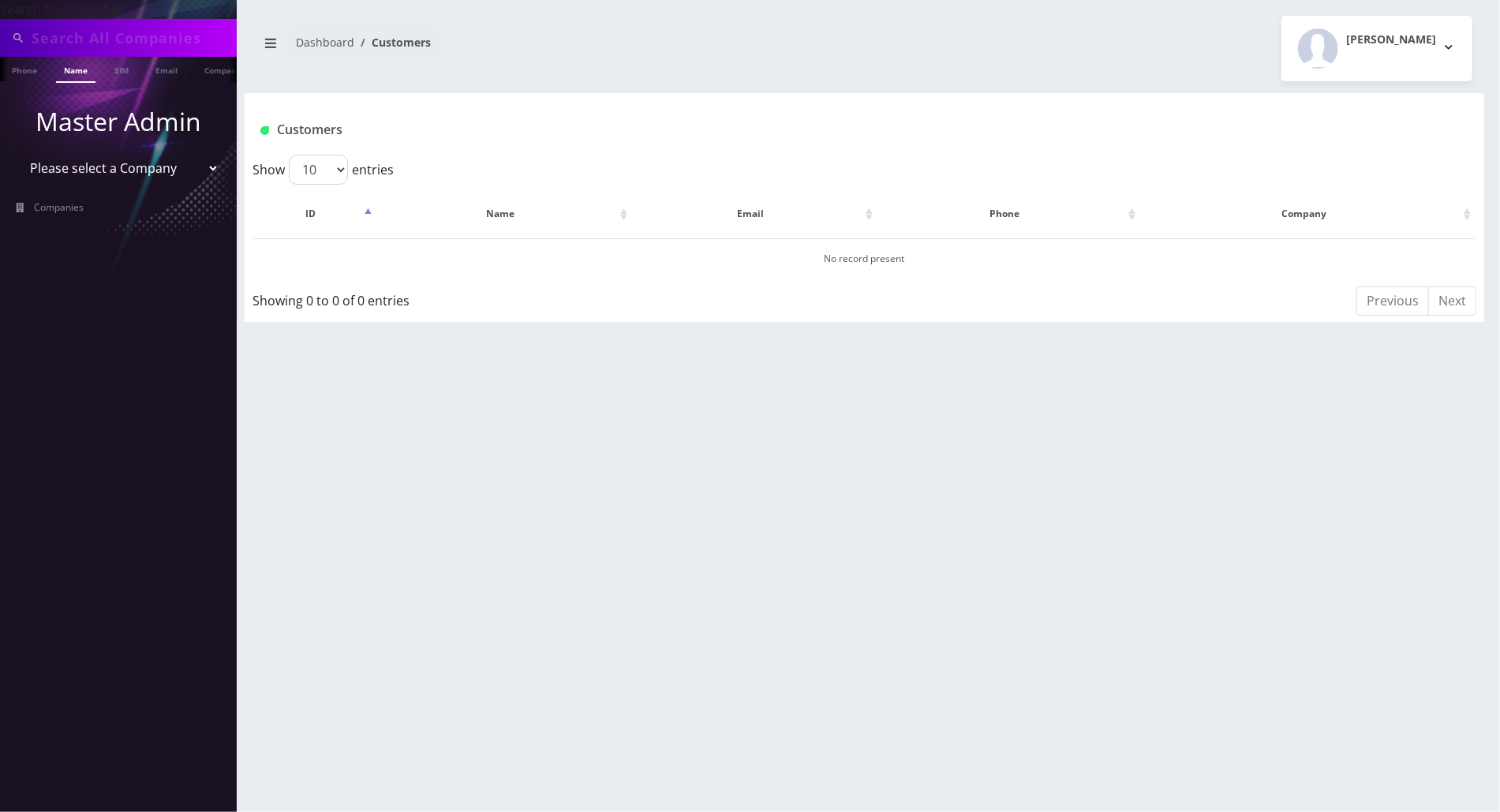
scroll to position [0, 8]
click at [133, 30] on input "text" at bounding box center [131, 38] width 201 height 30
drag, startPoint x: 136, startPoint y: 32, endPoint x: -7, endPoint y: 33, distance: 143.0
click at [0, 33] on html "Search Mode: Global 9295499440 Phone Name SIM Email Company Customer Master Adm…" at bounding box center [750, 406] width 1500 height 812
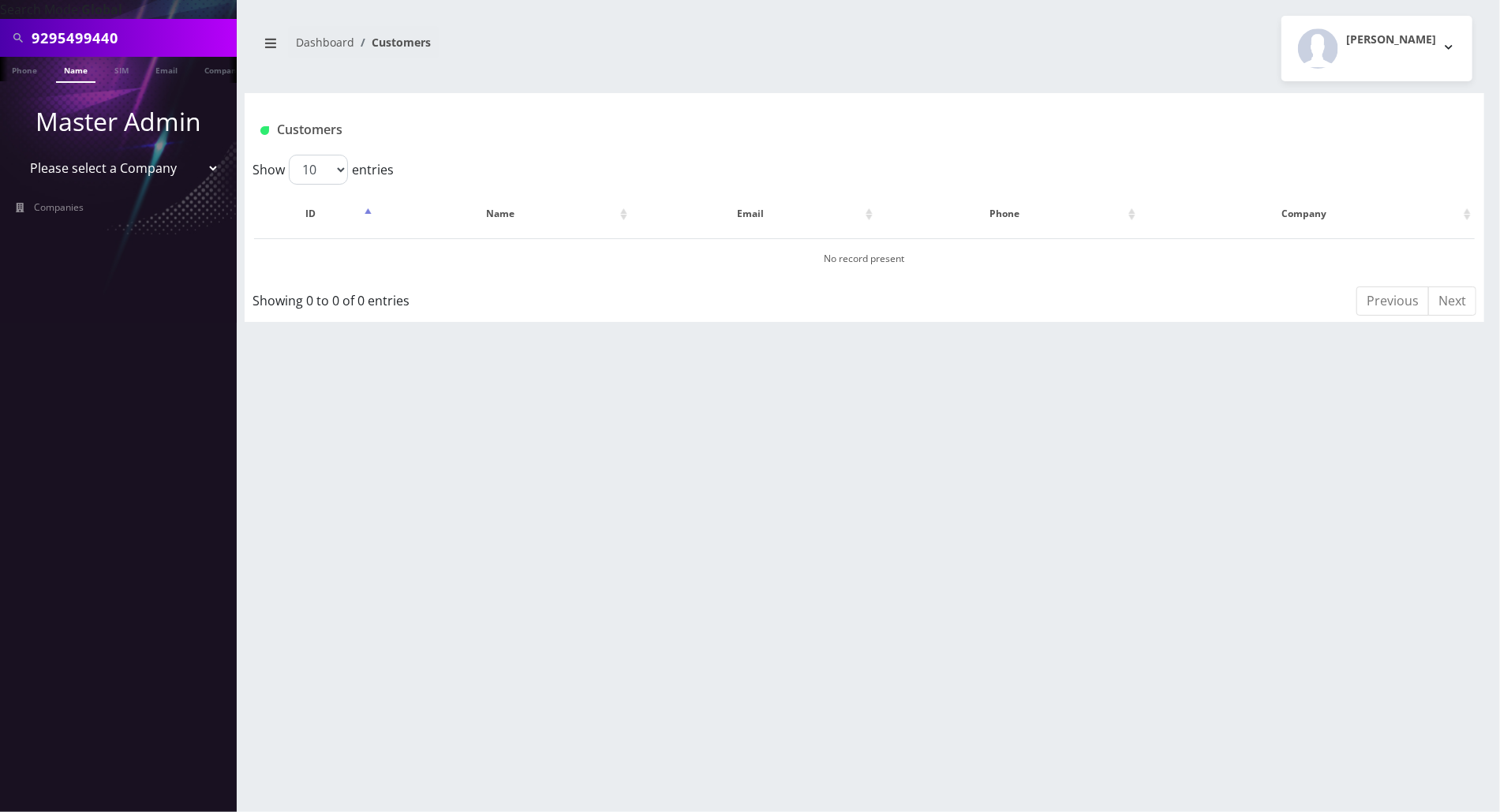
type input "9295499440"
click at [13, 71] on li at bounding box center [8, 74] width 16 height 40
click at [25, 75] on link "Phone" at bounding box center [25, 70] width 42 height 26
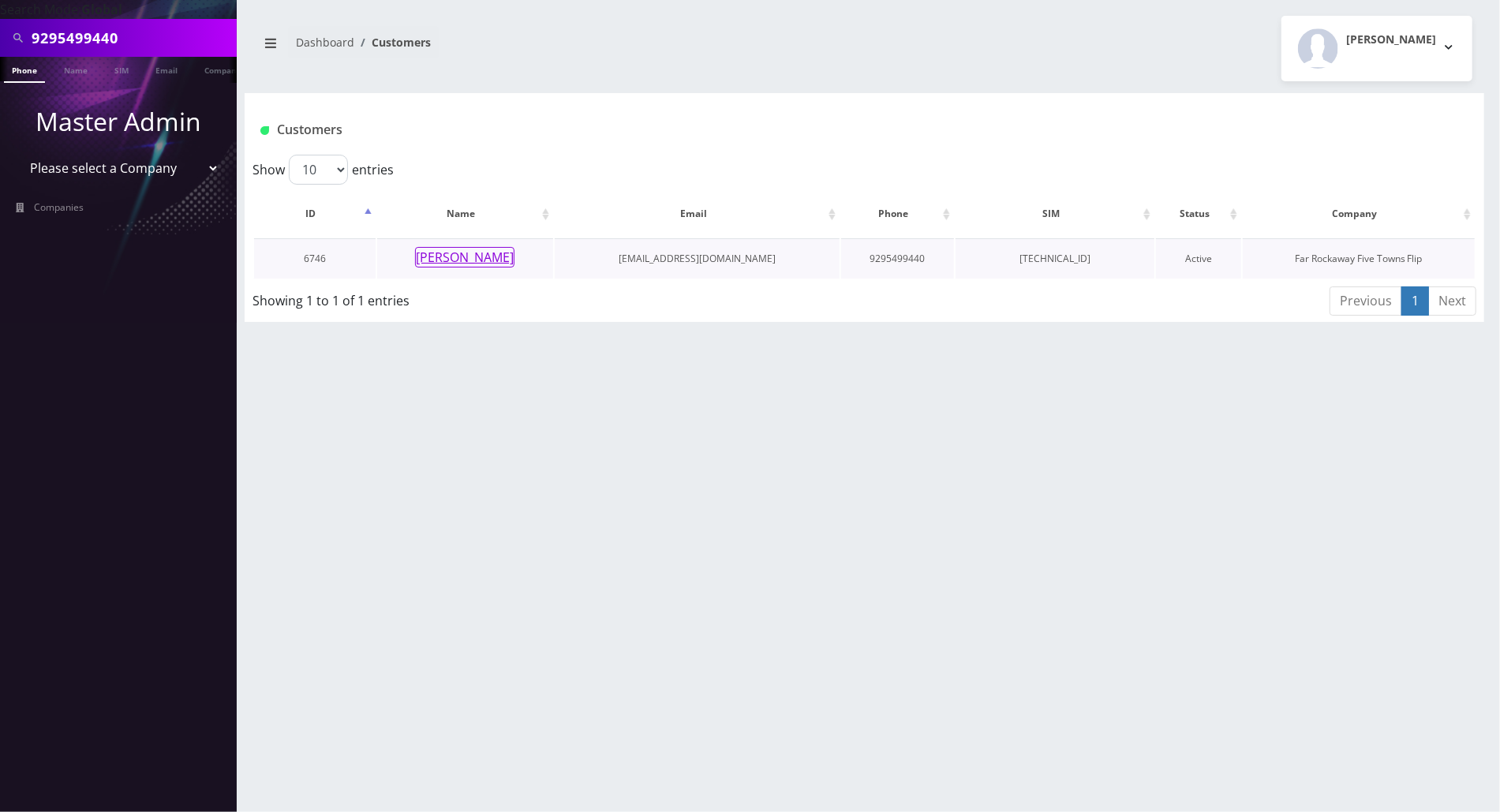
click at [467, 257] on button "[PERSON_NAME]" at bounding box center [464, 257] width 99 height 21
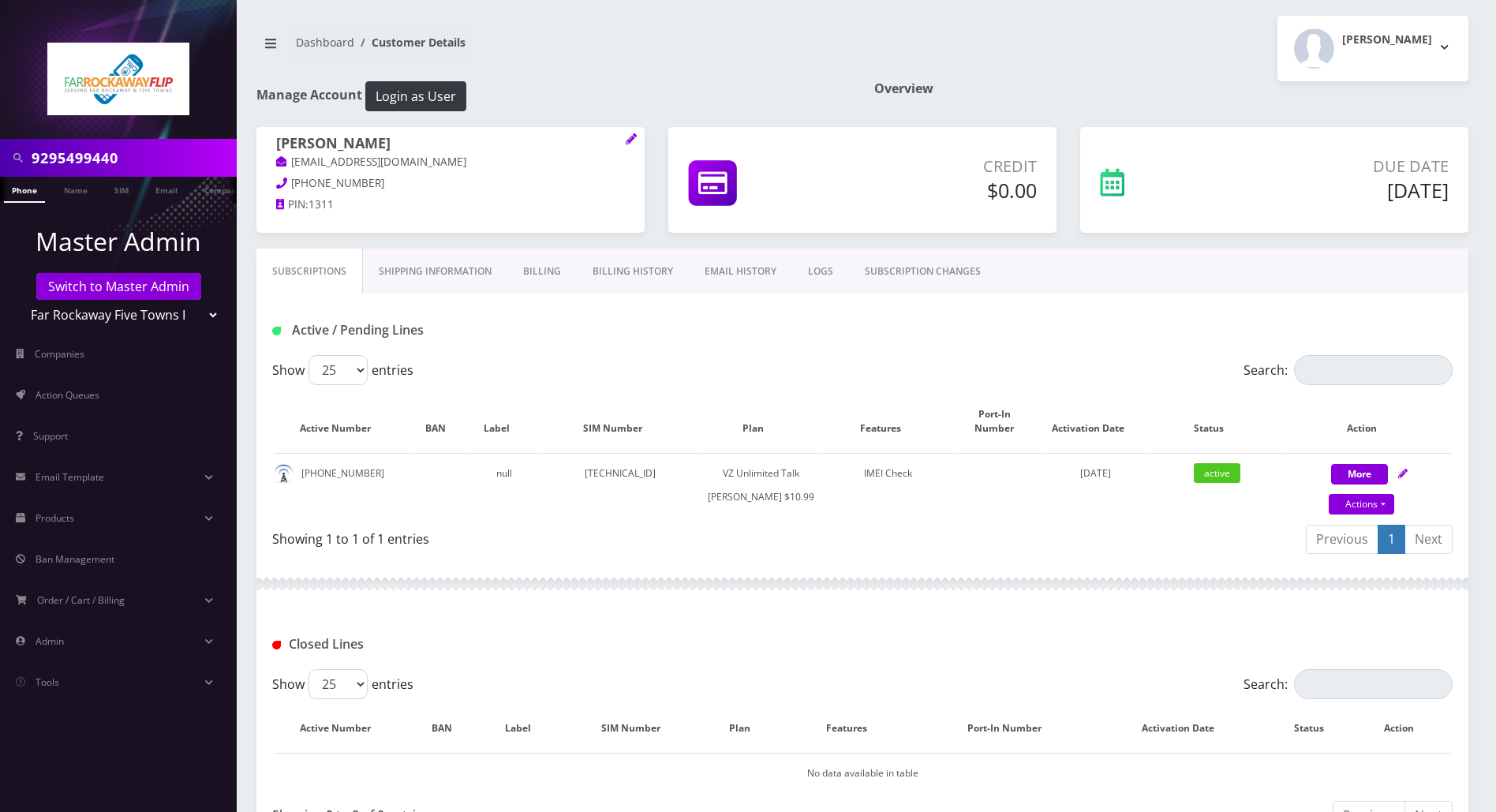
click at [705, 578] on div at bounding box center [862, 584] width 1212 height 47
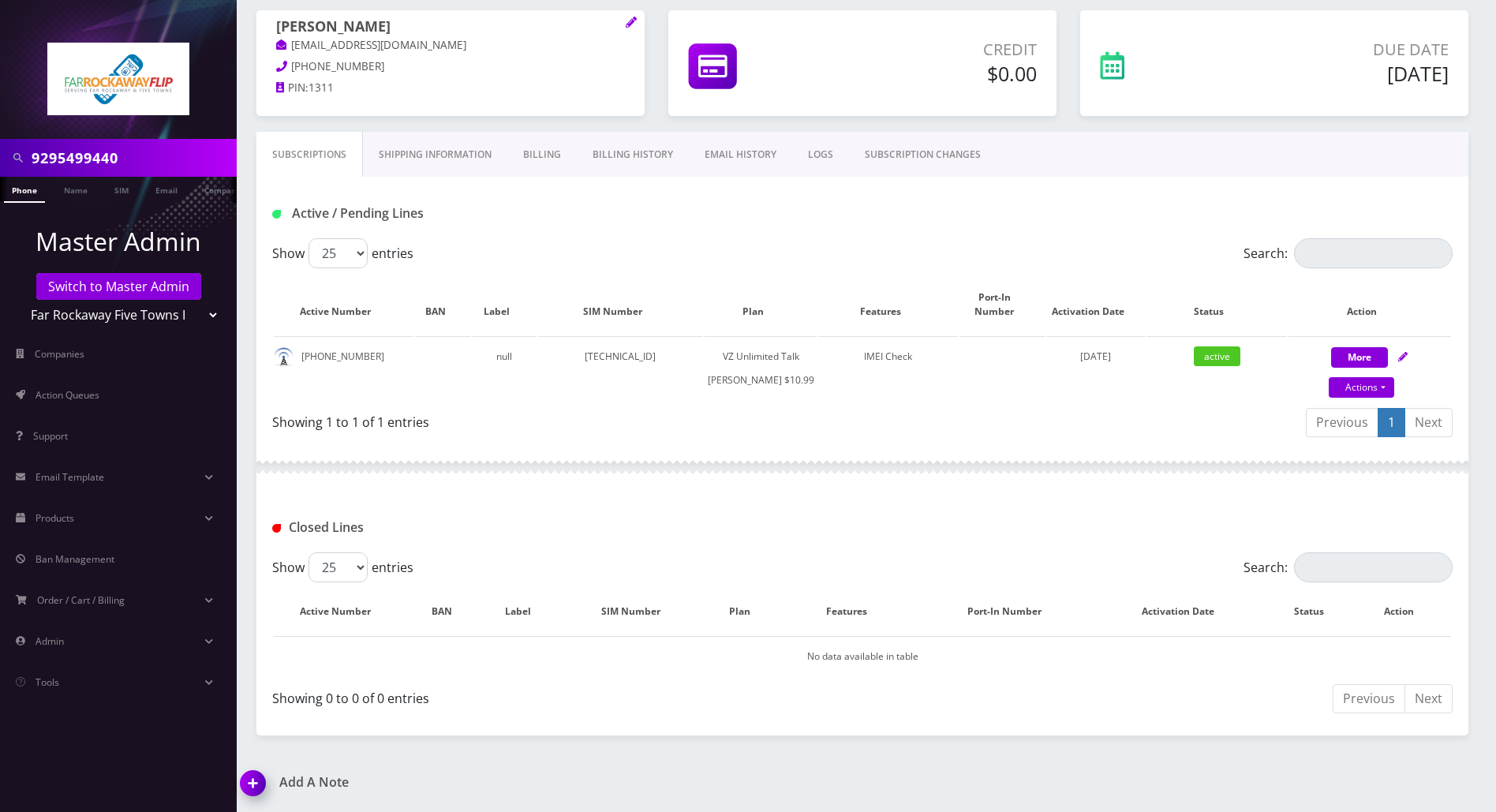
scroll to position [19, 0]
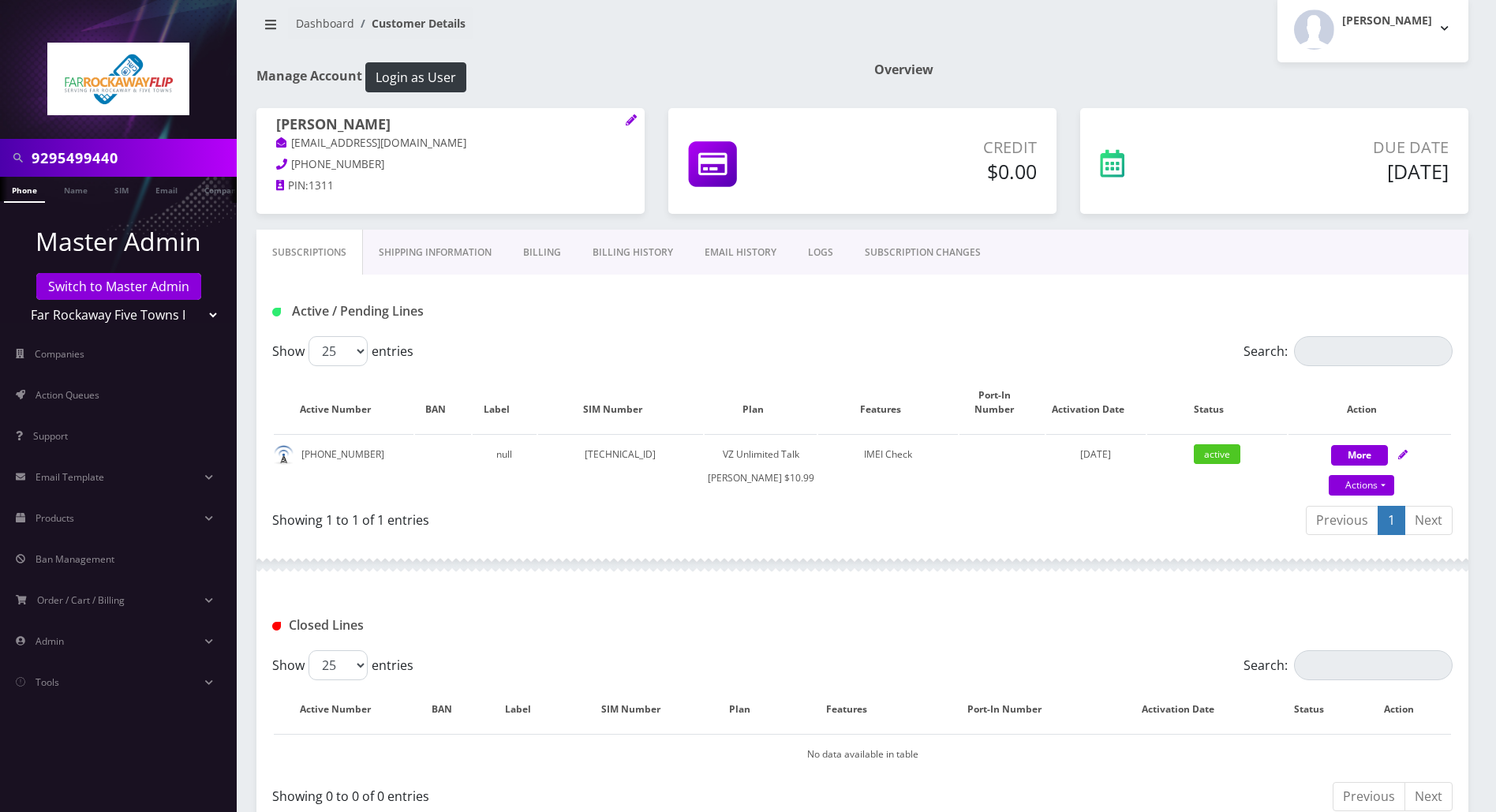
click at [661, 325] on div "Active / Pending Lines" at bounding box center [862, 305] width 1212 height 61
click at [1421, 282] on div "Active / Pending Lines" at bounding box center [862, 305] width 1212 height 61
click at [1428, 284] on div "Active / Pending Lines" at bounding box center [862, 305] width 1212 height 61
click at [1314, 307] on div "Active / Pending Lines" at bounding box center [862, 311] width 1205 height 26
click at [100, 284] on link "Switch to Master Admin" at bounding box center [118, 286] width 165 height 26
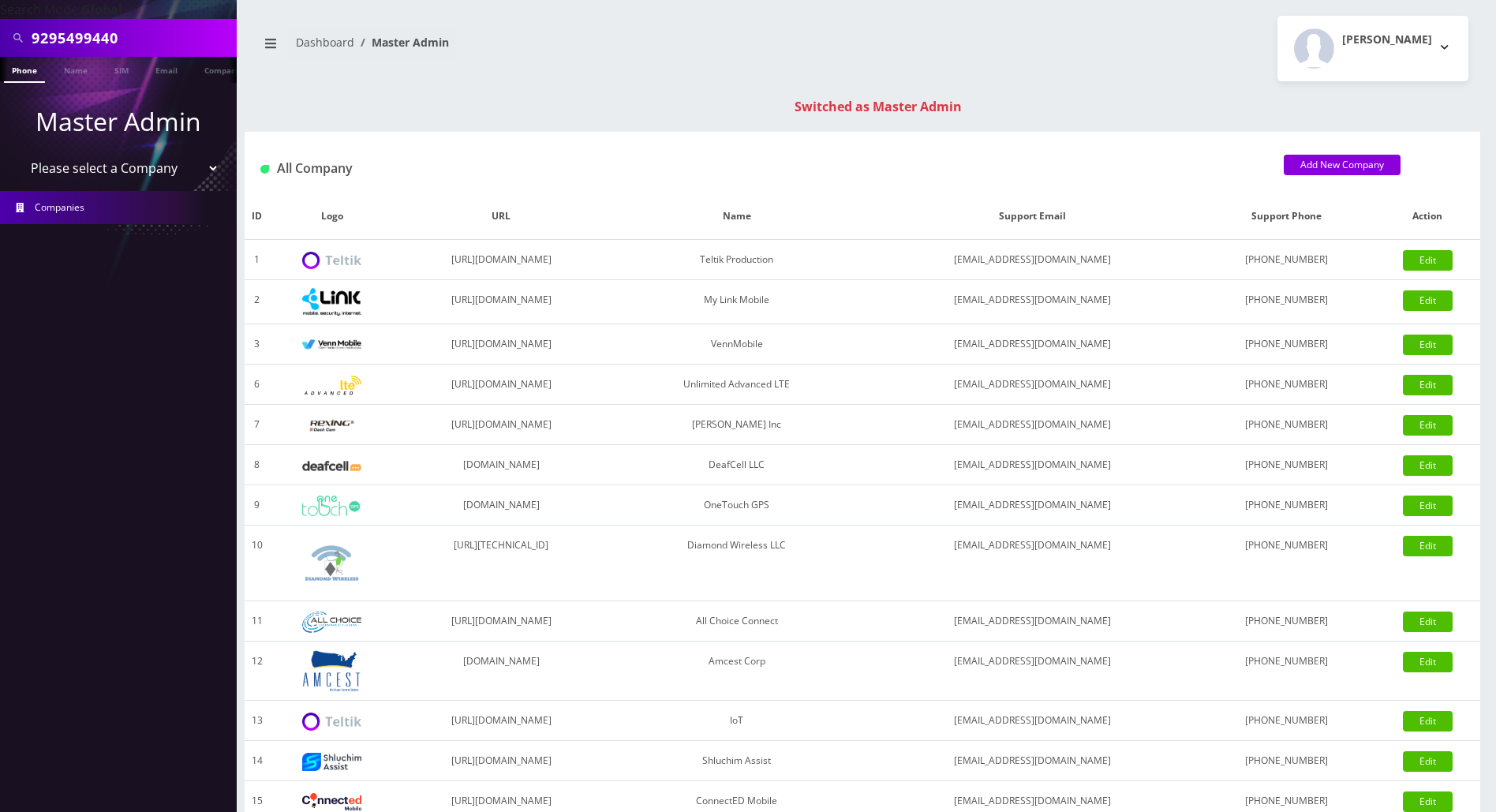
click at [536, 79] on div "Dashboard Master Admin [PERSON_NAME] Logout" at bounding box center [862, 48] width 1236 height 65
click at [265, 41] on icon "breadcrumb" at bounding box center [271, 42] width 11 height 12
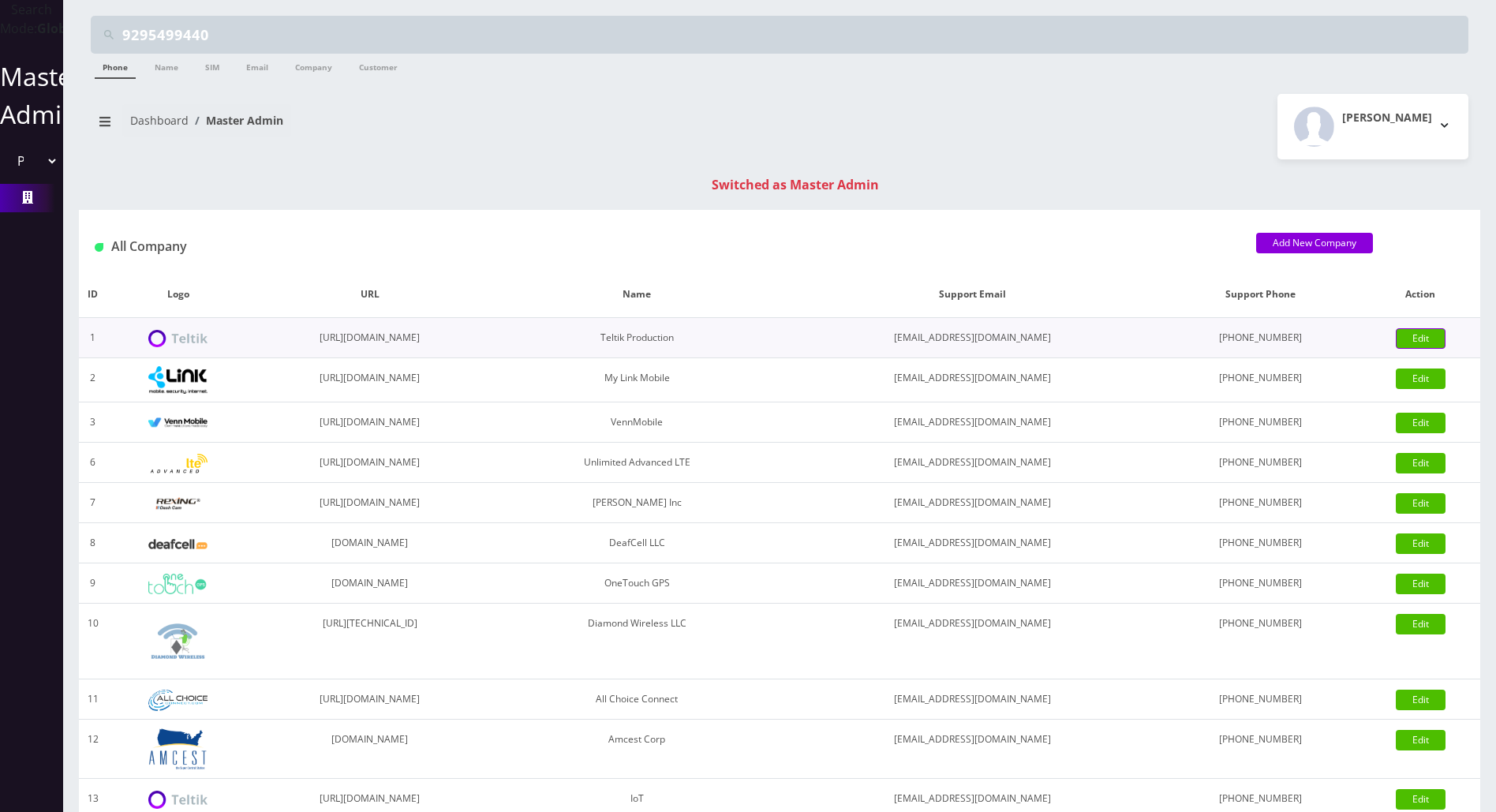
click at [1424, 338] on link "Edit" at bounding box center [1421, 339] width 50 height 21
click at [416, 104] on nav "Dashboard Master Admin" at bounding box center [429, 126] width 677 height 45
click at [42, 176] on select "Please select a Company Teltik Production My Link Mobile VennMobile Unlimited A…" at bounding box center [31, 161] width 54 height 30
select select "15"
click at [5, 165] on select "Please select a Company Teltik Production My Link Mobile VennMobile Unlimited A…" at bounding box center [31, 161] width 54 height 30
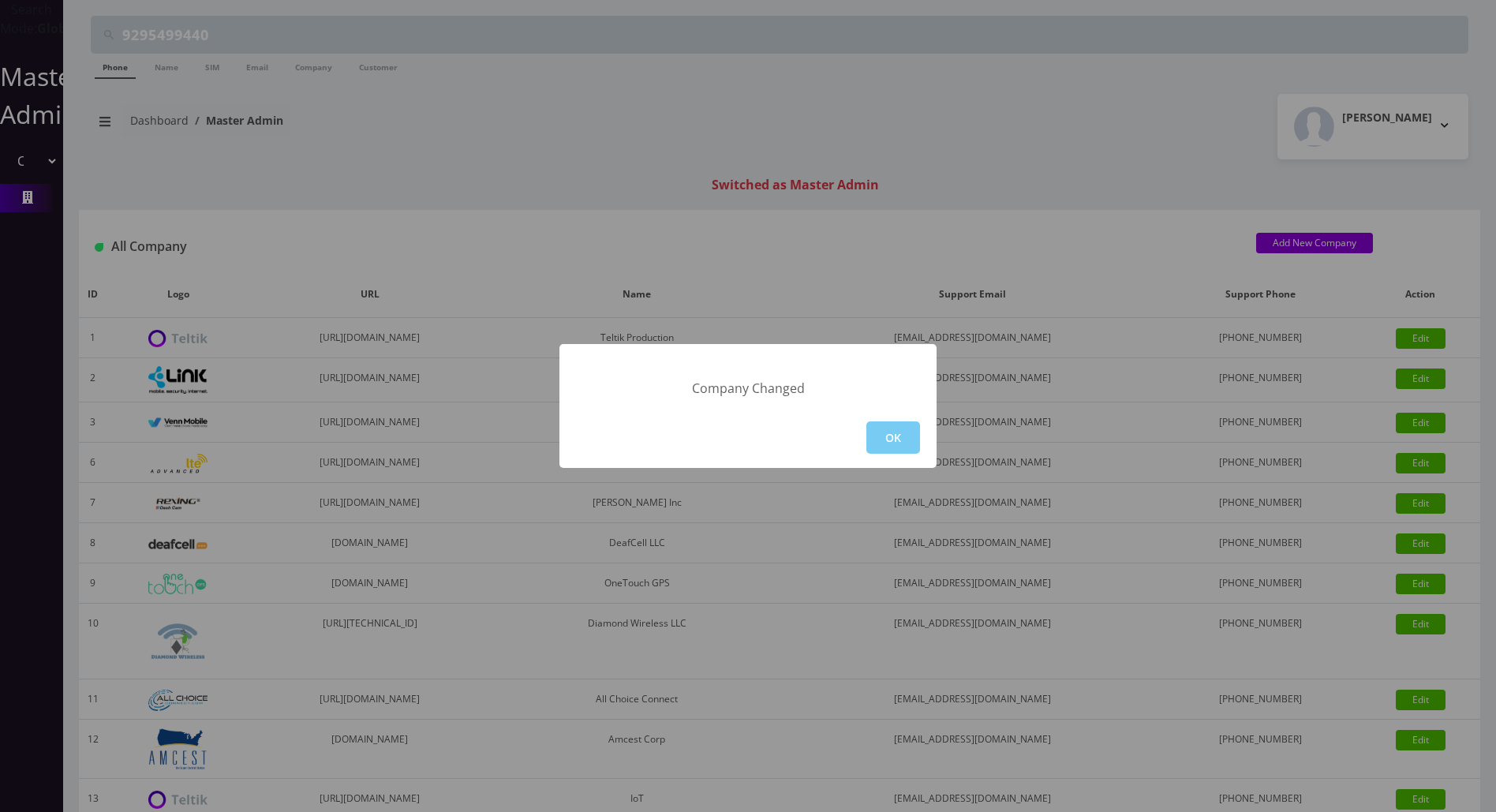
click at [906, 450] on button "OK" at bounding box center [893, 438] width 54 height 32
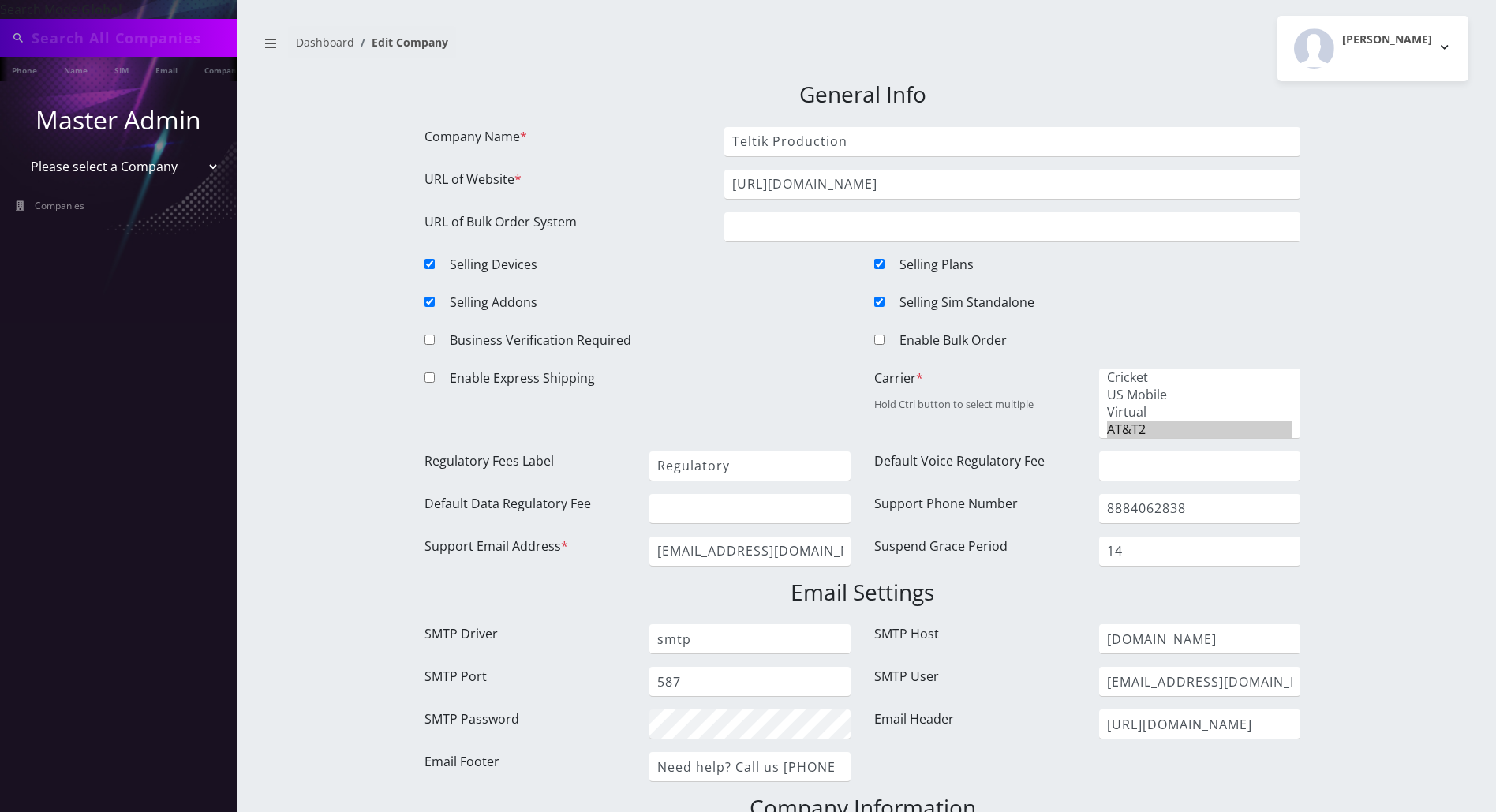
type input "9295499440"
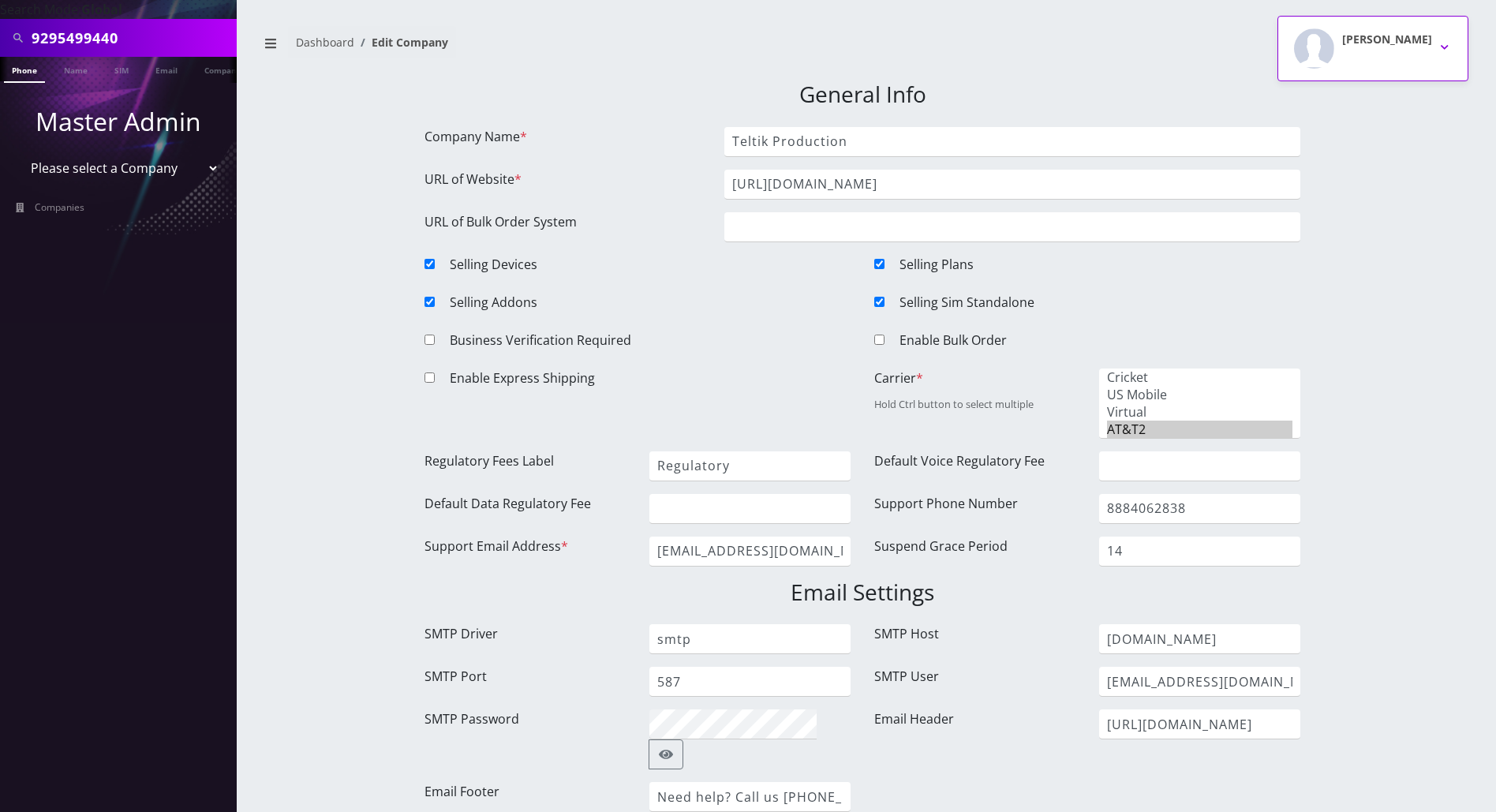
click at [1441, 49] on button "[PERSON_NAME]" at bounding box center [1373, 48] width 191 height 65
click at [650, 54] on nav "Dashboard Edit Company" at bounding box center [554, 49] width 594 height 45
click at [272, 41] on icon "breadcrumb" at bounding box center [271, 42] width 11 height 12
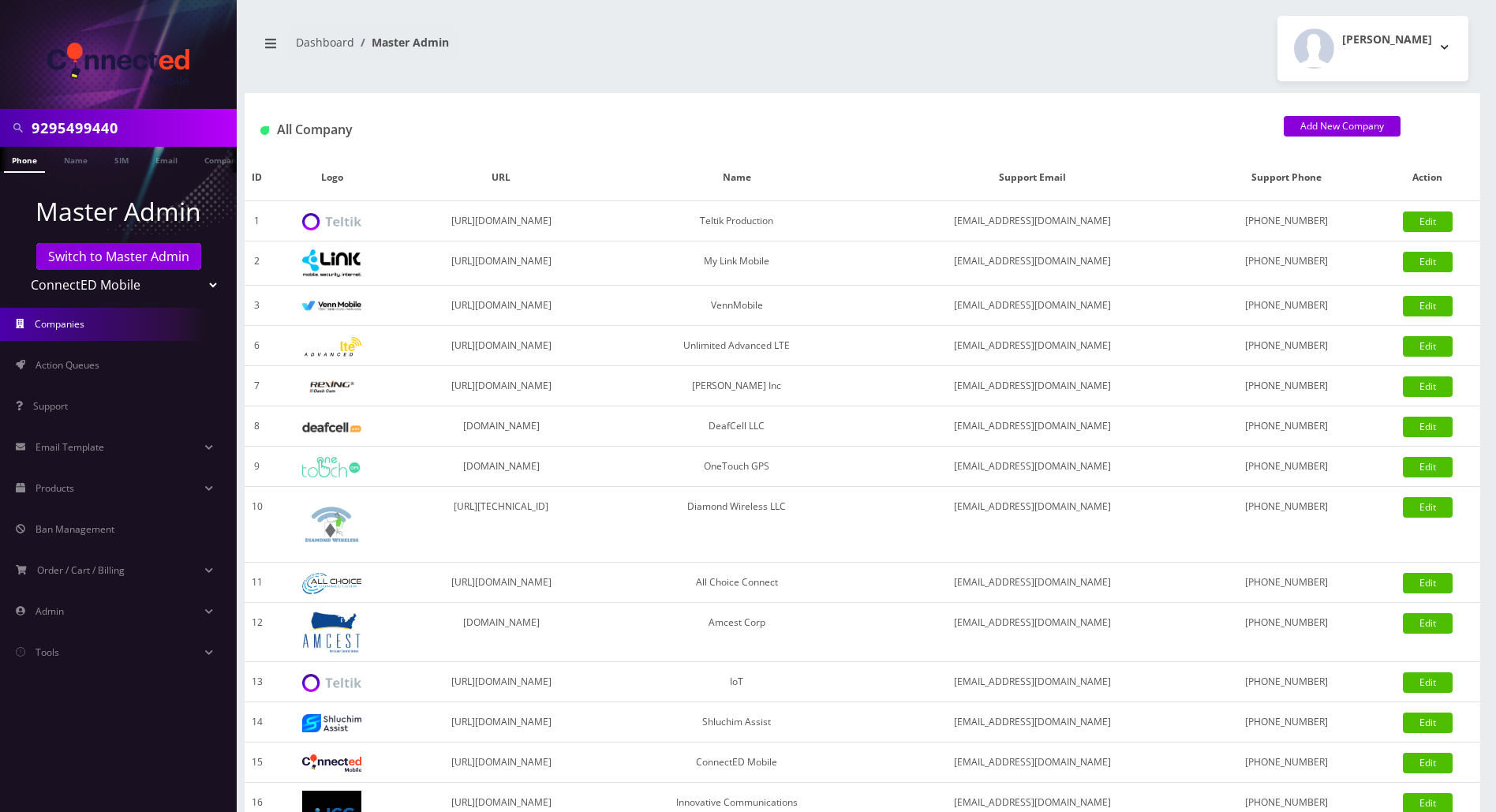
click at [590, 70] on nav "Dashboard Master Admin" at bounding box center [554, 49] width 594 height 45
click at [81, 652] on link "Tools" at bounding box center [118, 652] width 237 height 33
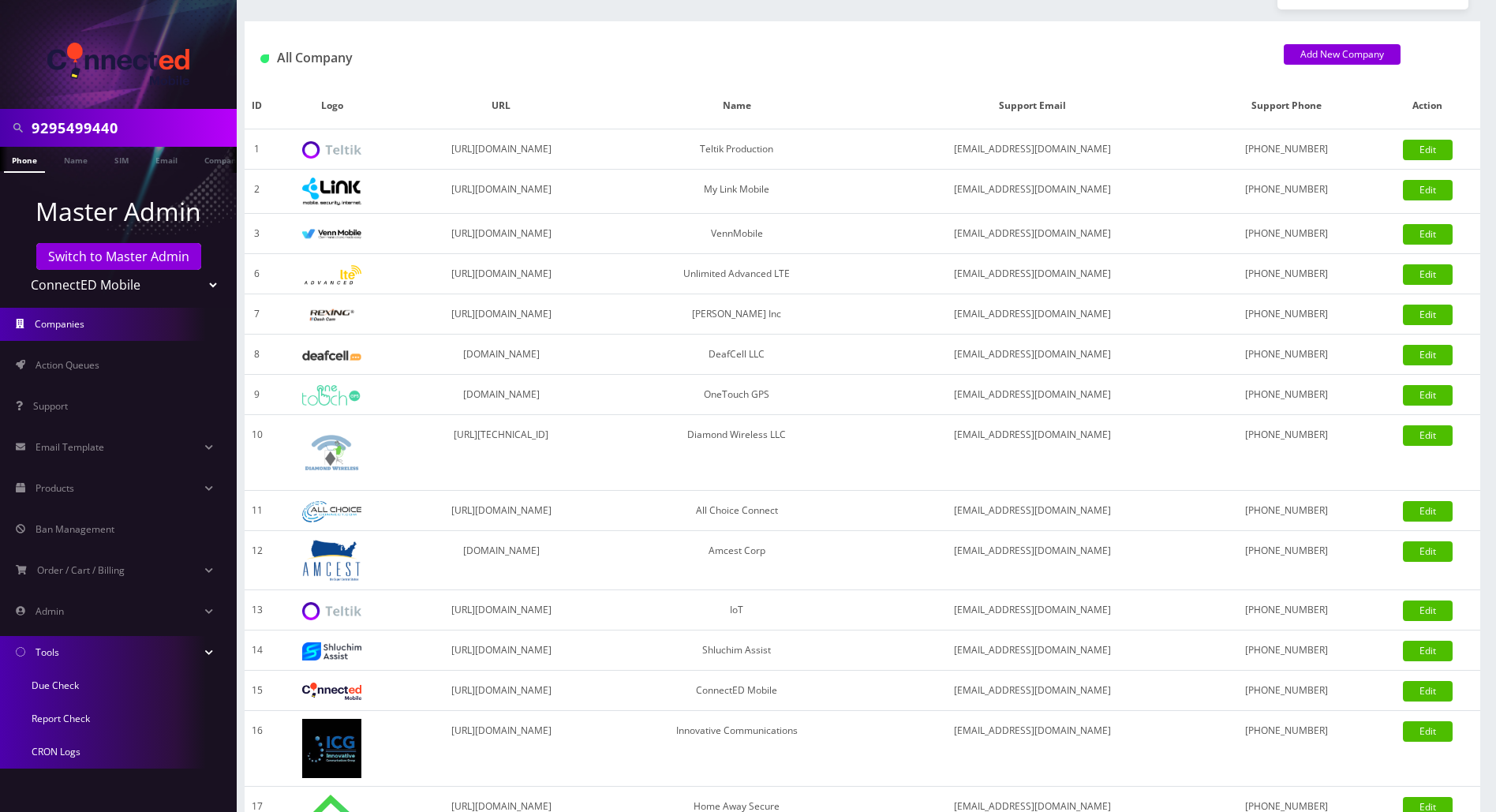
scroll to position [105, 0]
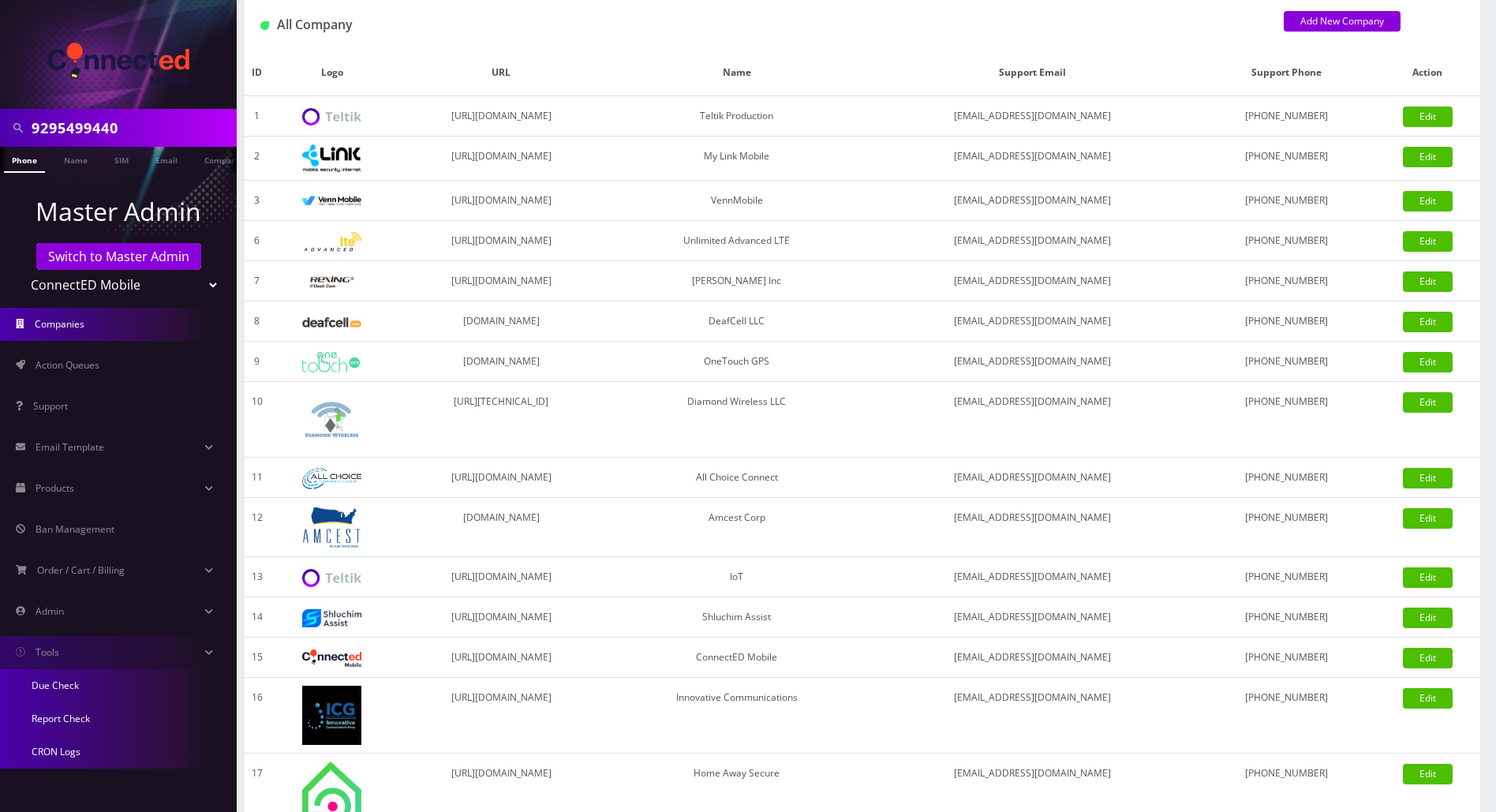
click at [45, 688] on link "Due Check" at bounding box center [118, 685] width 237 height 33
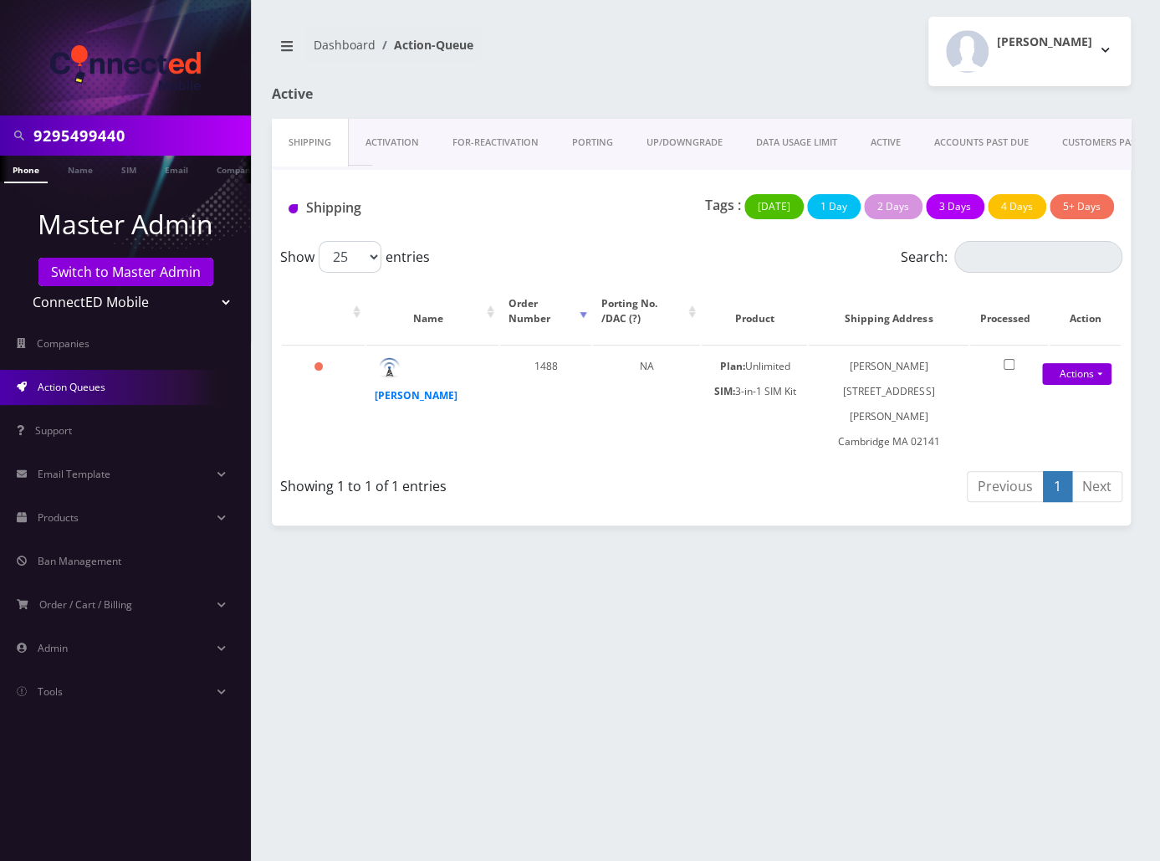
drag, startPoint x: 144, startPoint y: 134, endPoint x: -7, endPoint y: 131, distance: 150.6
click at [0, 131] on html "9295499440 Phone Name SIM Email Company Customer Master Admin Switch to Master …" at bounding box center [580, 430] width 1160 height 861
paste input "2123007247"
type input "2123007247"
click at [13, 175] on li at bounding box center [8, 173] width 17 height 42
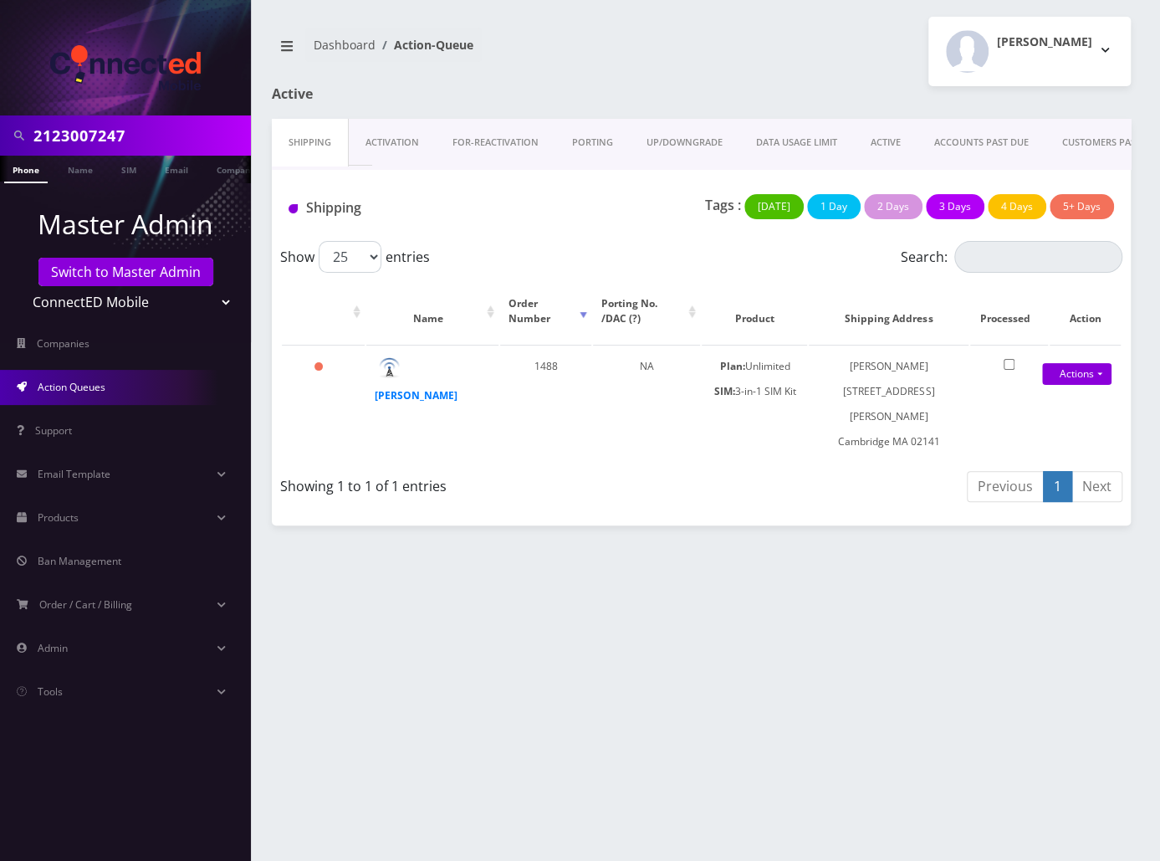
click at [26, 173] on link "Phone" at bounding box center [26, 170] width 44 height 28
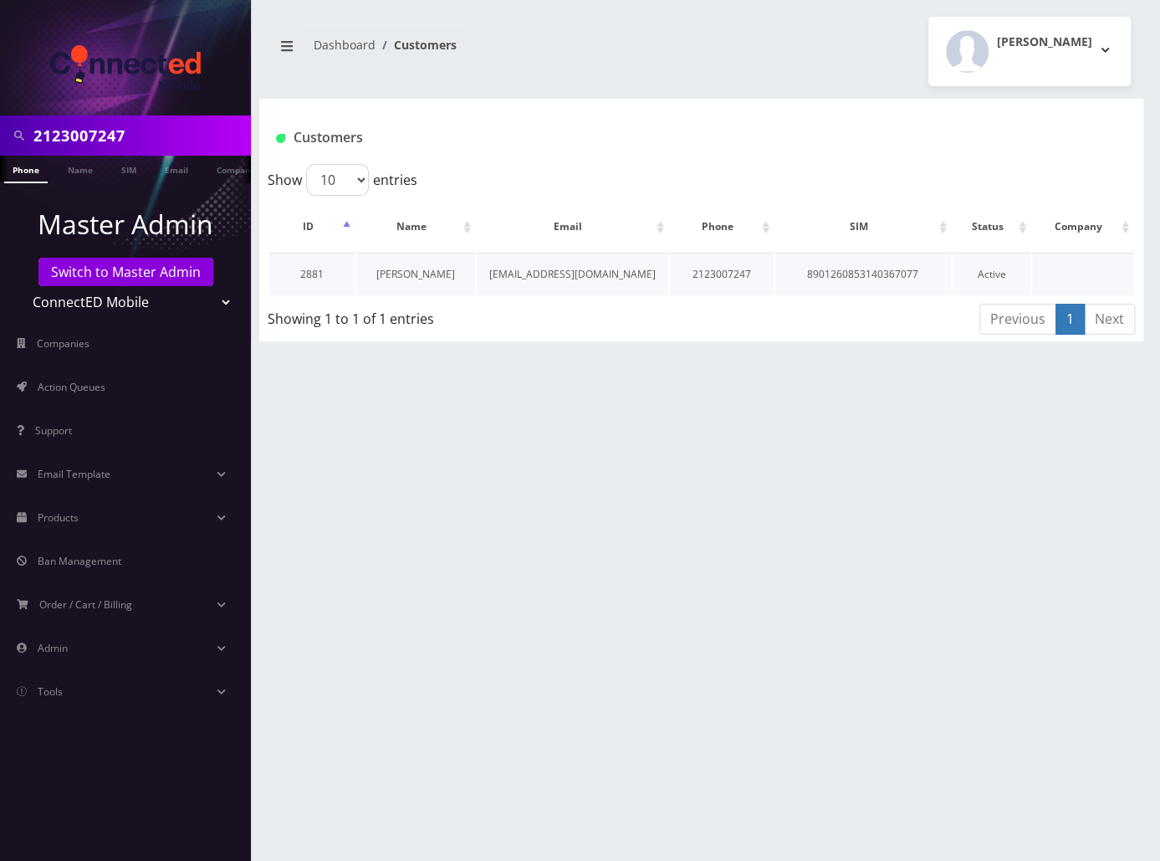
click at [423, 274] on link "[PERSON_NAME]" at bounding box center [415, 274] width 79 height 14
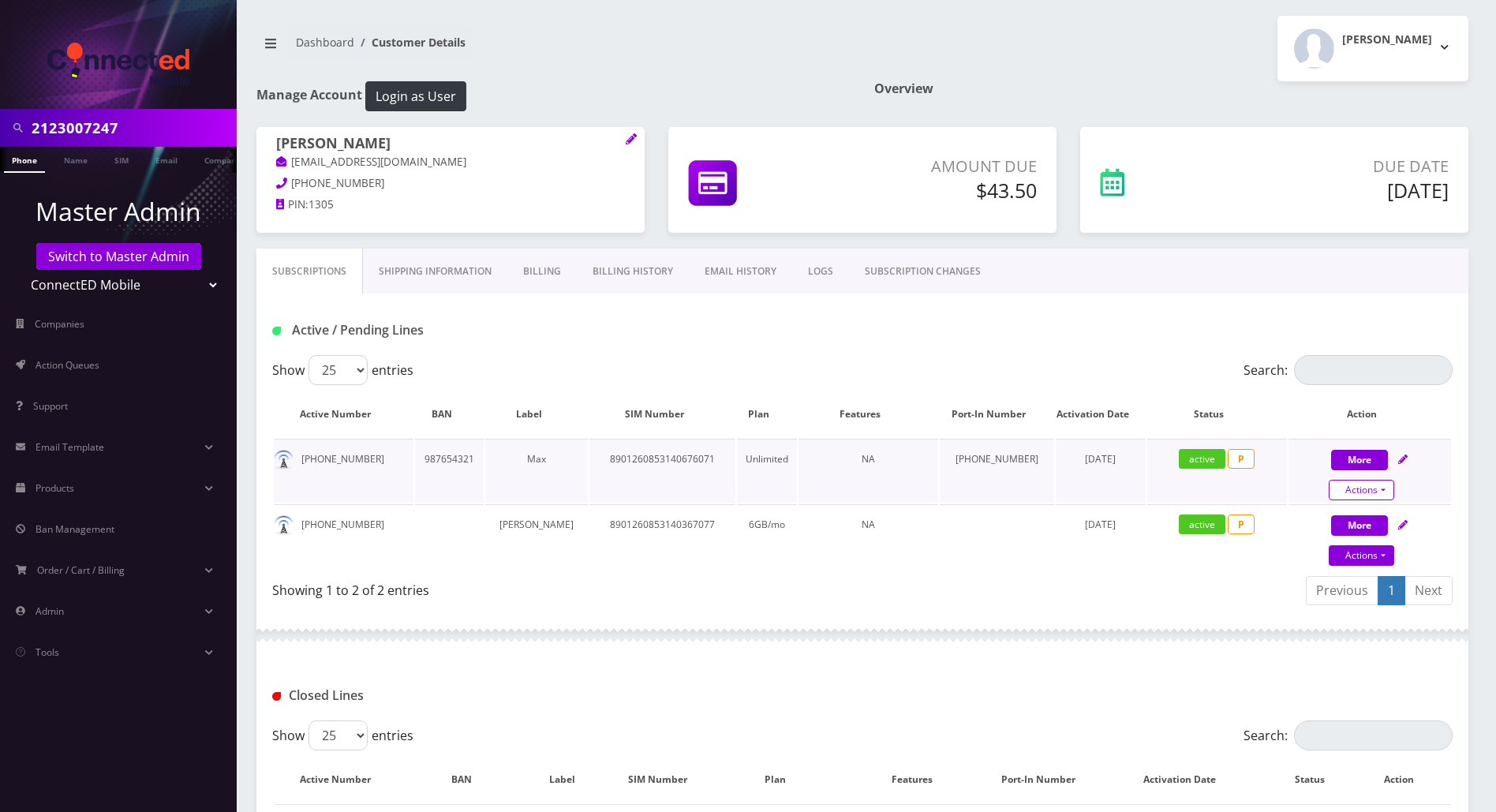
click at [1089, 491] on link "Actions" at bounding box center [1361, 490] width 65 height 21
select select "118"
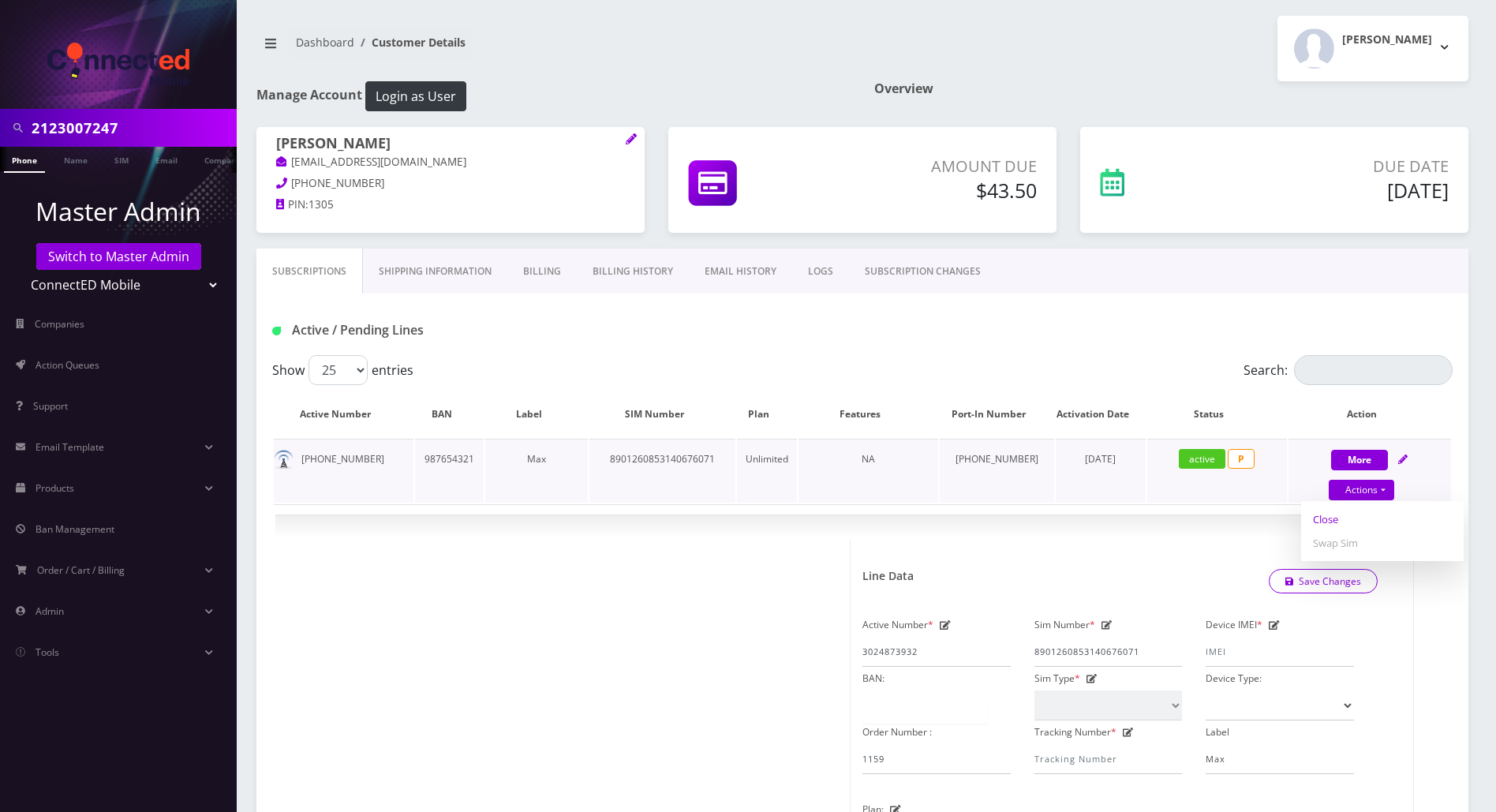
click at [1089, 520] on link "Close" at bounding box center [1383, 519] width 162 height 24
type input "08/24/2025"
select select "118"
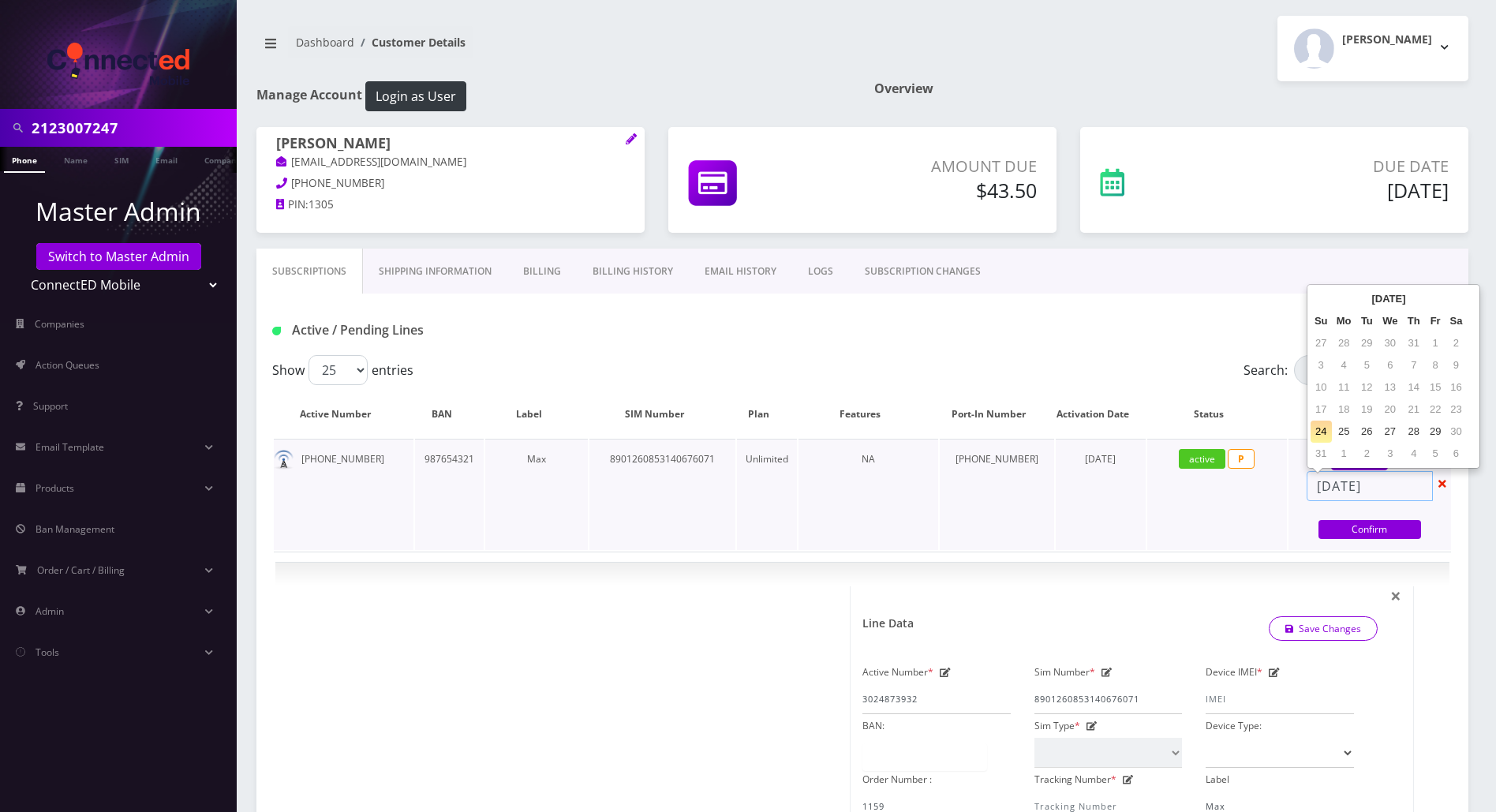
click at [1089, 489] on input "08/24/2025" at bounding box center [1370, 486] width 126 height 30
select select "118"
click at [1089, 487] on input "08/24/2025" at bounding box center [1370, 486] width 126 height 30
select select "118"
click at [1089, 483] on input "08/24/2025" at bounding box center [1370, 486] width 126 height 30
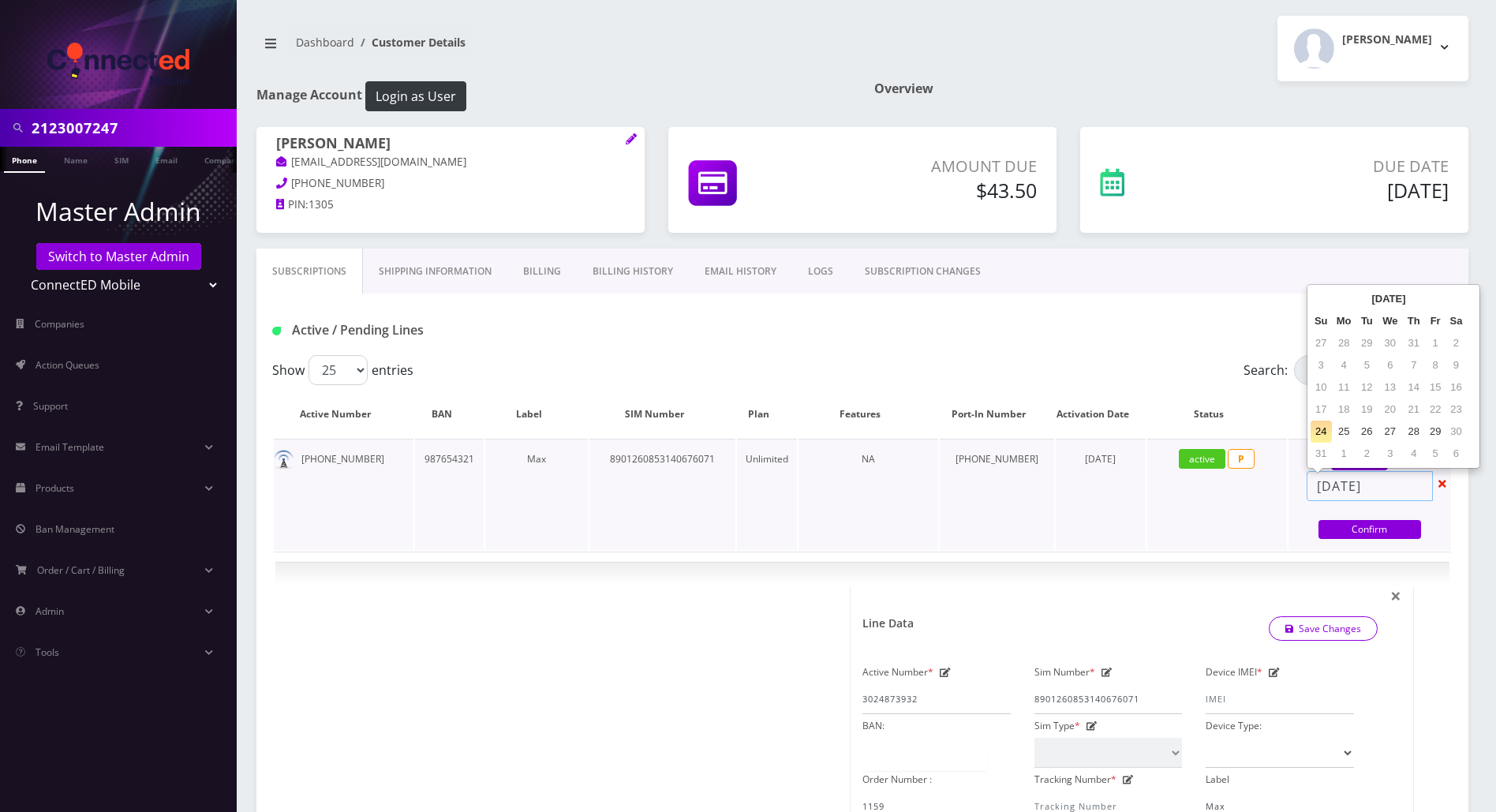
select select "118"
click at [1089, 483] on input "08/24/2025" at bounding box center [1370, 486] width 126 height 30
select select "118"
click at [1089, 489] on input "08/24/2025" at bounding box center [1370, 486] width 126 height 30
select select "118"
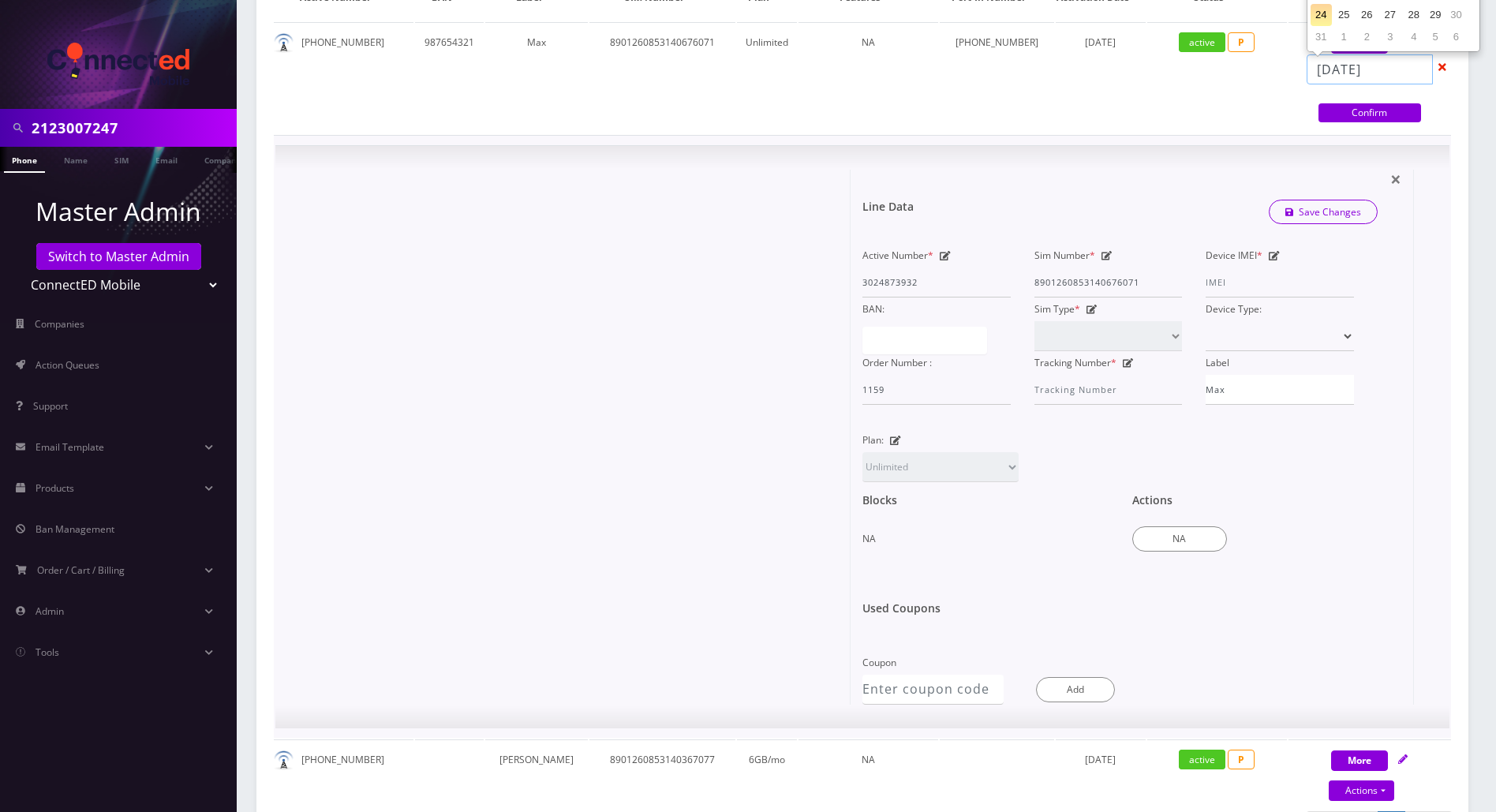
scroll to position [421, 0]
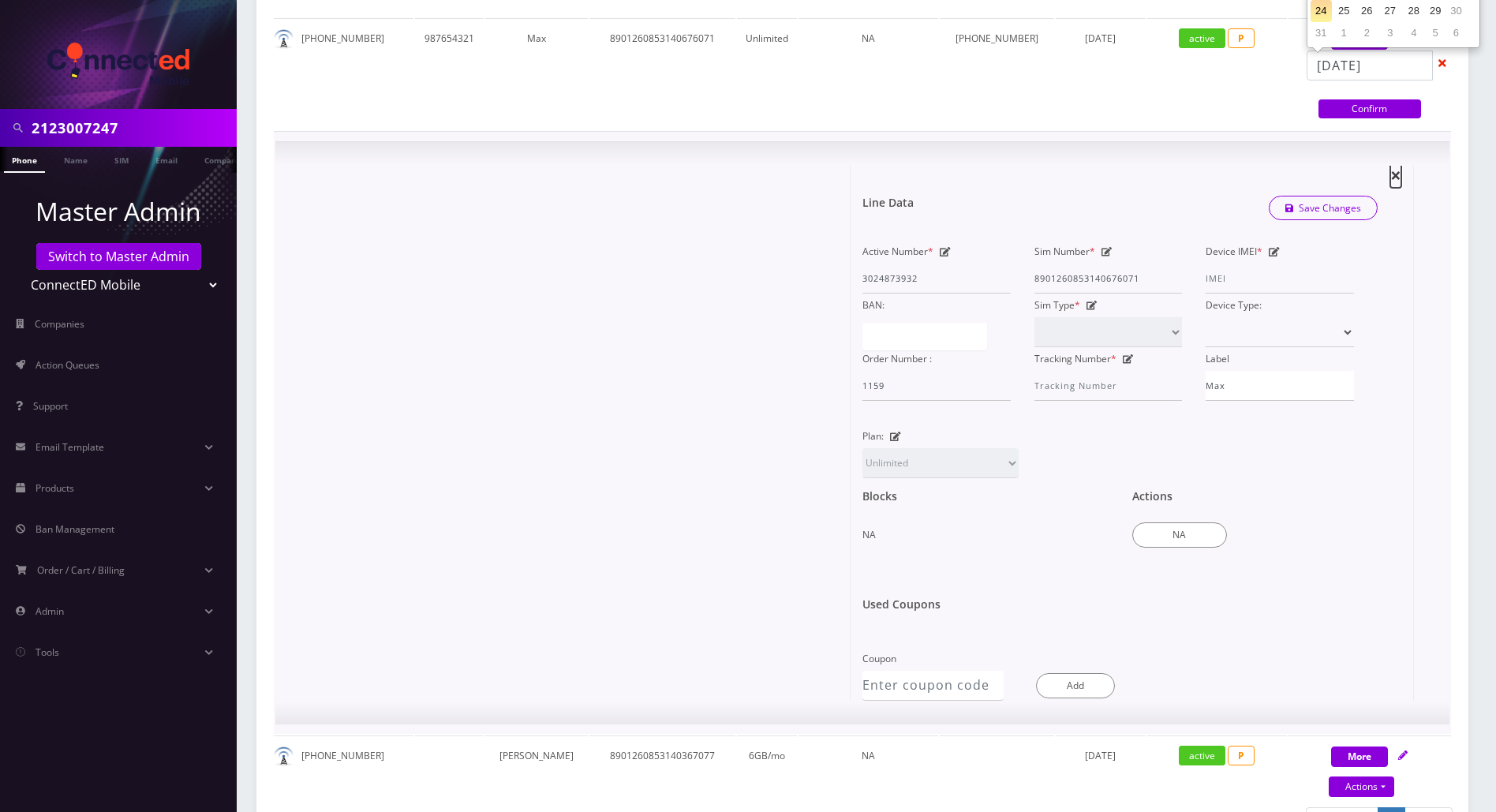
click at [1089, 174] on span "×" at bounding box center [1396, 175] width 11 height 26
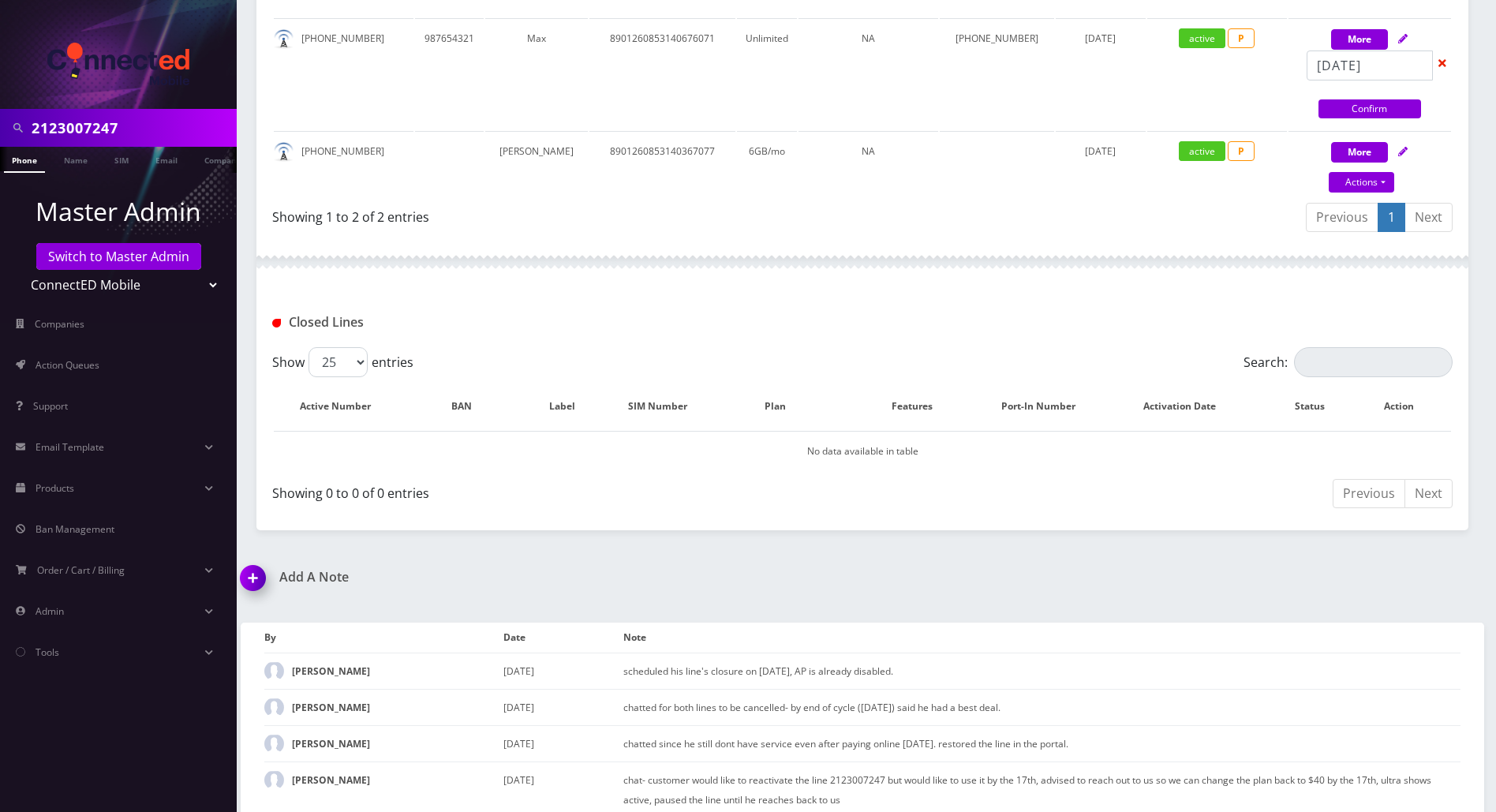
click at [1089, 570] on div "Add A Note *Please Enter Note Save Note By Date Note Andie Kaplan August 24, 20…" at bounding box center [863, 727] width 1268 height 316
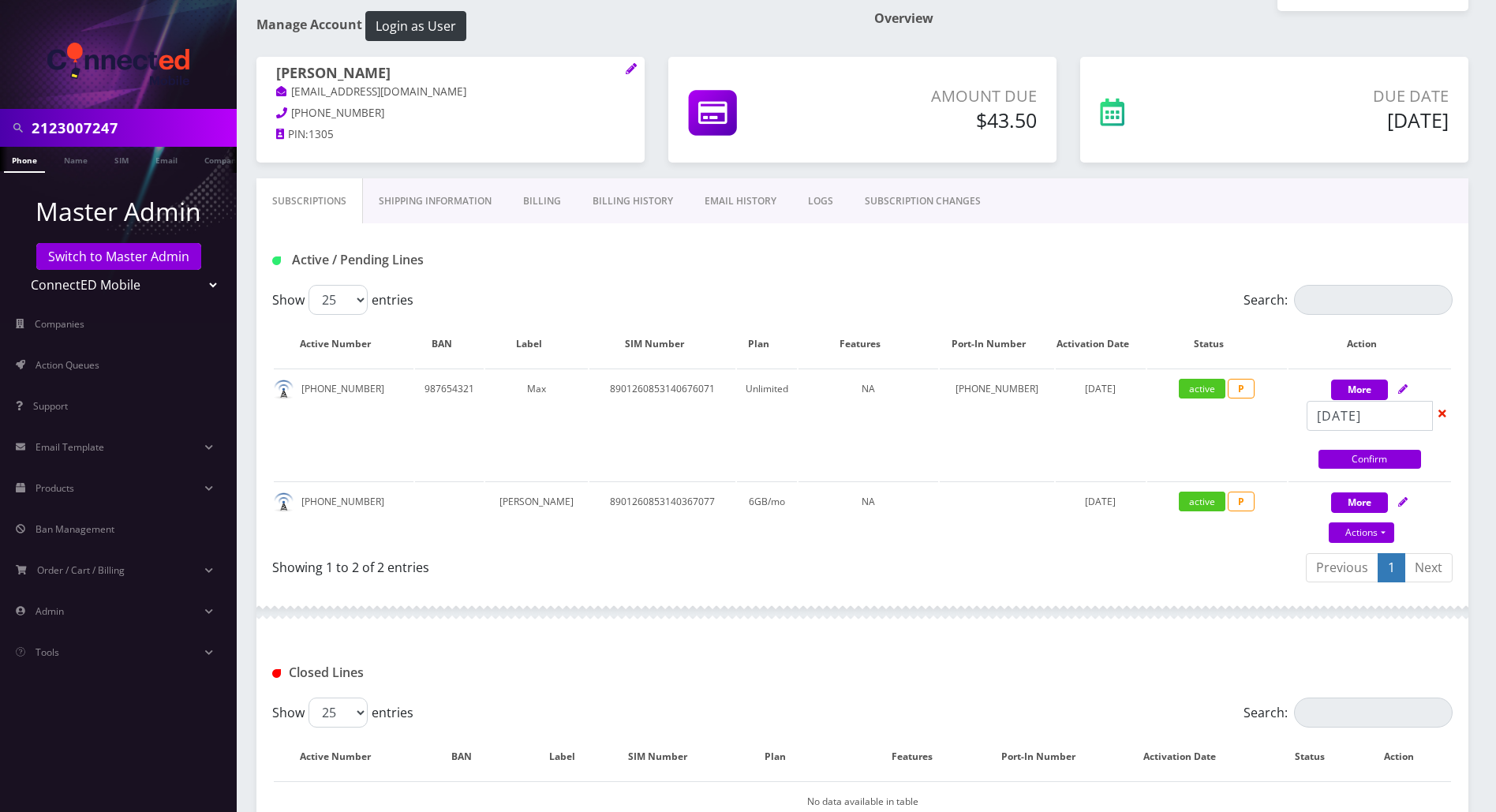
scroll to position [0, 0]
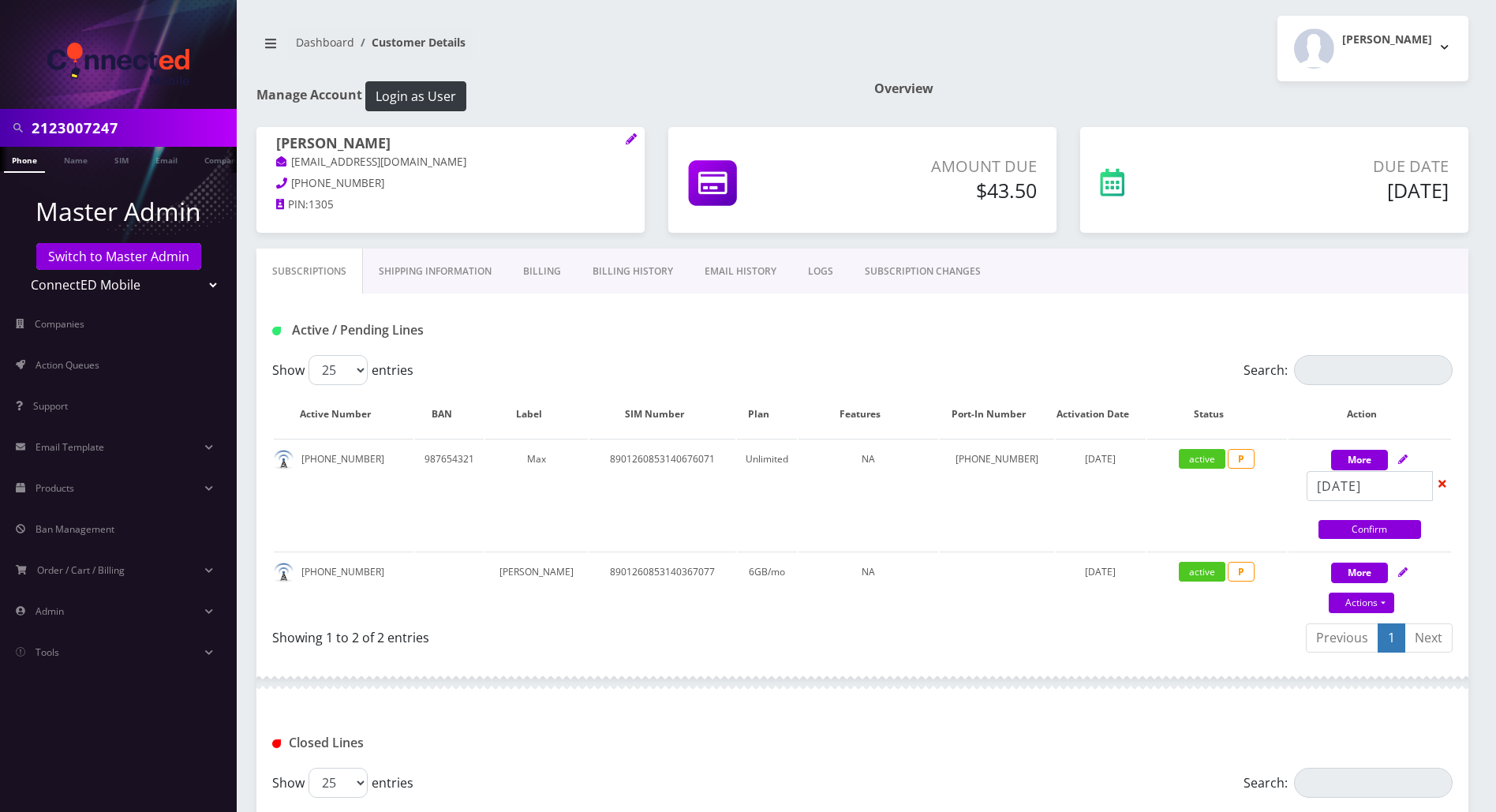
click at [689, 322] on div "Active / Pending Lines" at bounding box center [862, 330] width 1205 height 26
click at [909, 277] on link "SUBSCRIPTION CHANGES" at bounding box center [923, 272] width 147 height 46
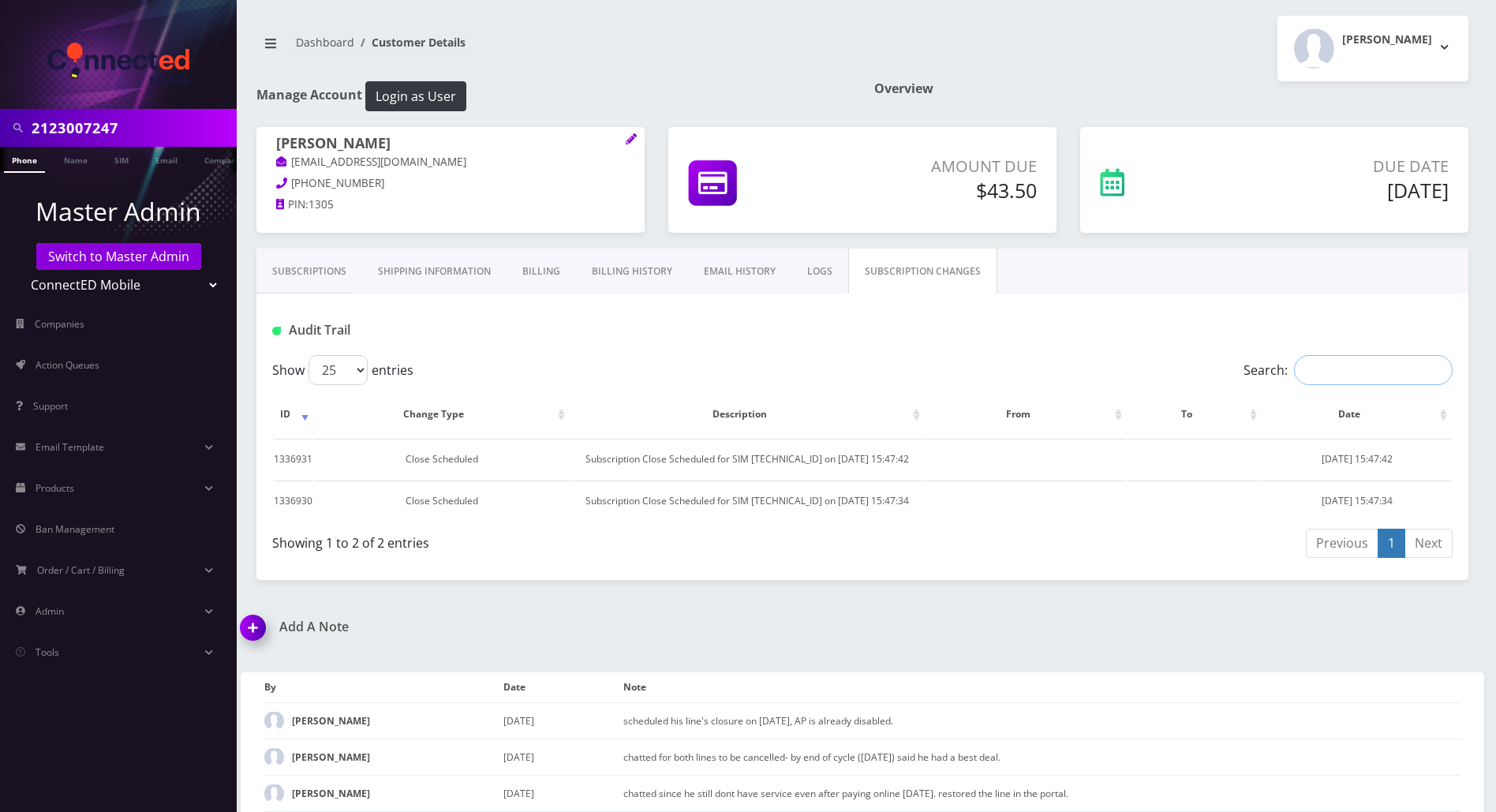
click at [1089, 378] on input "Search:" at bounding box center [1373, 370] width 158 height 30
paste input "2123007247"
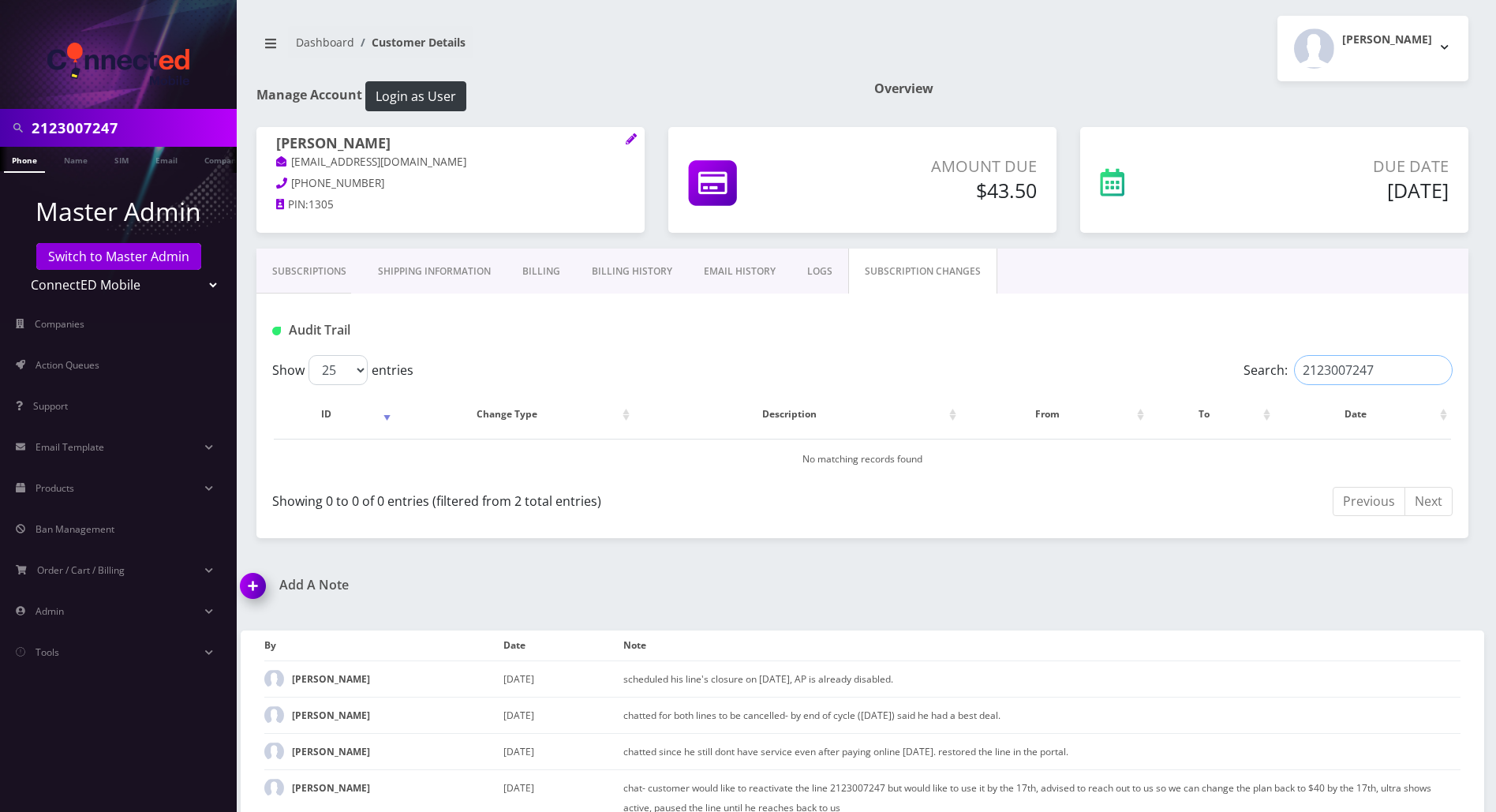
type input "2123007247"
click at [799, 263] on link "LOGS" at bounding box center [820, 272] width 57 height 46
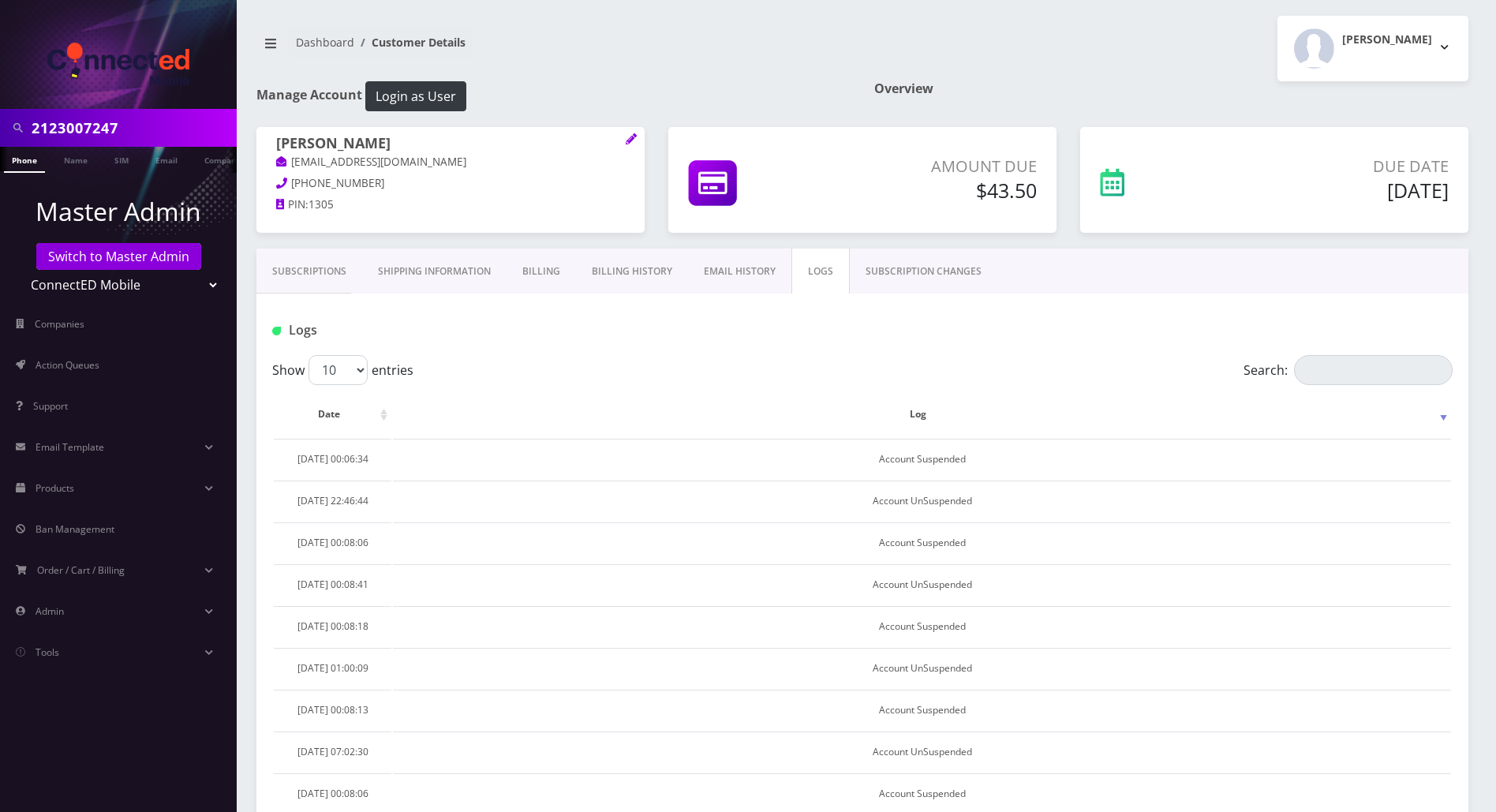
click at [939, 265] on link "SUBSCRIPTION CHANGES" at bounding box center [923, 272] width 147 height 46
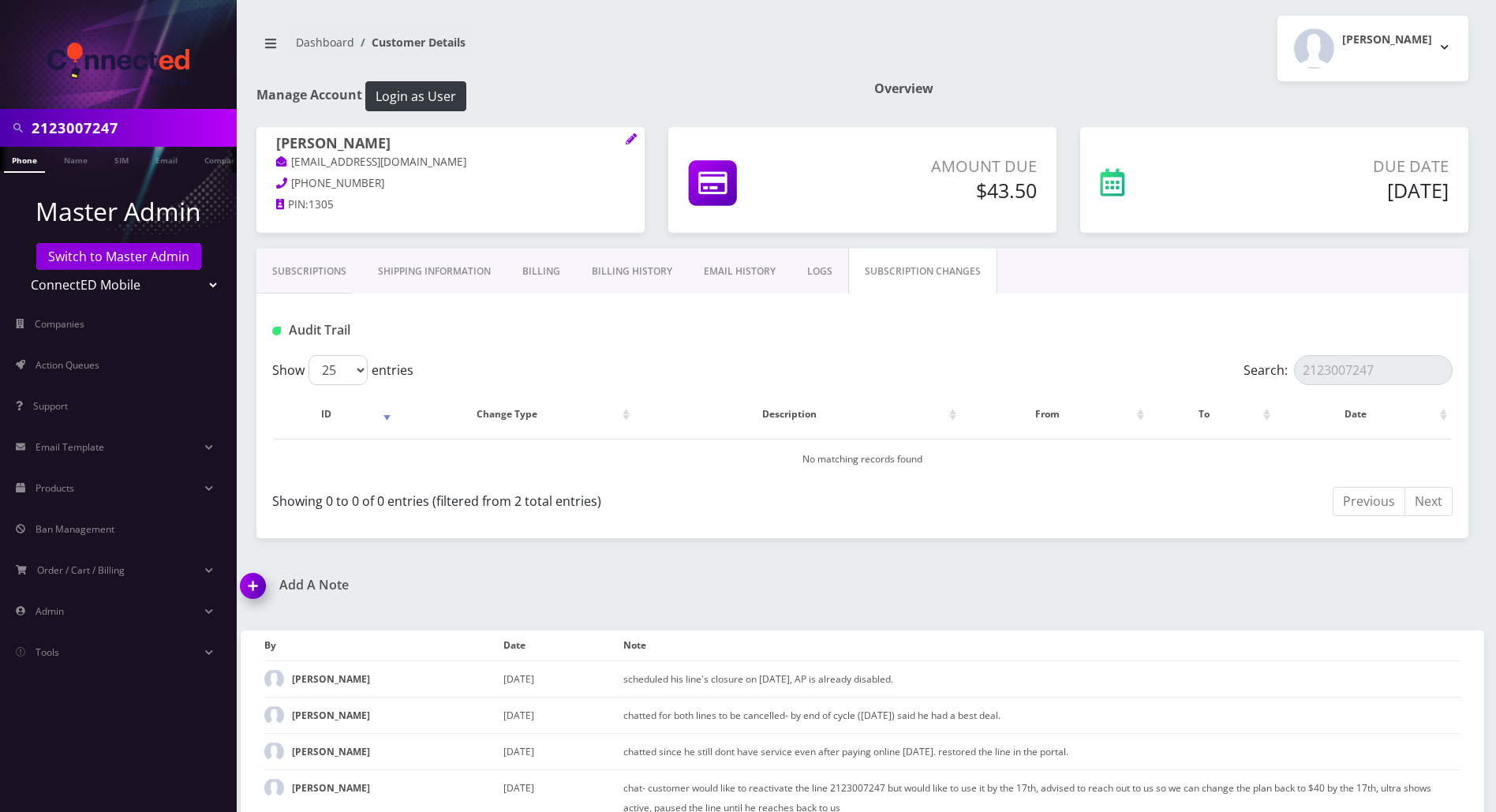
click at [311, 271] on link "Subscriptions" at bounding box center [309, 272] width 106 height 46
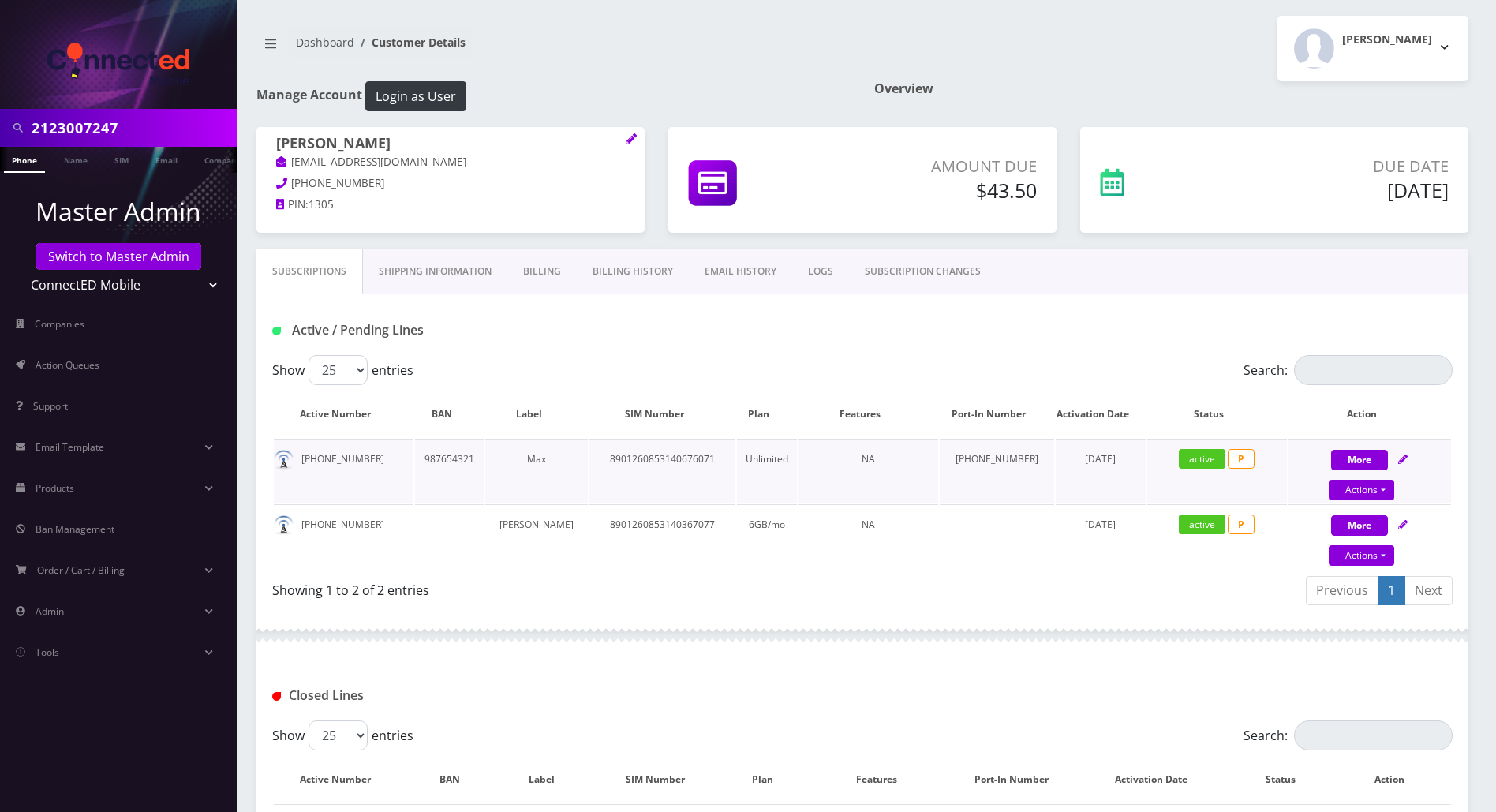
click at [365, 456] on td "[PHONE_NUMBER]" at bounding box center [343, 471] width 140 height 64
click at [75, 370] on span "Action Queues" at bounding box center [68, 365] width 64 height 13
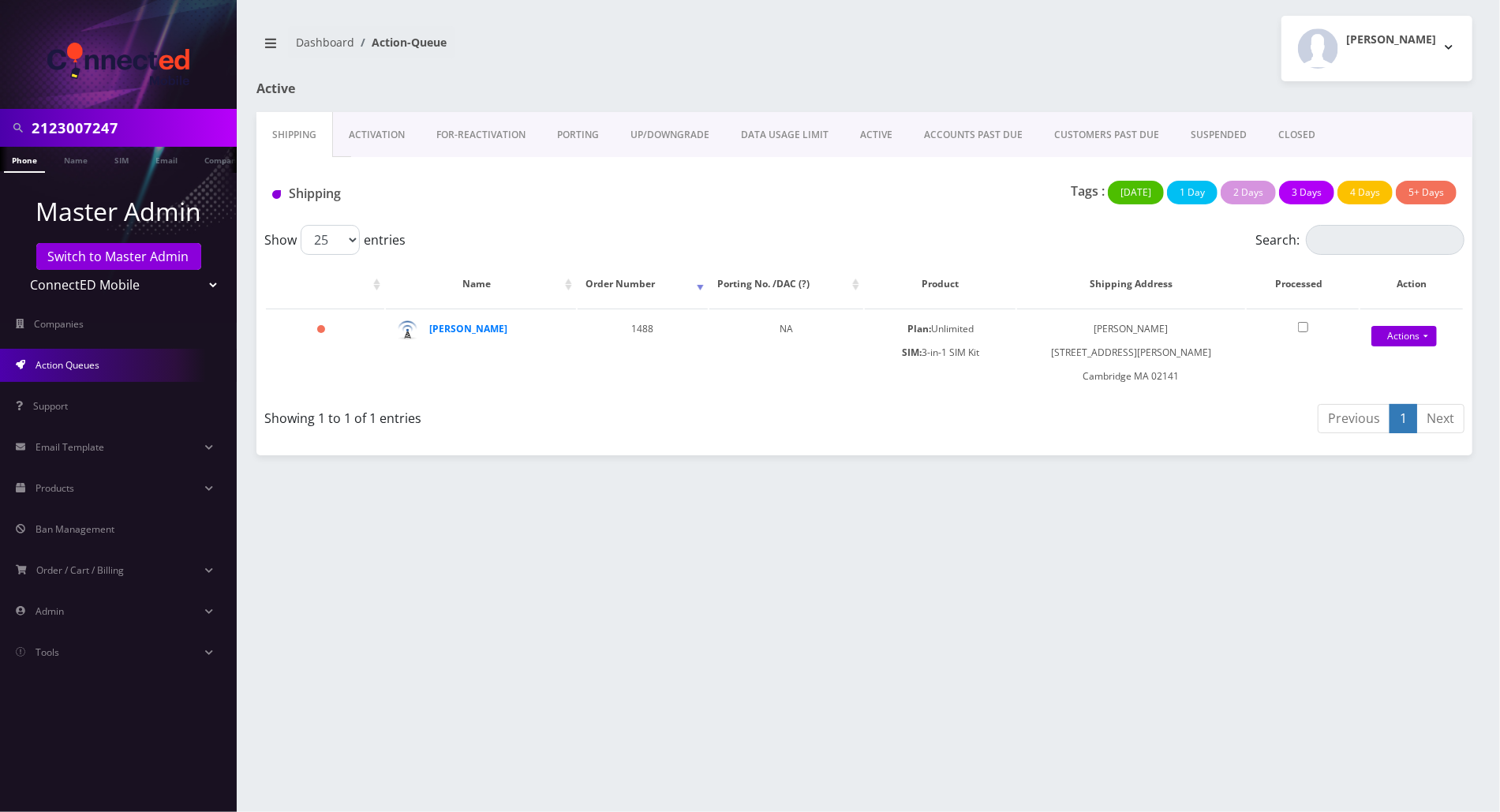
click at [1208, 128] on link "SUSPENDED" at bounding box center [1219, 135] width 88 height 46
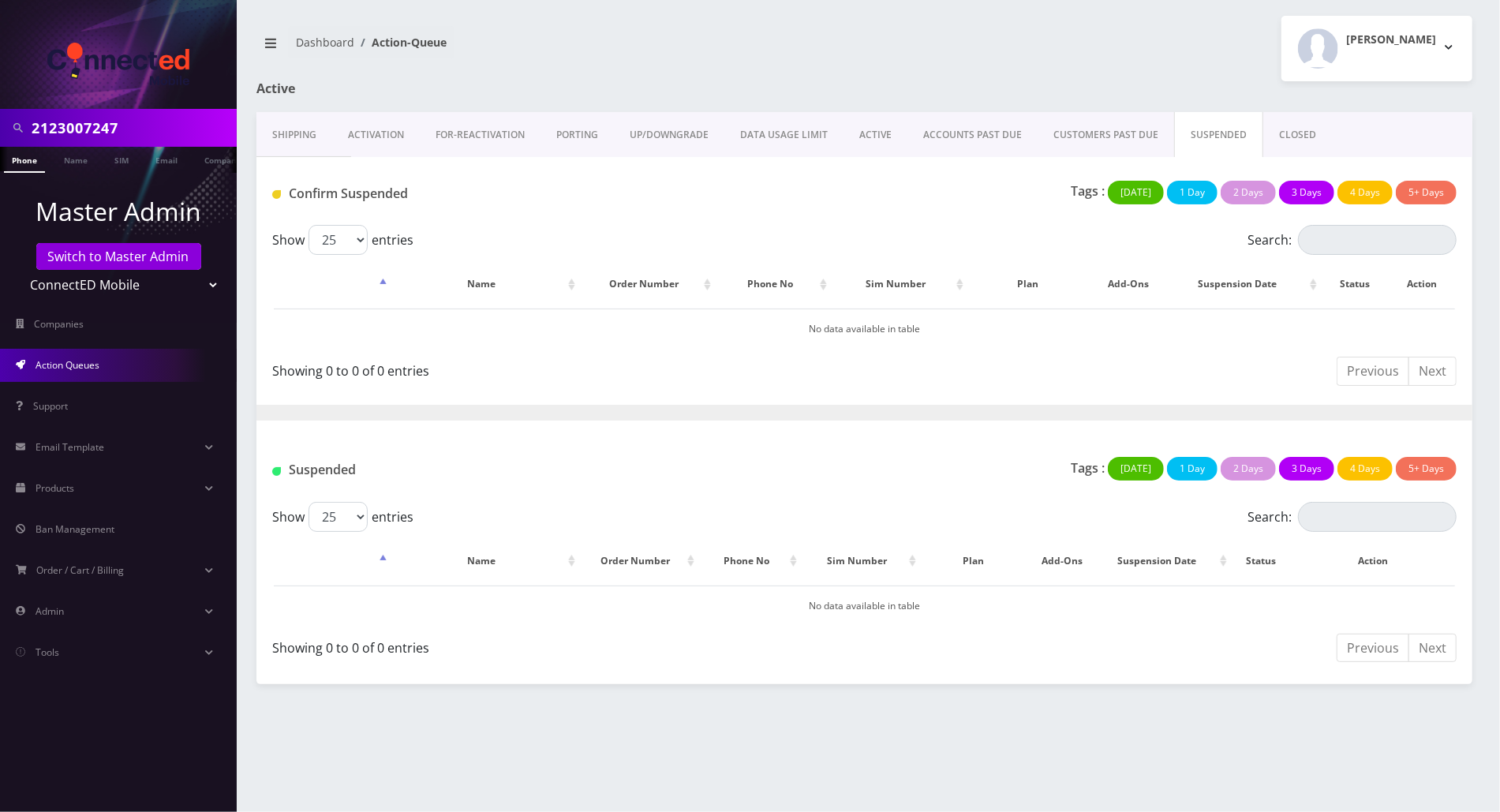
click at [1288, 133] on link "CLOSED" at bounding box center [1297, 135] width 69 height 46
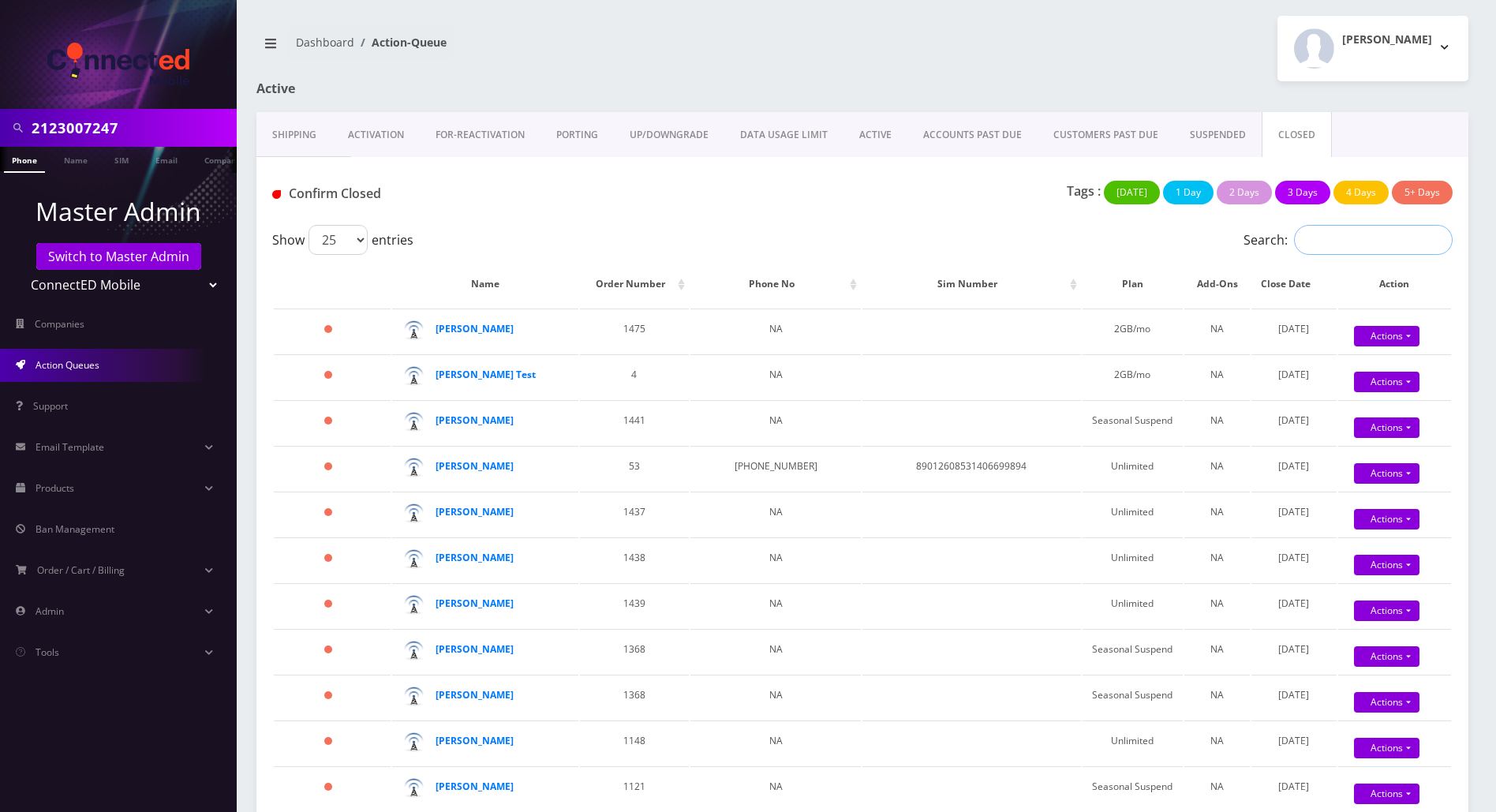
click at [1360, 240] on input "Search:" at bounding box center [1373, 240] width 158 height 30
paste input "2123007247"
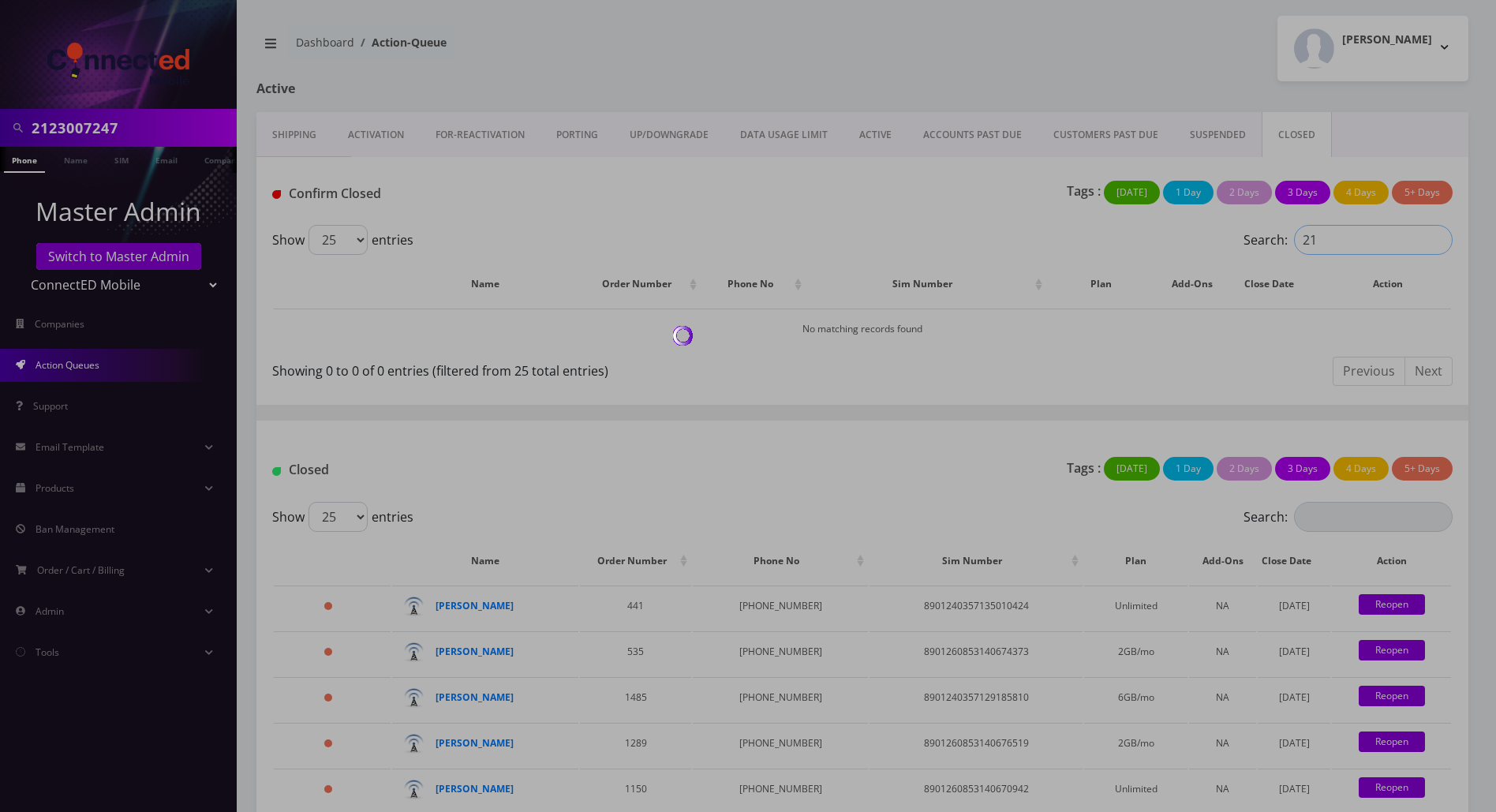
type input "2"
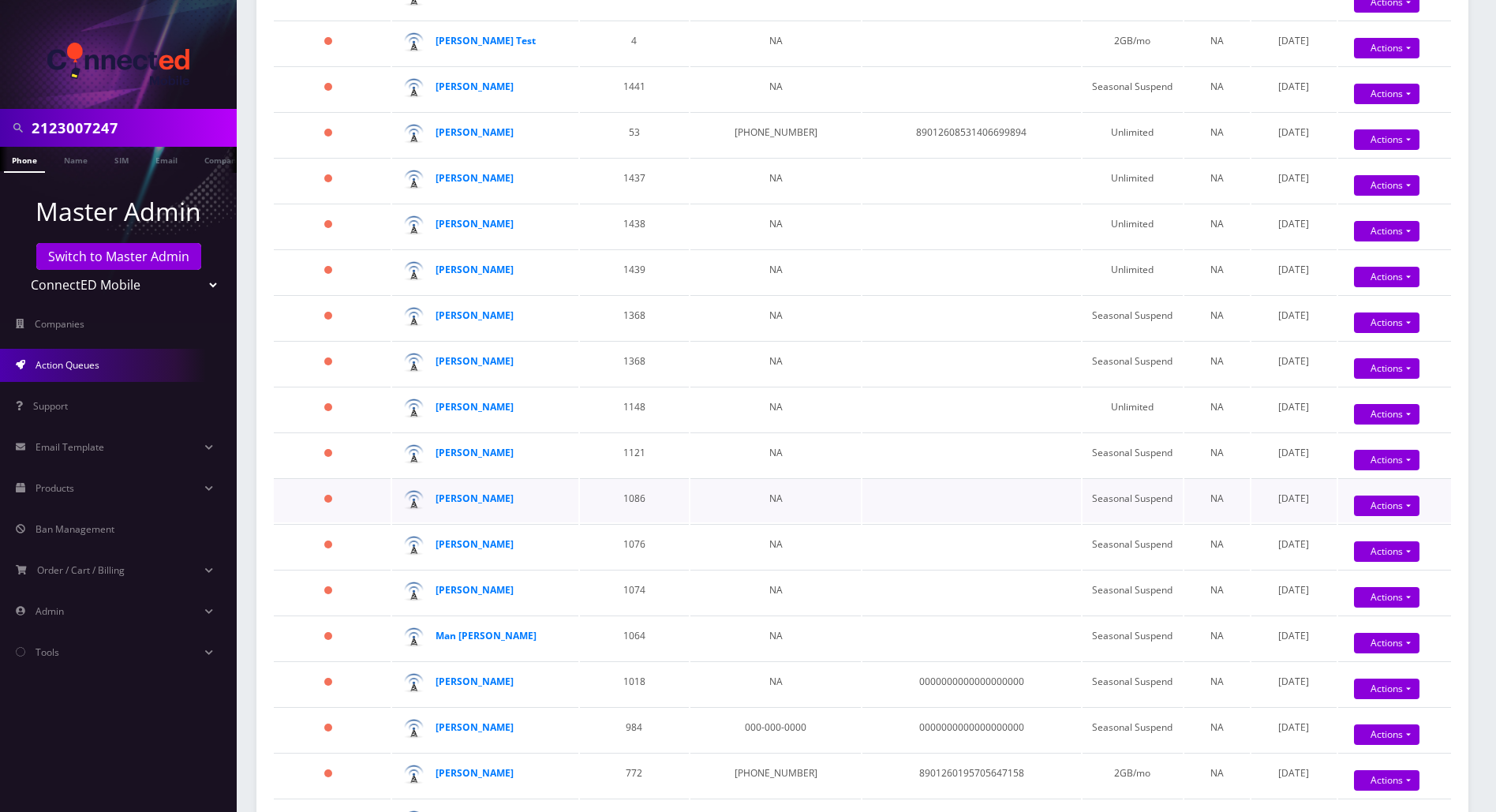
scroll to position [421, 0]
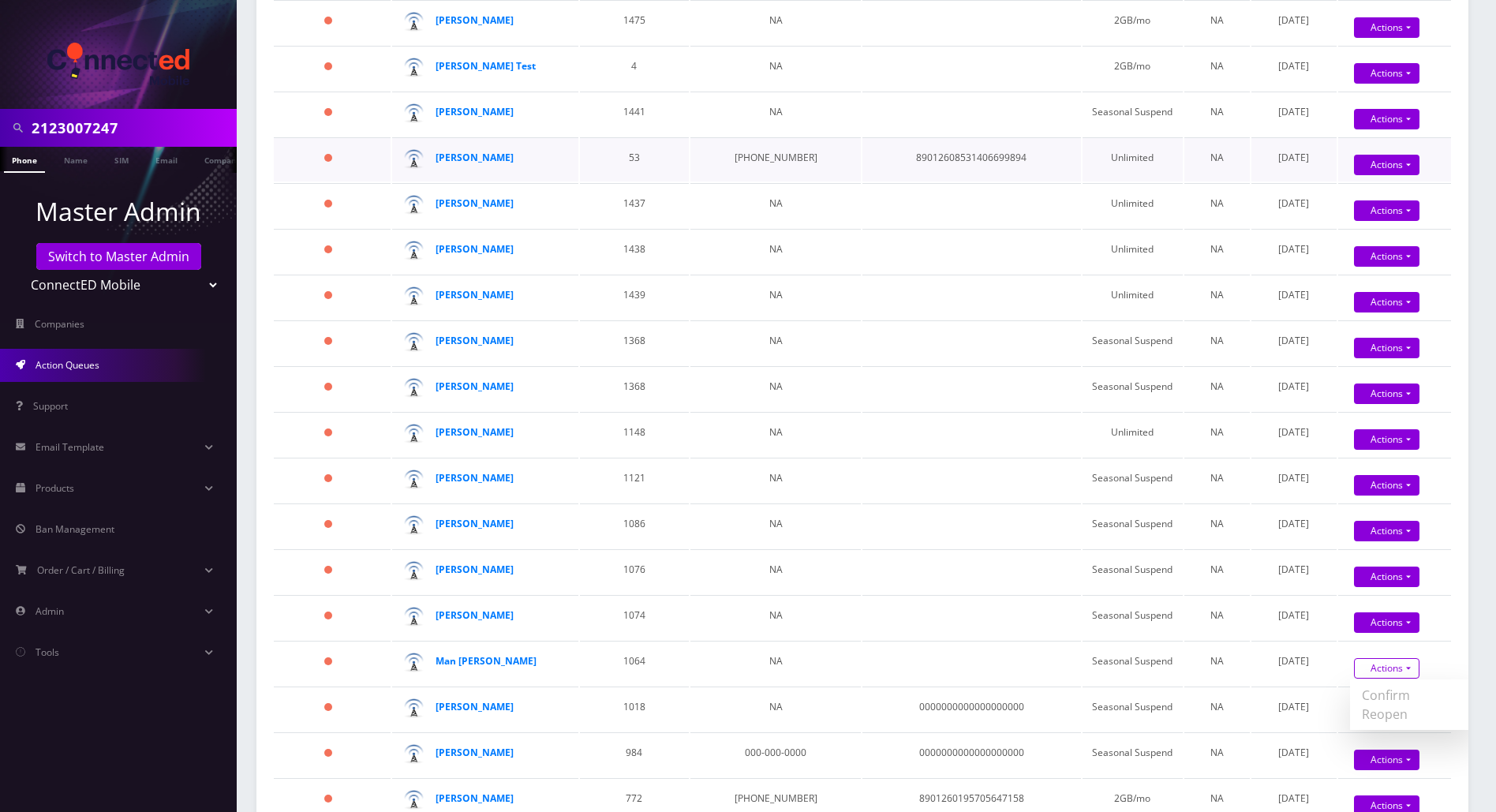
scroll to position [0, 0]
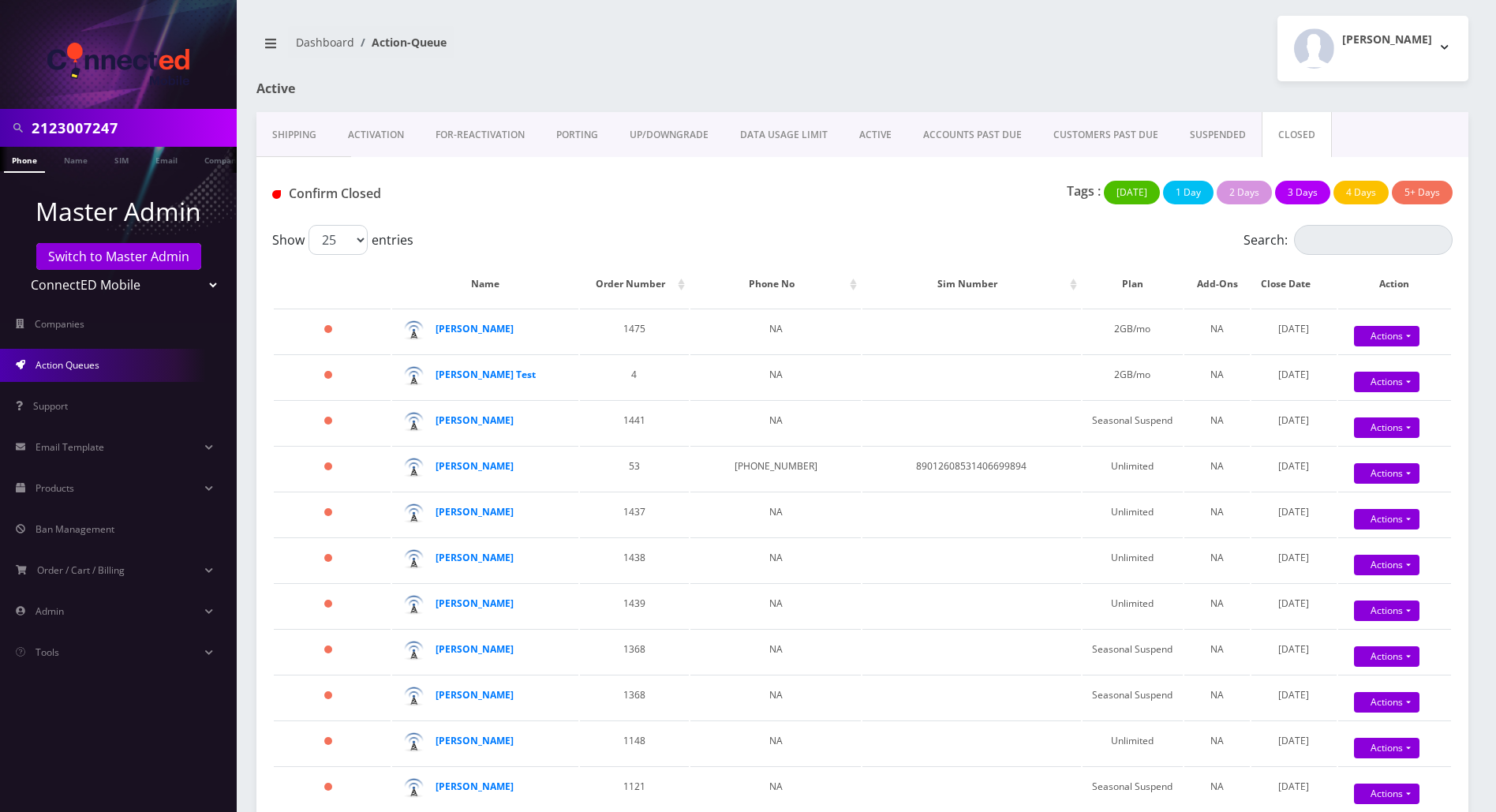
click at [1421, 191] on button "5+ Days" at bounding box center [1422, 192] width 60 height 24
click at [780, 141] on link "DATA USAGE LIMIT" at bounding box center [784, 135] width 119 height 46
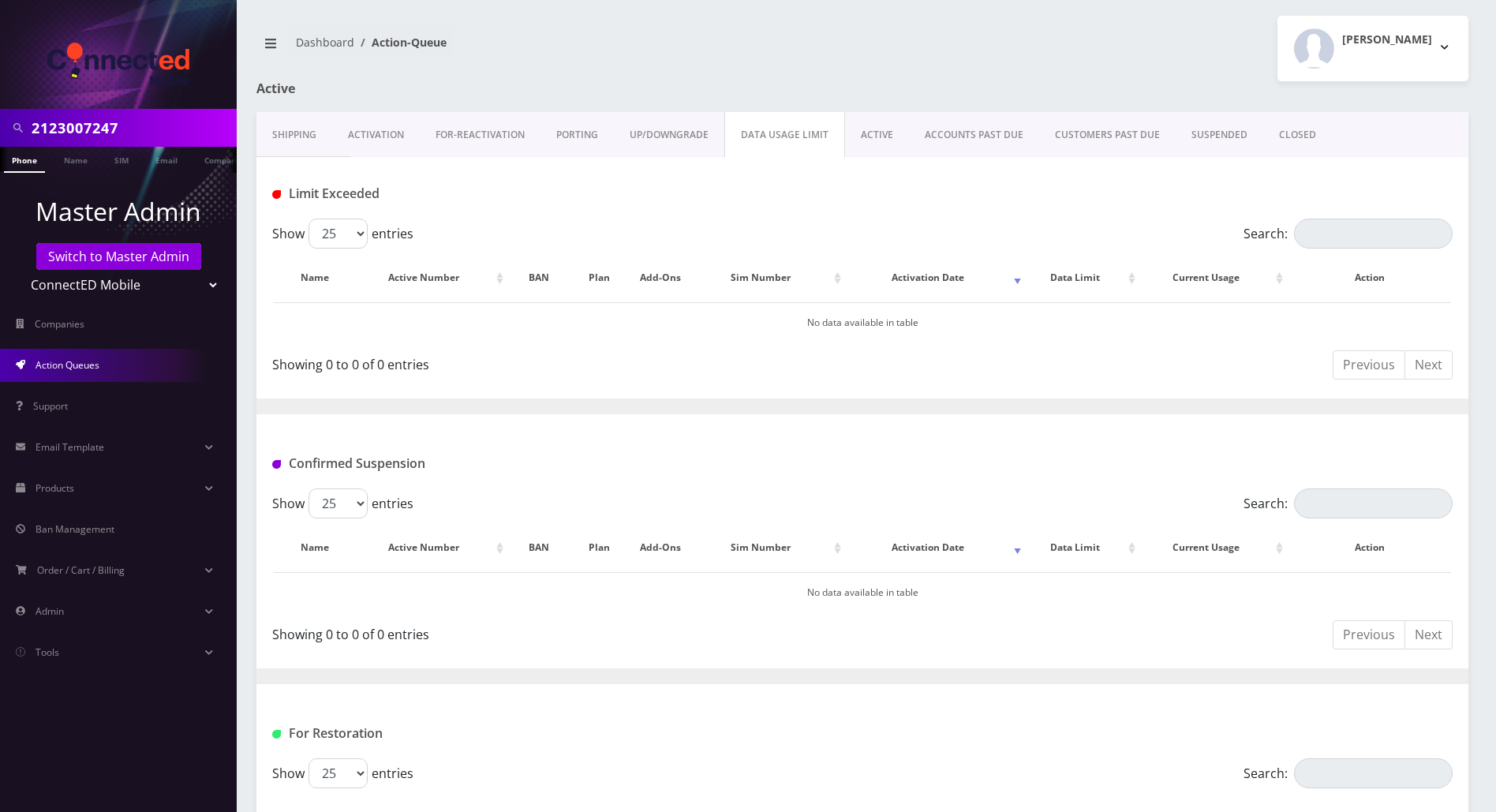
click at [869, 139] on link "ACTIVE" at bounding box center [877, 135] width 64 height 46
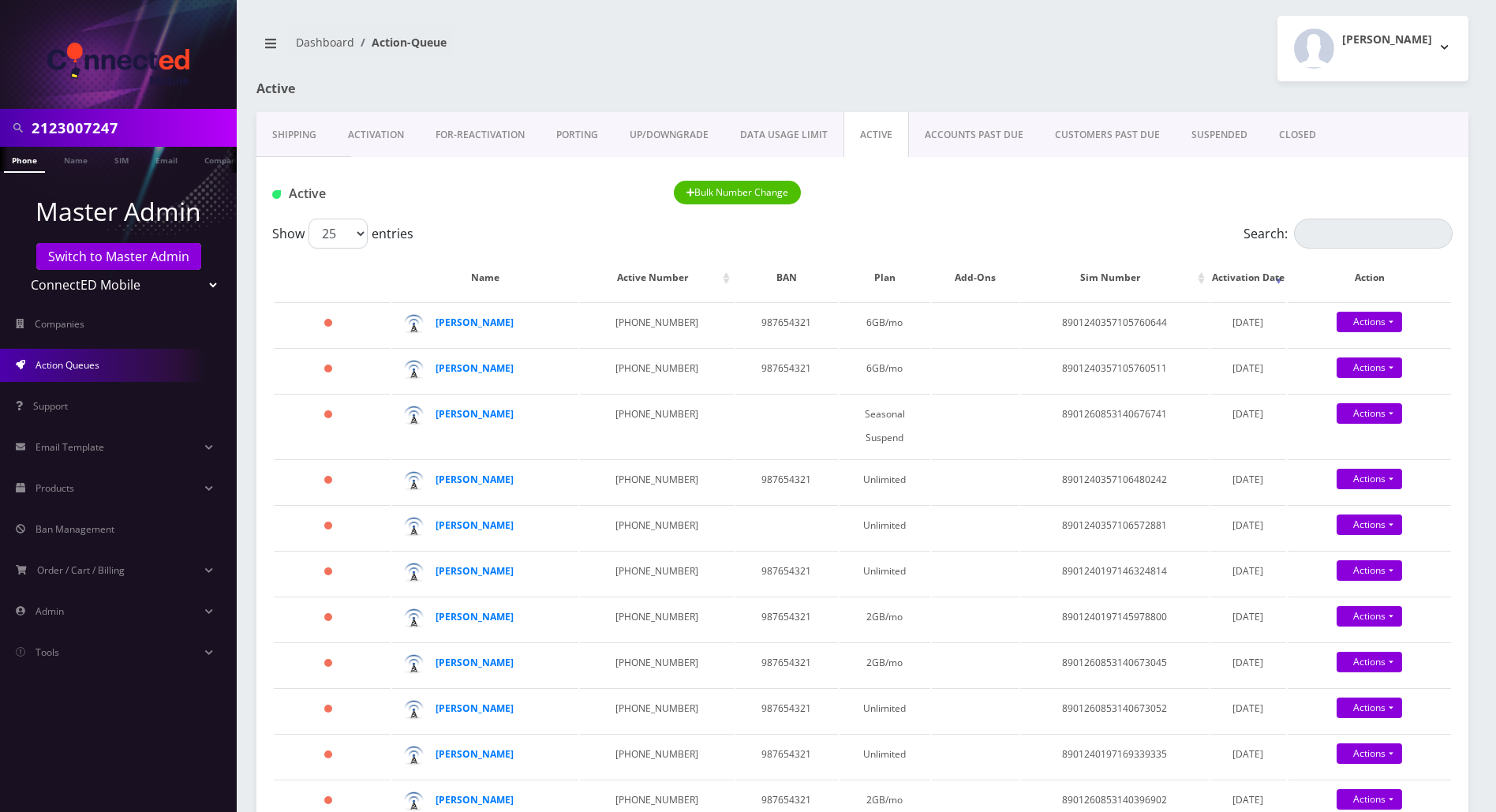
click at [950, 141] on link "ACCOUNTS PAST DUE" at bounding box center [974, 135] width 130 height 46
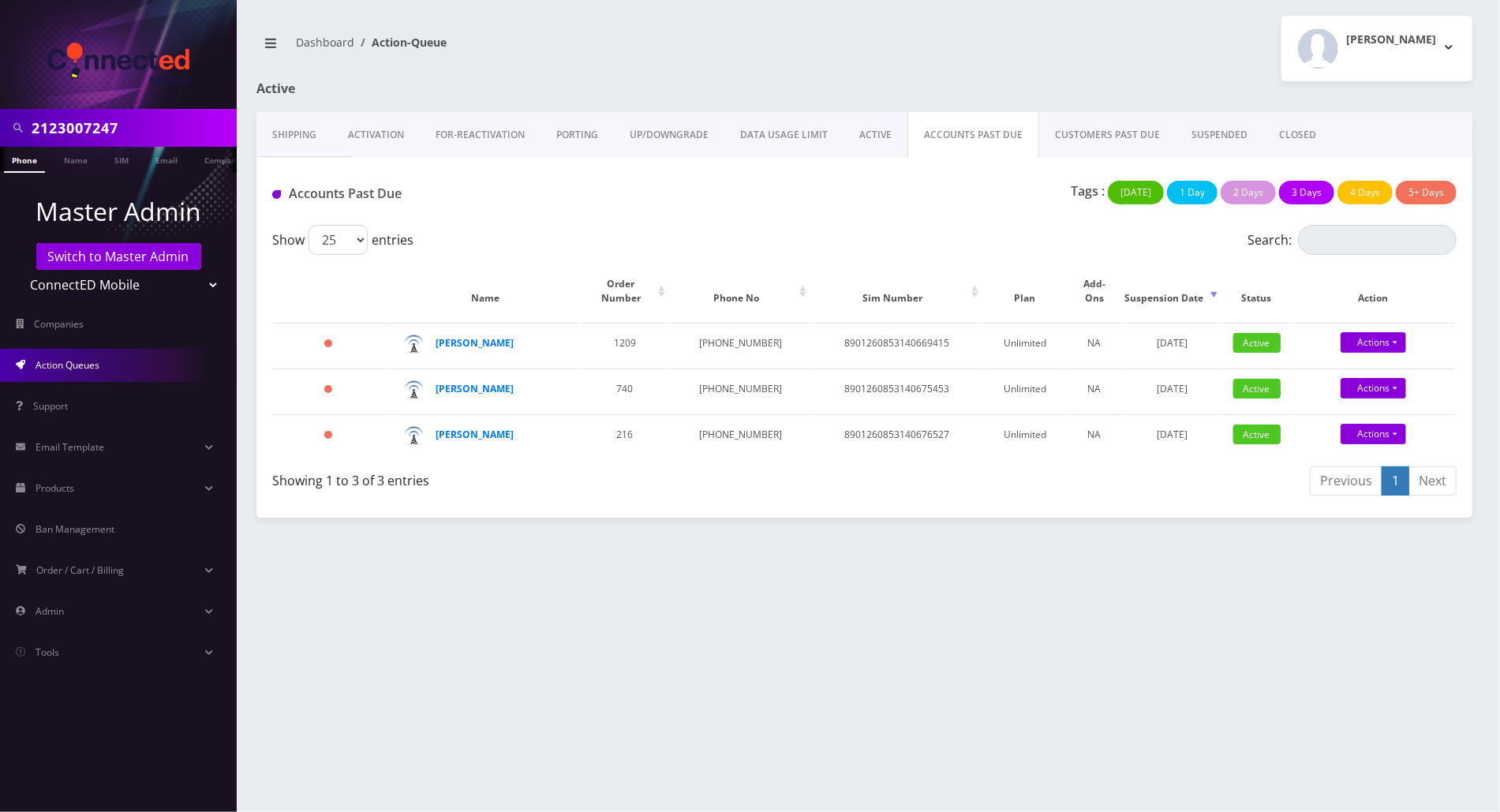
click at [566, 132] on link "PORTING" at bounding box center [577, 135] width 74 height 46
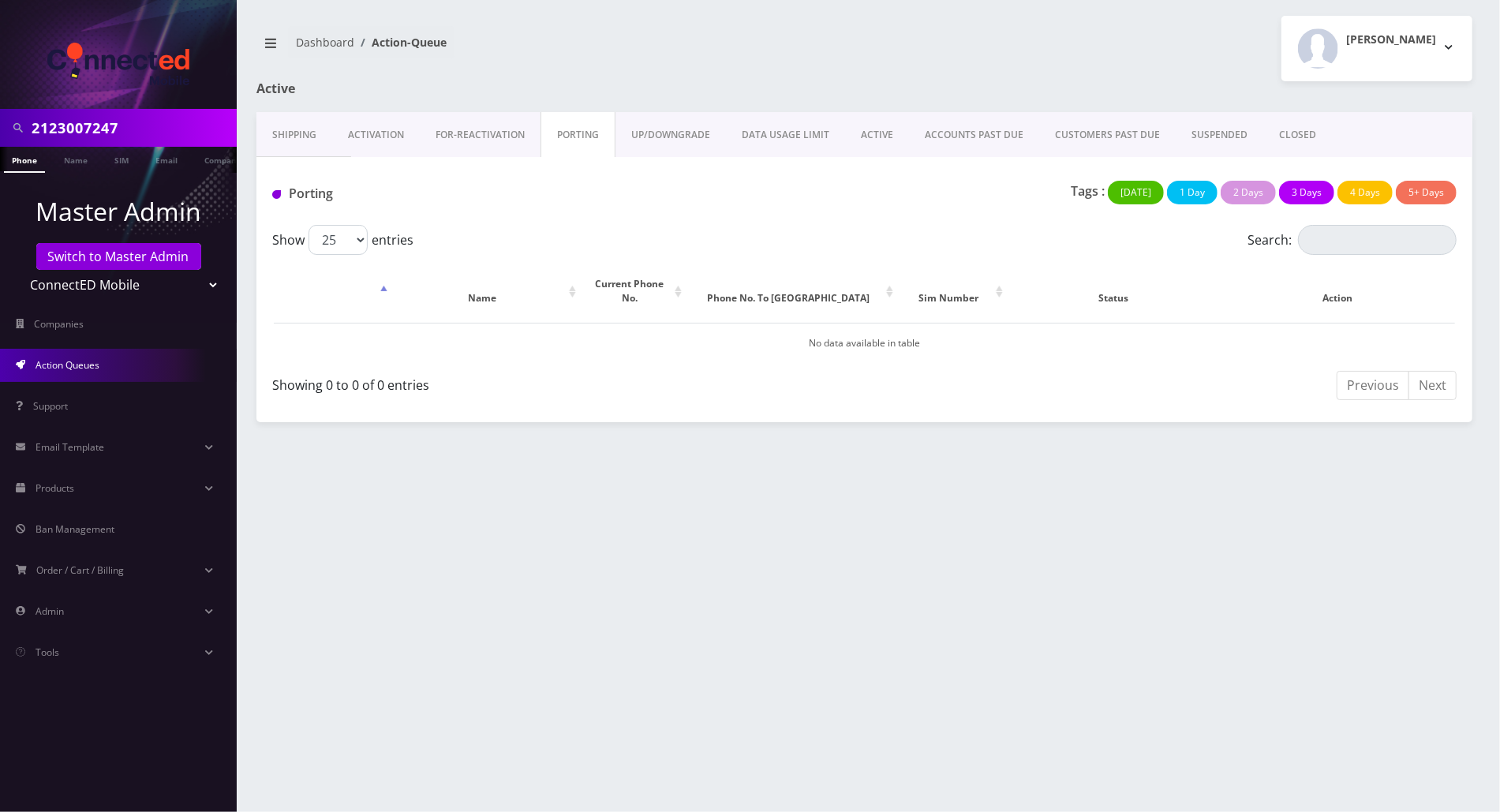
click at [375, 141] on link "Activation" at bounding box center [375, 135] width 88 height 46
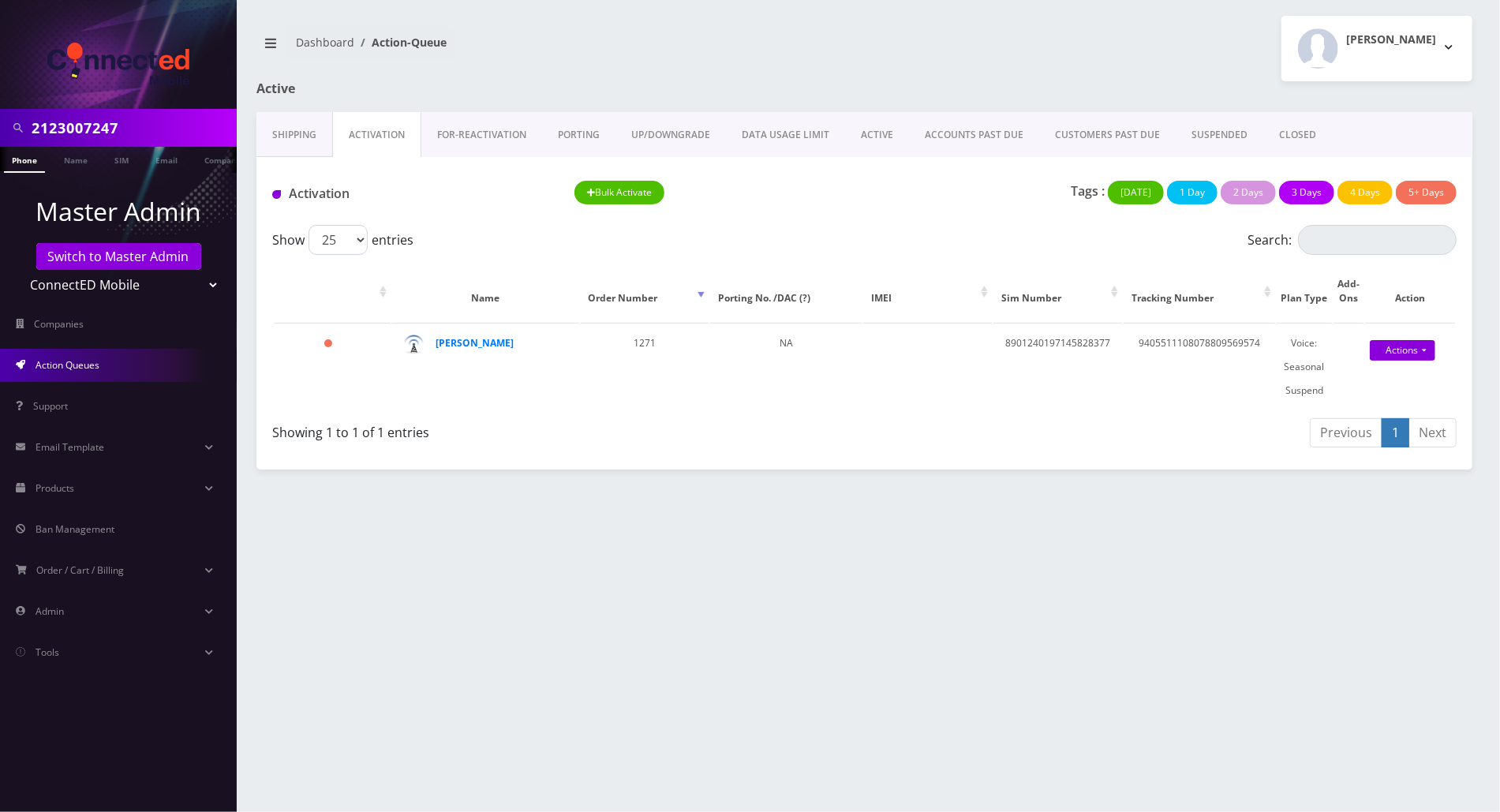
click at [467, 129] on link "FOR-REActivation" at bounding box center [482, 135] width 121 height 46
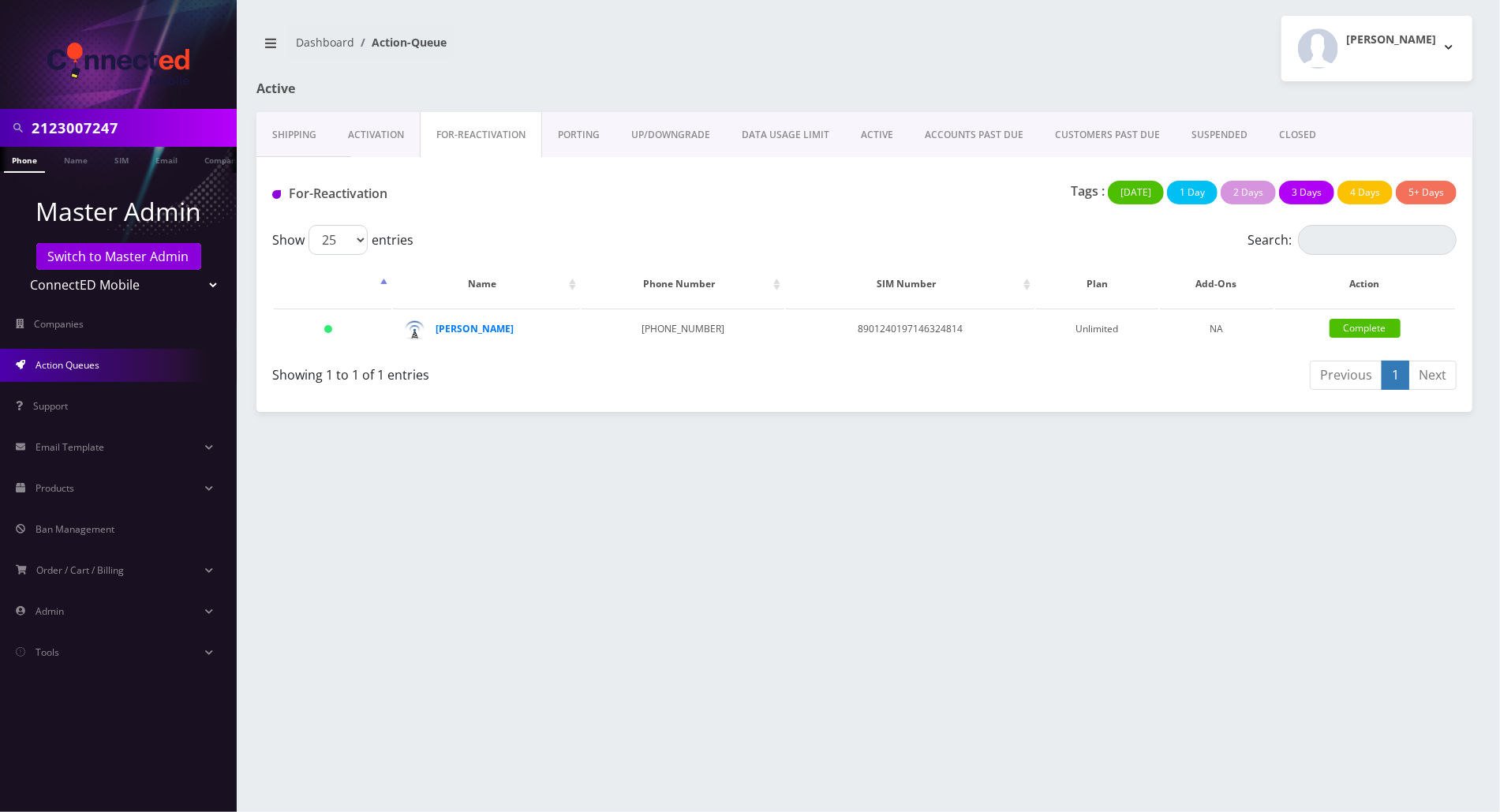
click at [1218, 127] on link "SUSPENDED" at bounding box center [1220, 135] width 88 height 46
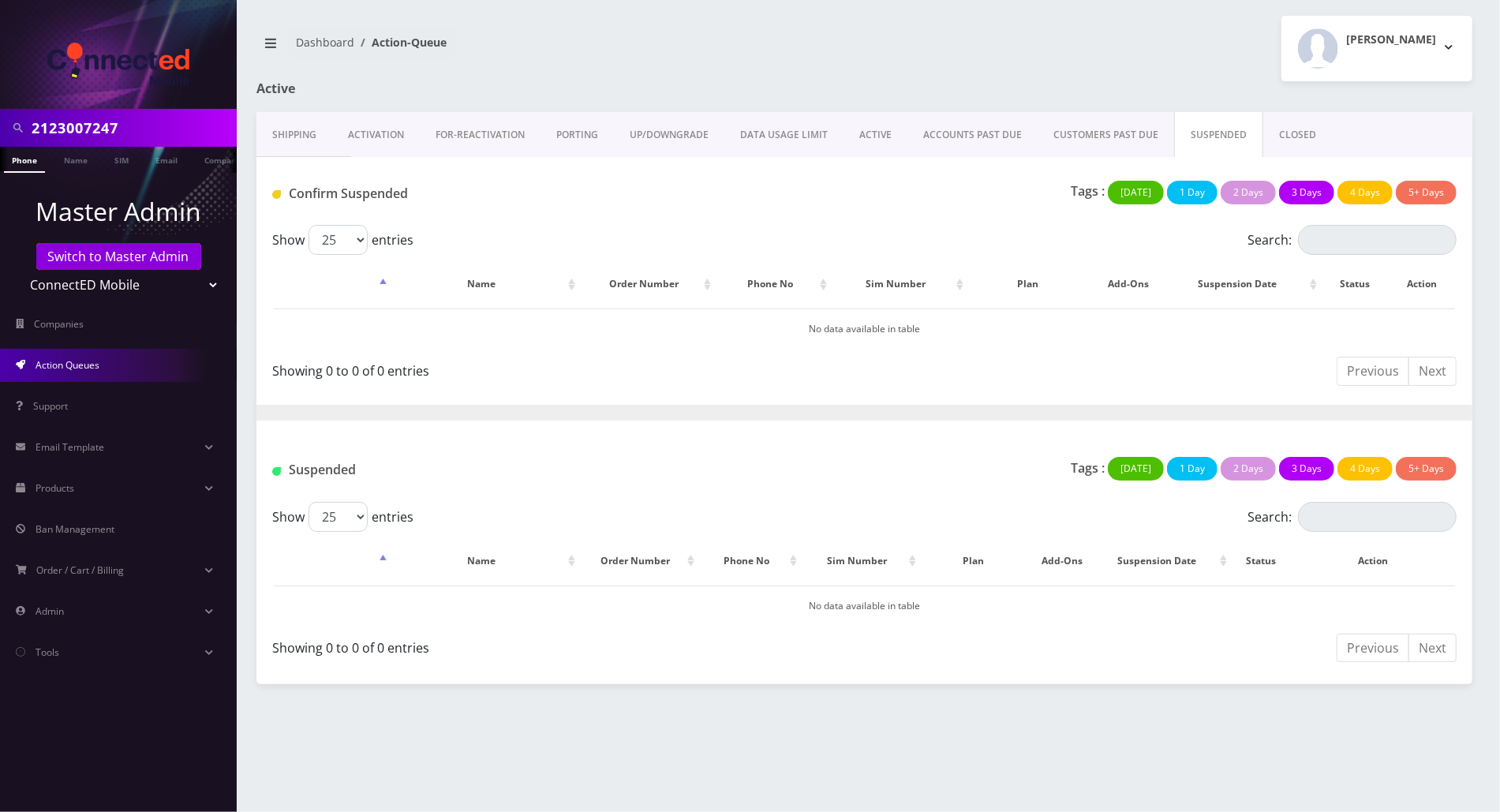
click at [1276, 138] on link "CLOSED" at bounding box center [1297, 135] width 69 height 46
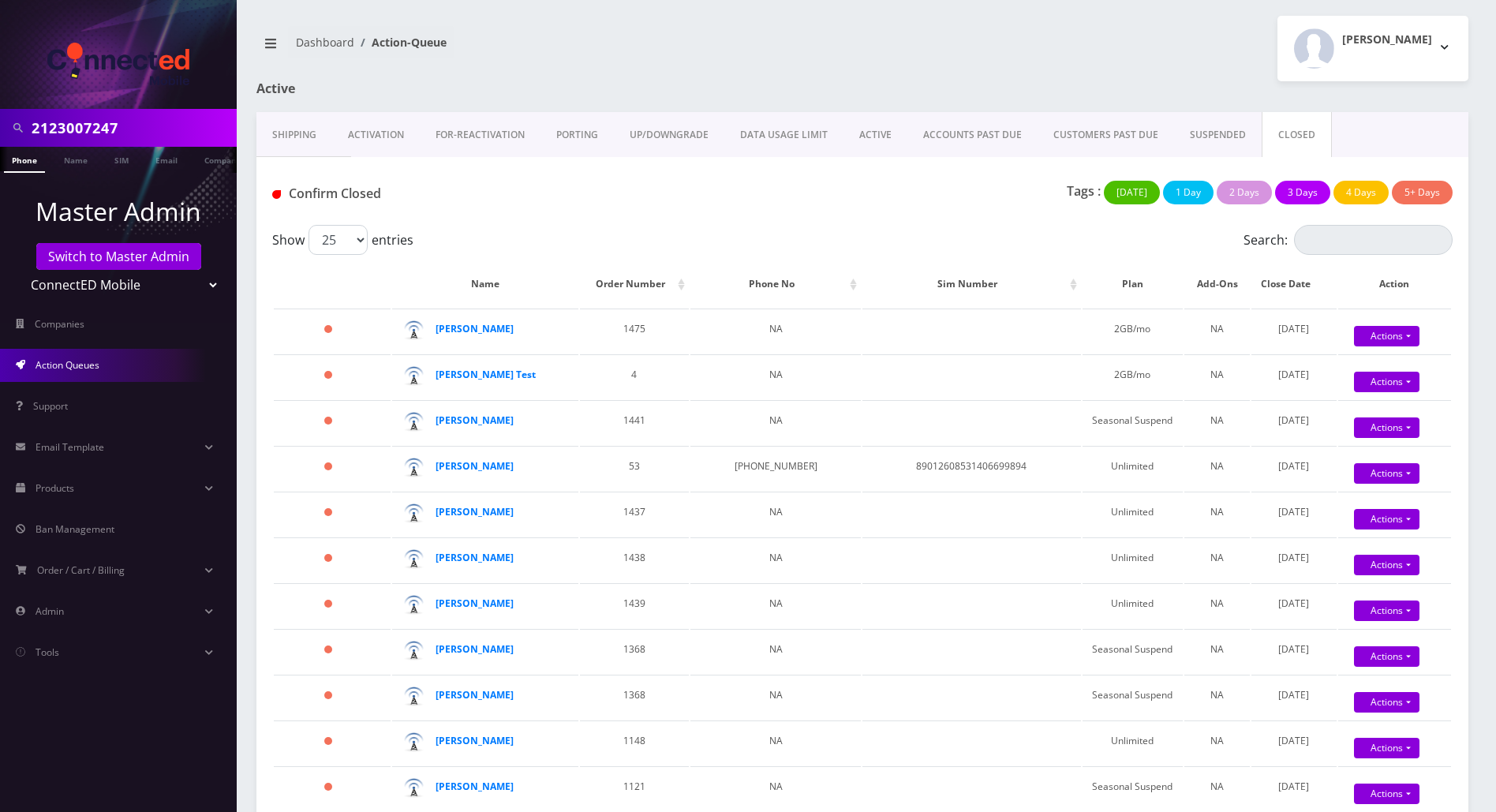
click at [1421, 191] on button "5+ Days" at bounding box center [1422, 192] width 60 height 24
click at [1375, 251] on input "Search:" at bounding box center [1373, 240] width 158 height 30
paste input "2123007247"
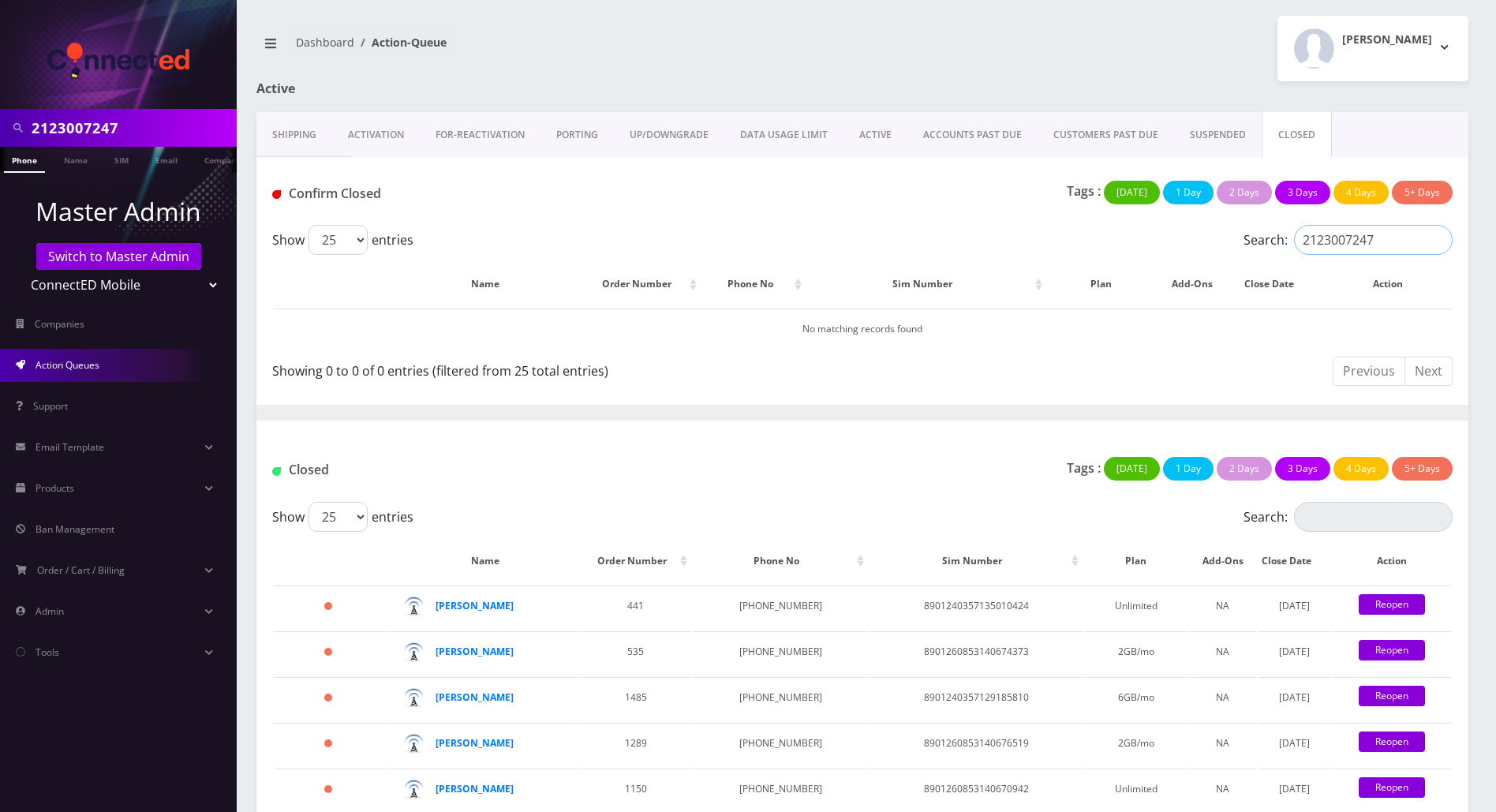
type input "2123007247"
click at [896, 457] on div "Tags : [DATE] 1 Day 2 Days 3 Days 4 Days 5+ Days" at bounding box center [1063, 472] width 803 height 32
